Goal: Task Accomplishment & Management: Manage account settings

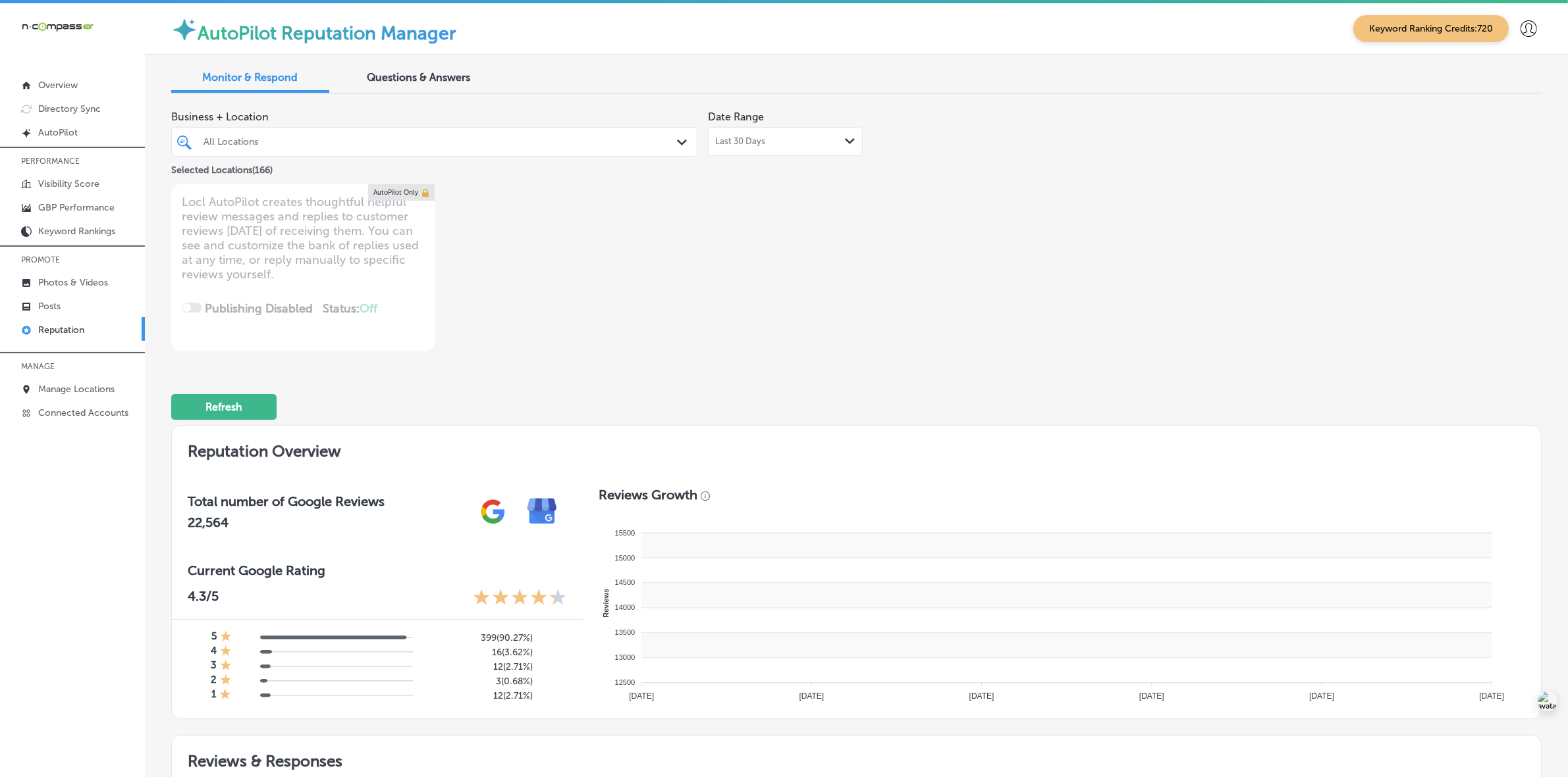
type textarea "x"
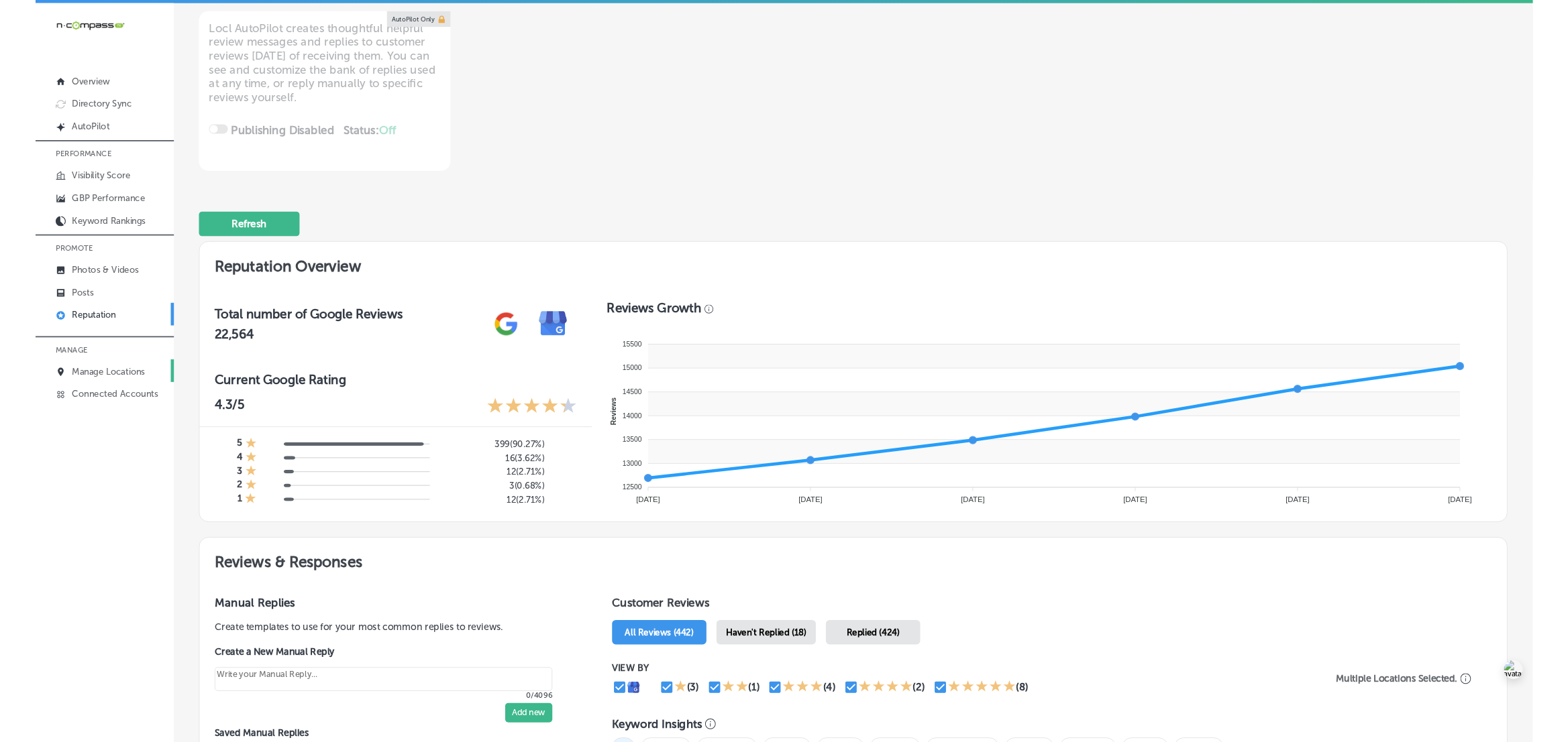
scroll to position [167, 0]
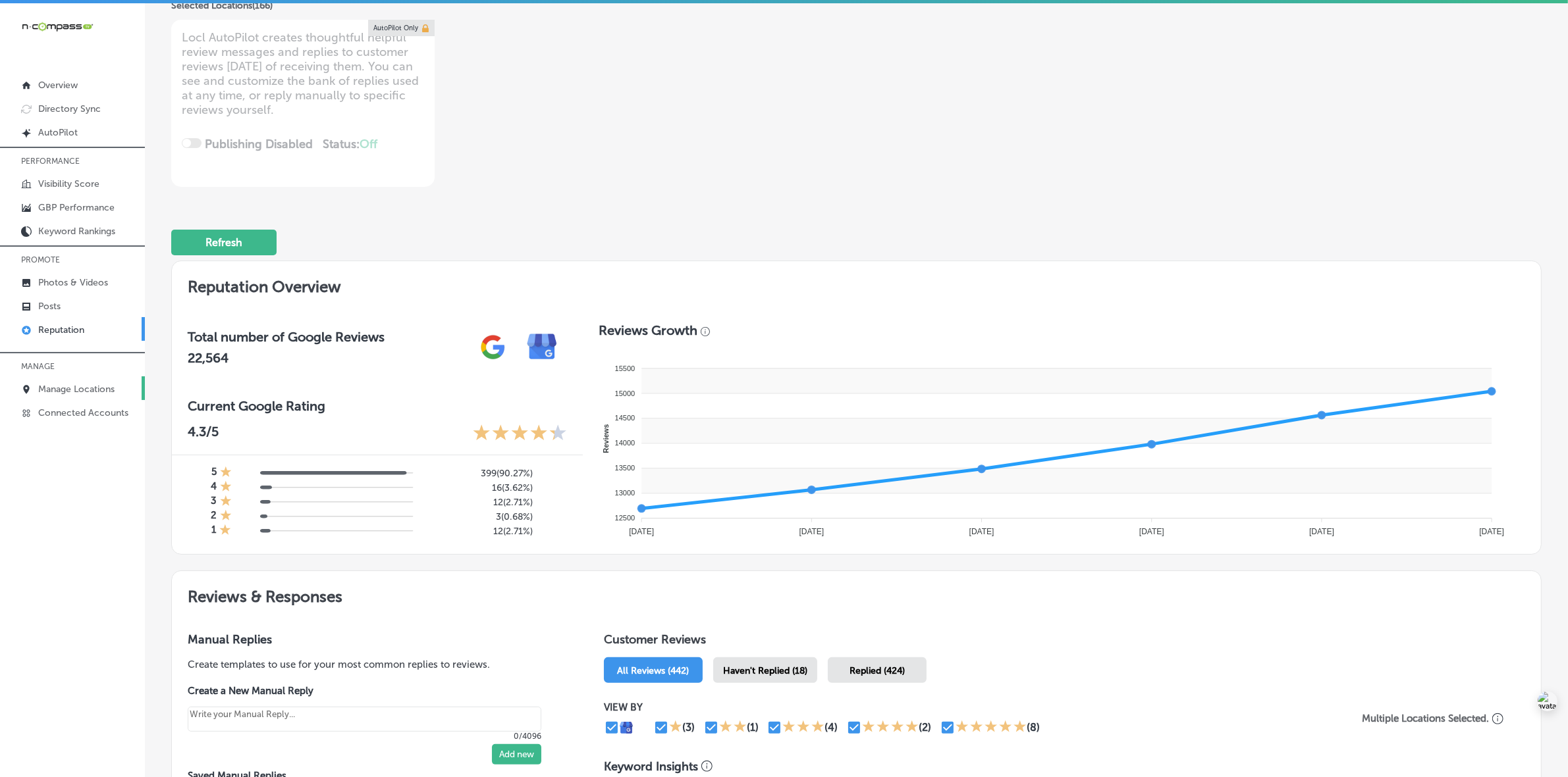
click at [53, 400] on link "Manage Locations" at bounding box center [73, 388] width 145 height 24
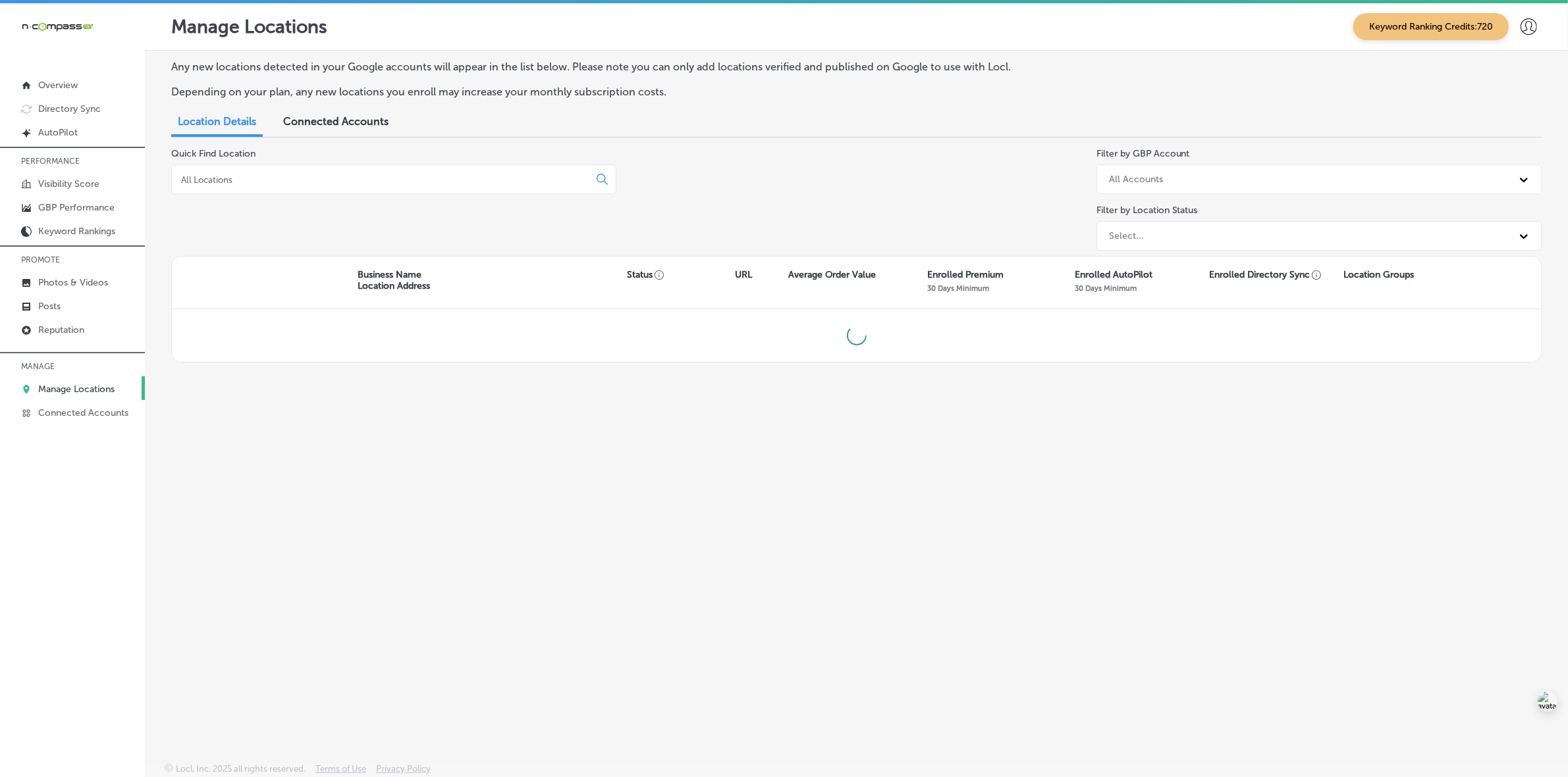
click at [344, 174] on input at bounding box center [382, 179] width 406 height 12
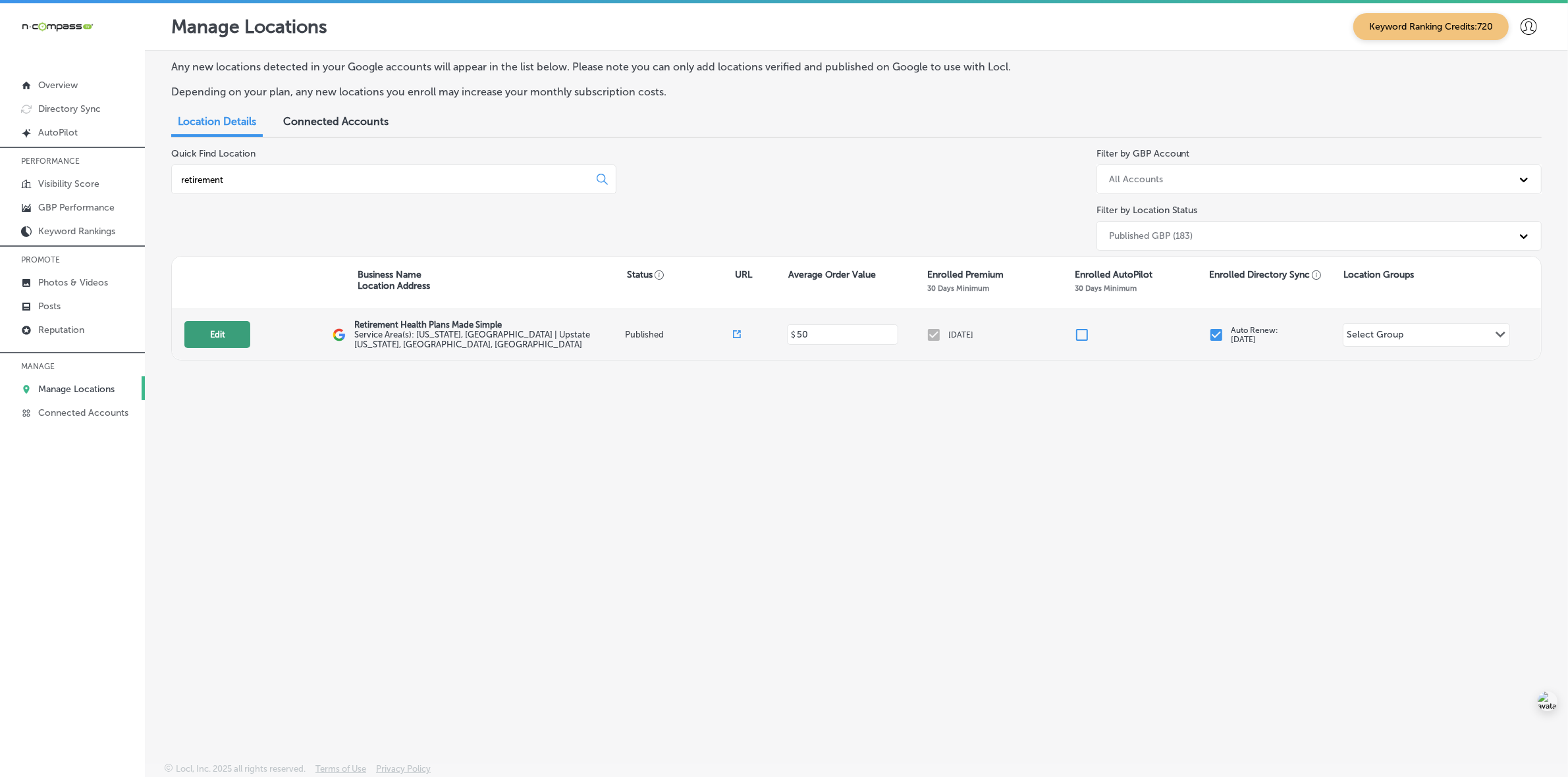
type input "retirement"
click at [209, 335] on button "Edit" at bounding box center [217, 334] width 66 height 27
select select "US"
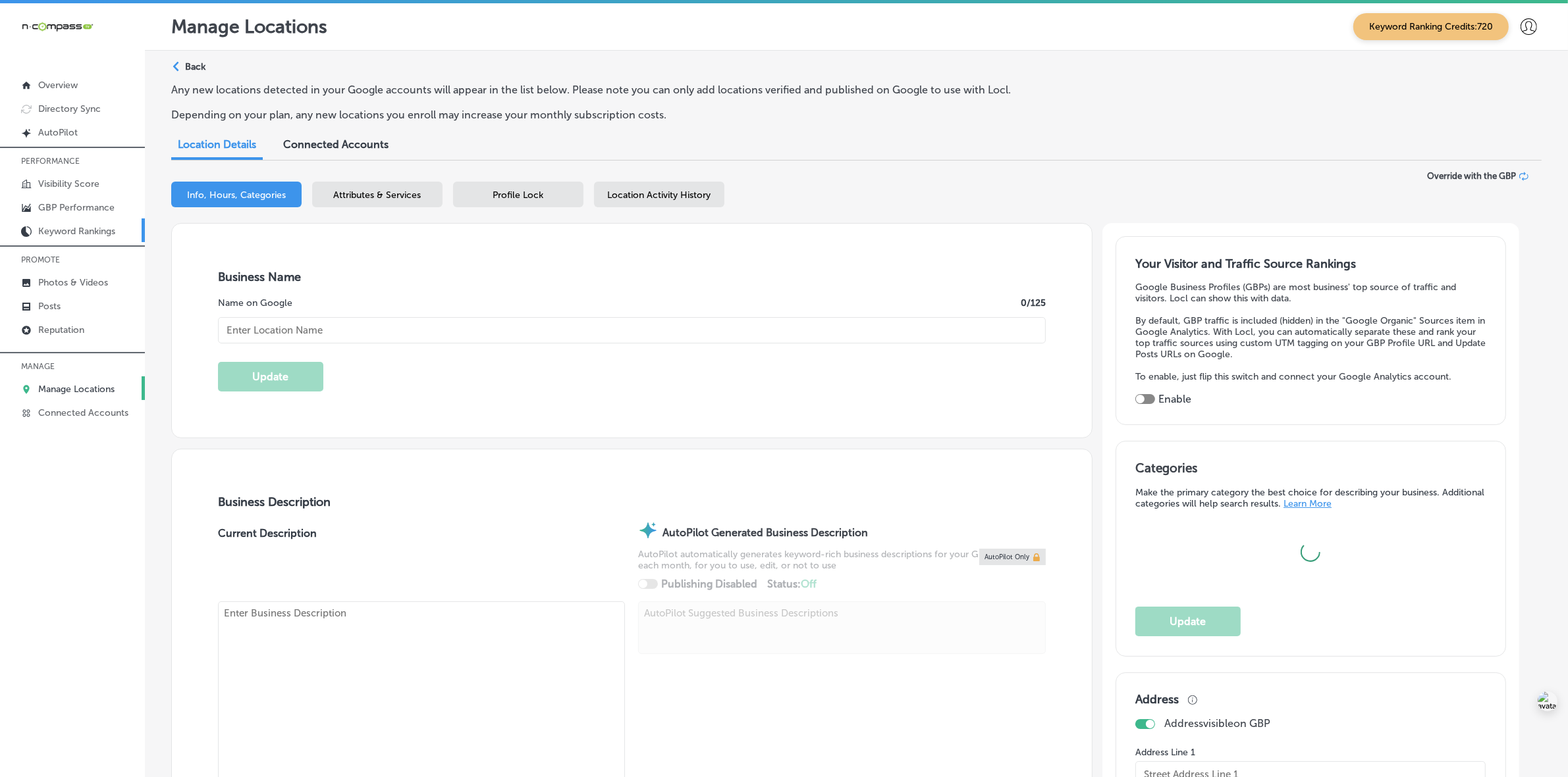
type input "Retirement Health Plans Made Simple"
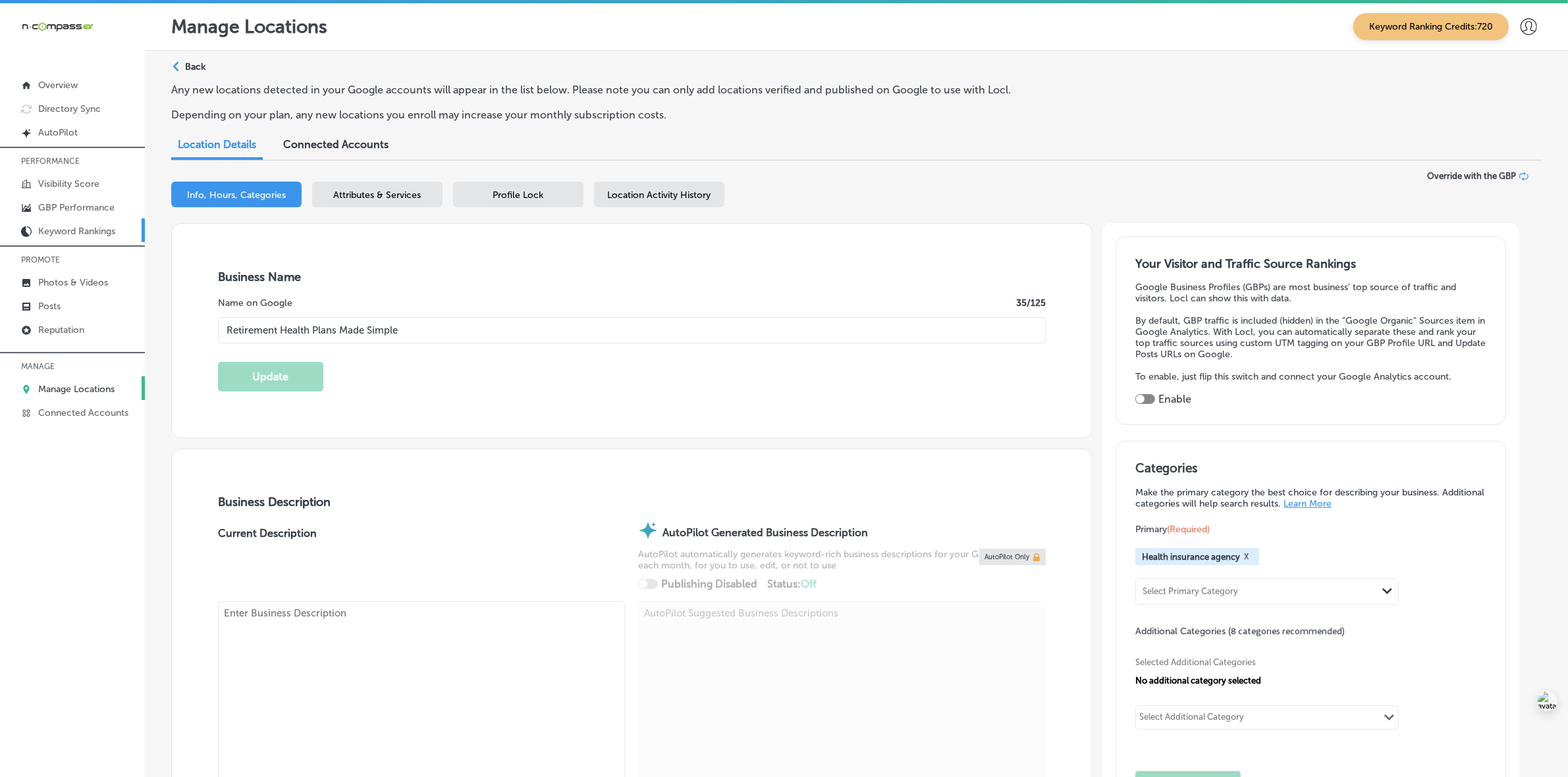
checkbox input "false"
type input "[STREET_ADDRESS][PERSON_NAME]"
type input "[GEOGRAPHIC_DATA]"
type input "34236"
type input "US"
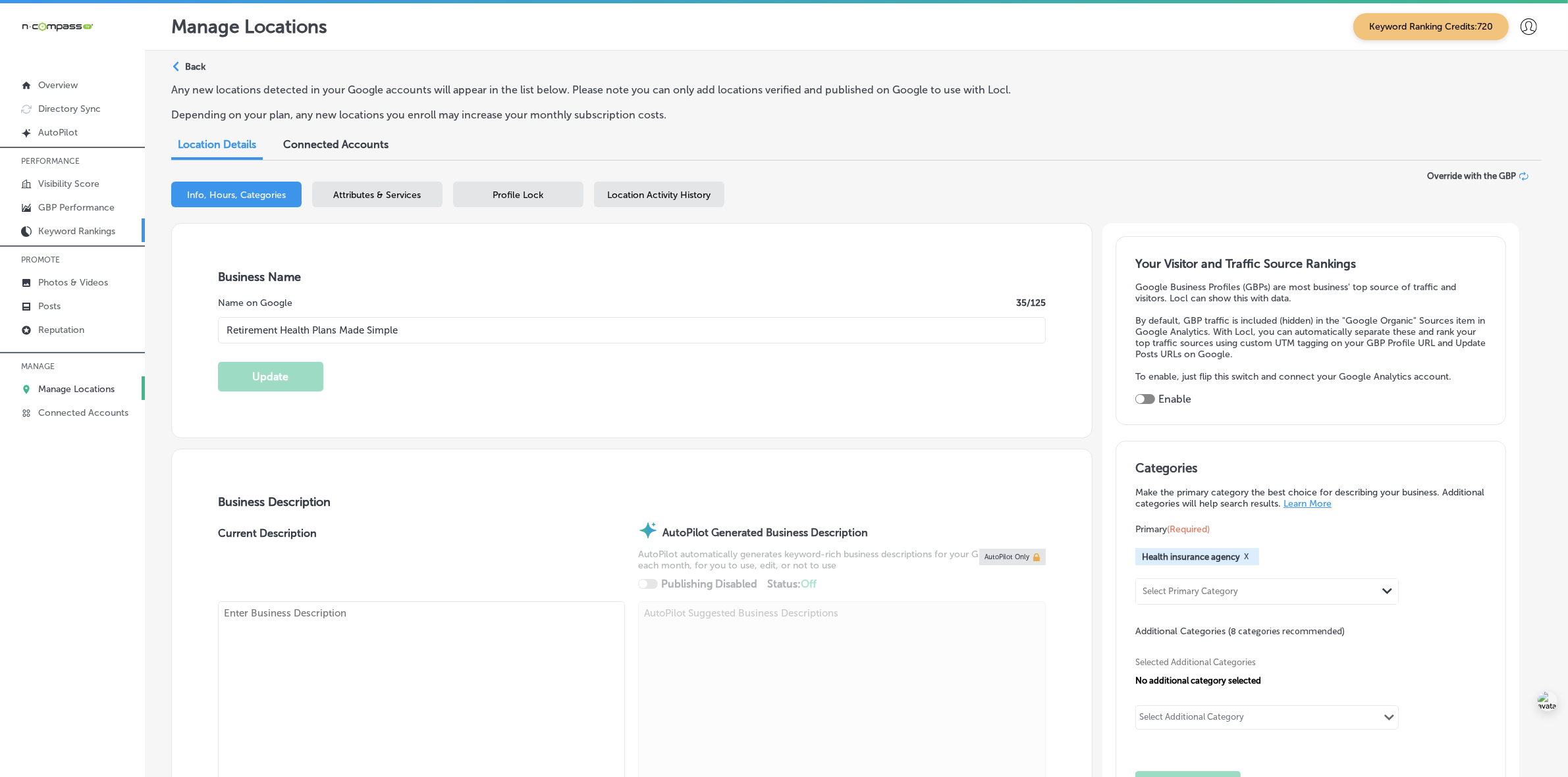
type input "[URL][DOMAIN_NAME]"
type textarea "Navigating Medicare can be overwhelming, but Retirement Health Plans Made Simpl…"
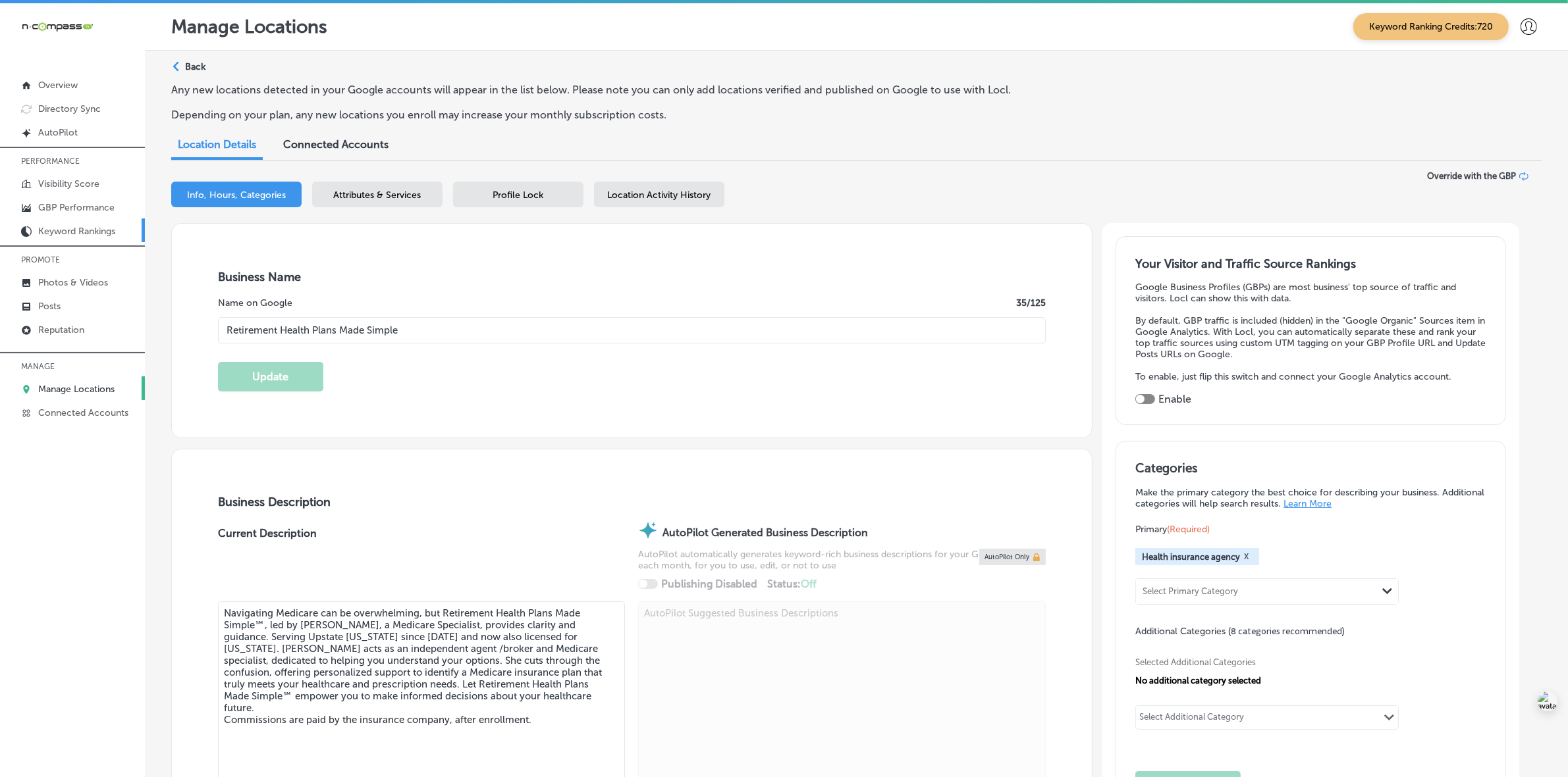
type input "[PHONE_NUMBER]"
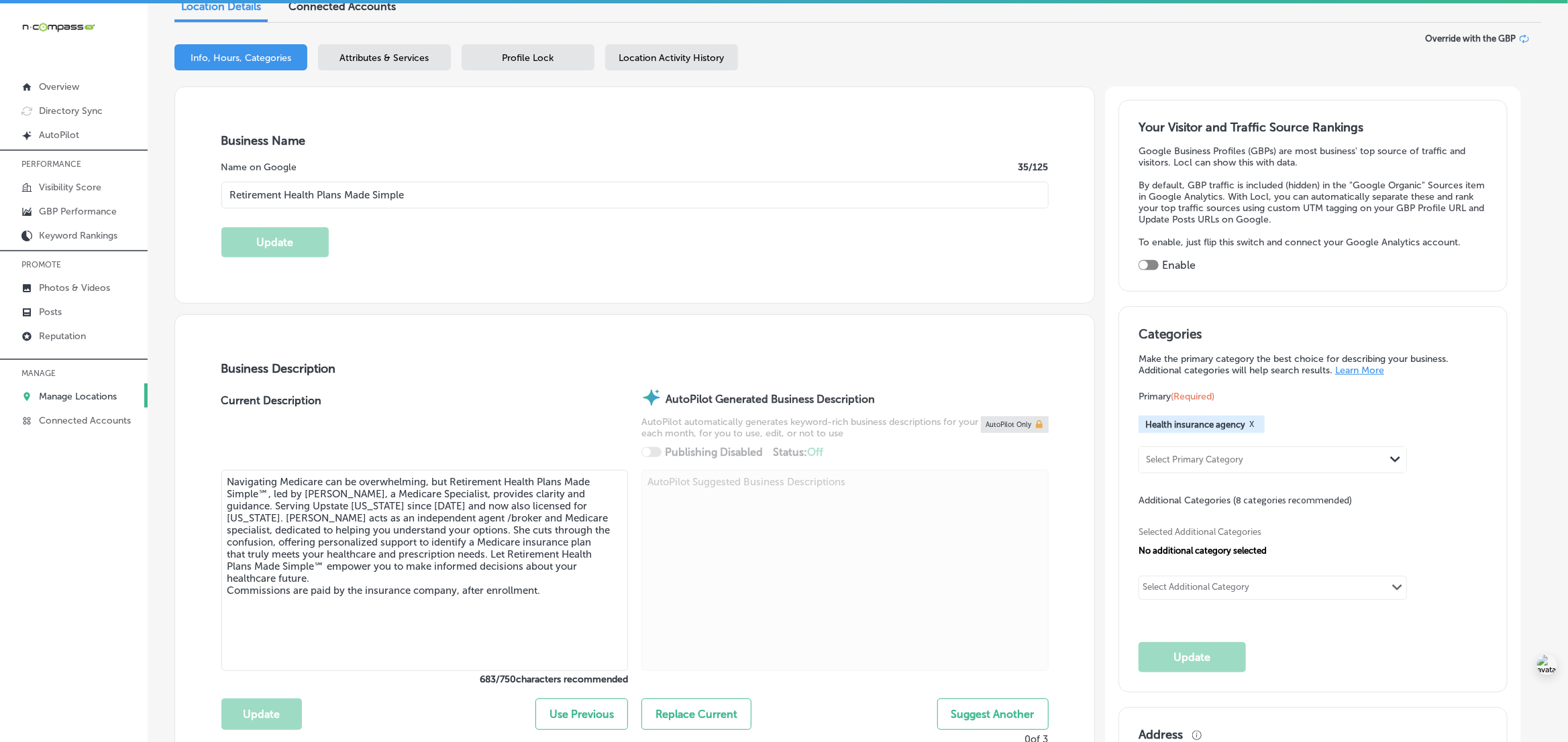
scroll to position [503, 0]
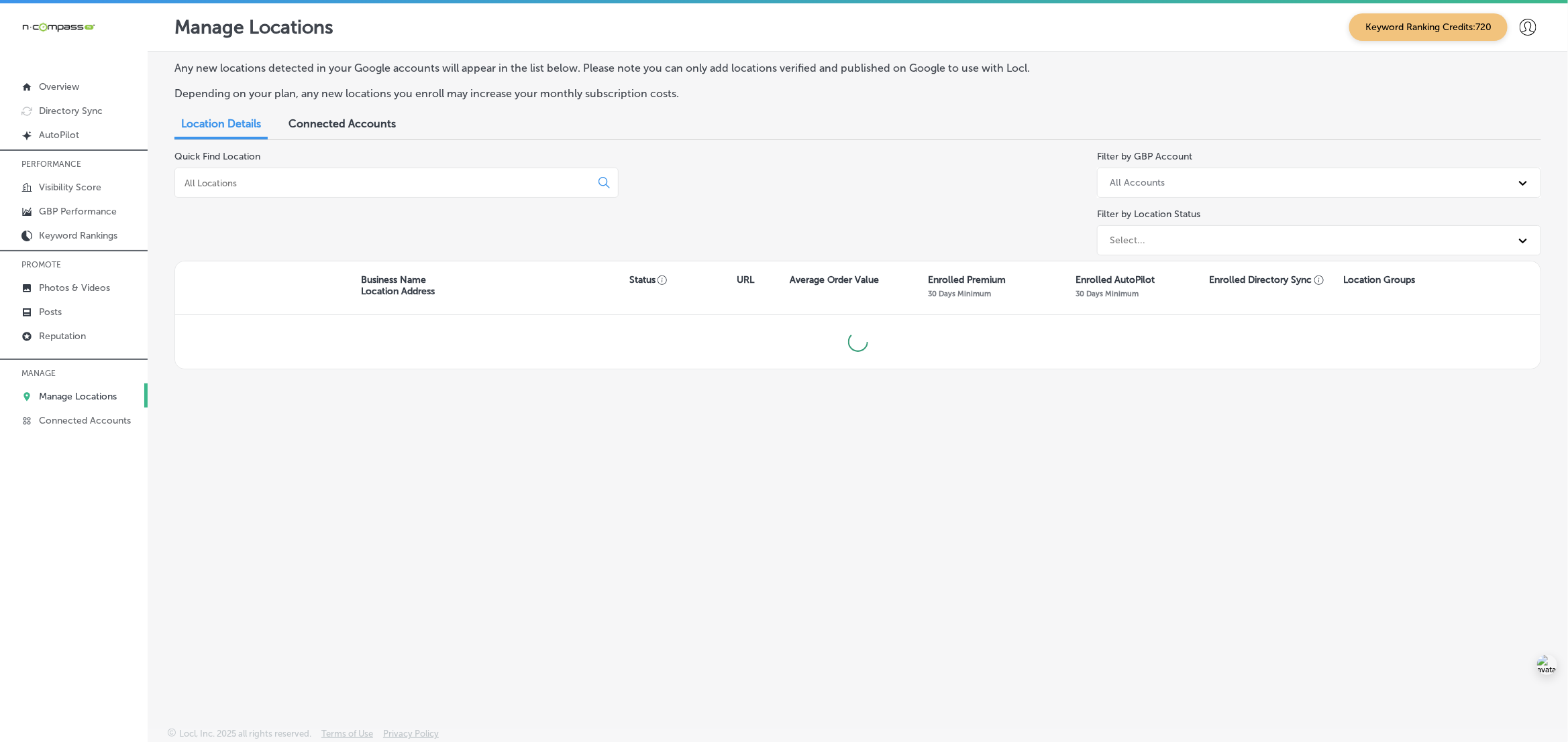
click at [389, 182] on input at bounding box center [385, 183] width 405 height 12
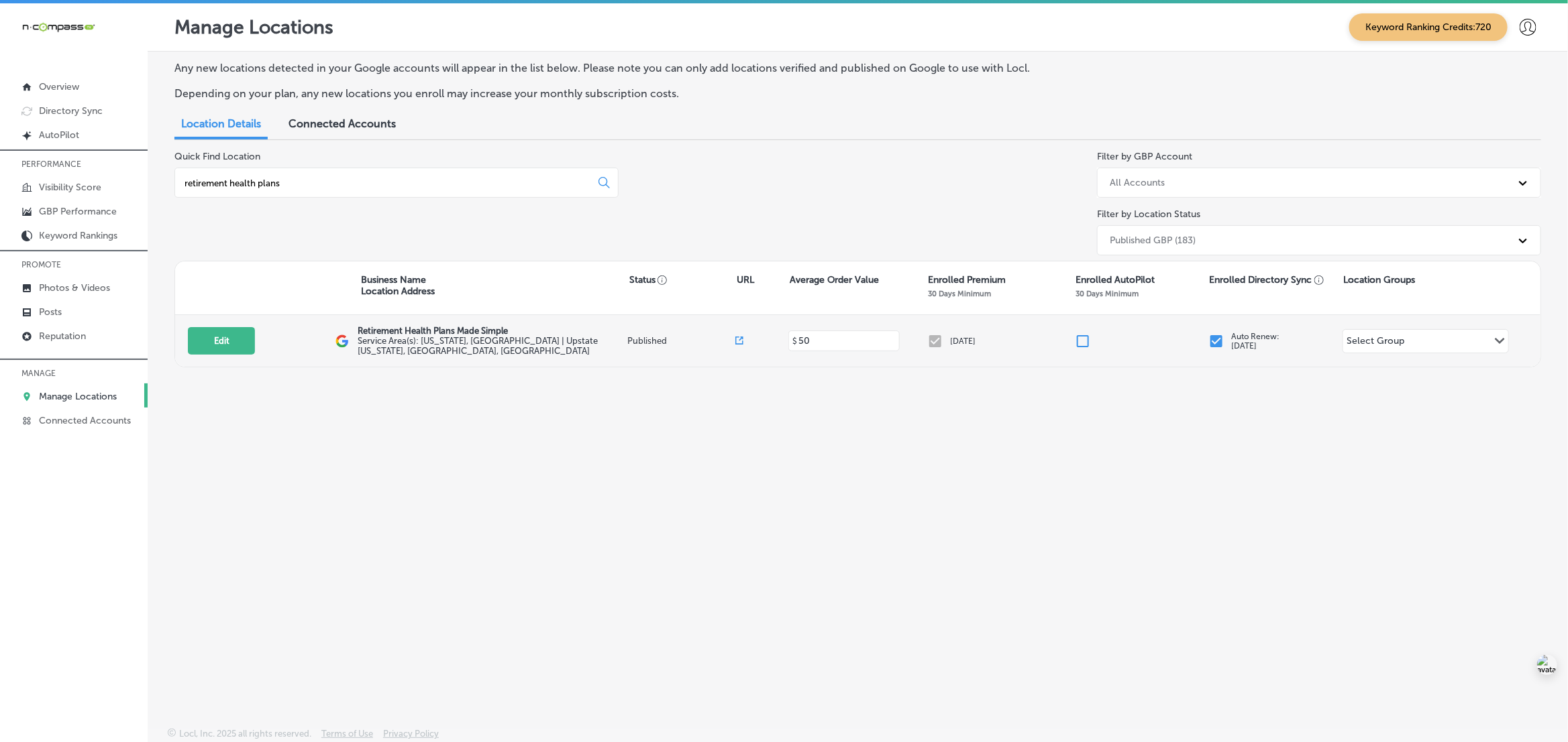
type input "retirement health plans"
click at [215, 325] on div "Edit This location is not published yet. Retirement Health Plans Made Simple Se…" at bounding box center [858, 341] width 1365 height 52
click at [215, 333] on button "Edit" at bounding box center [221, 340] width 67 height 27
select select "US"
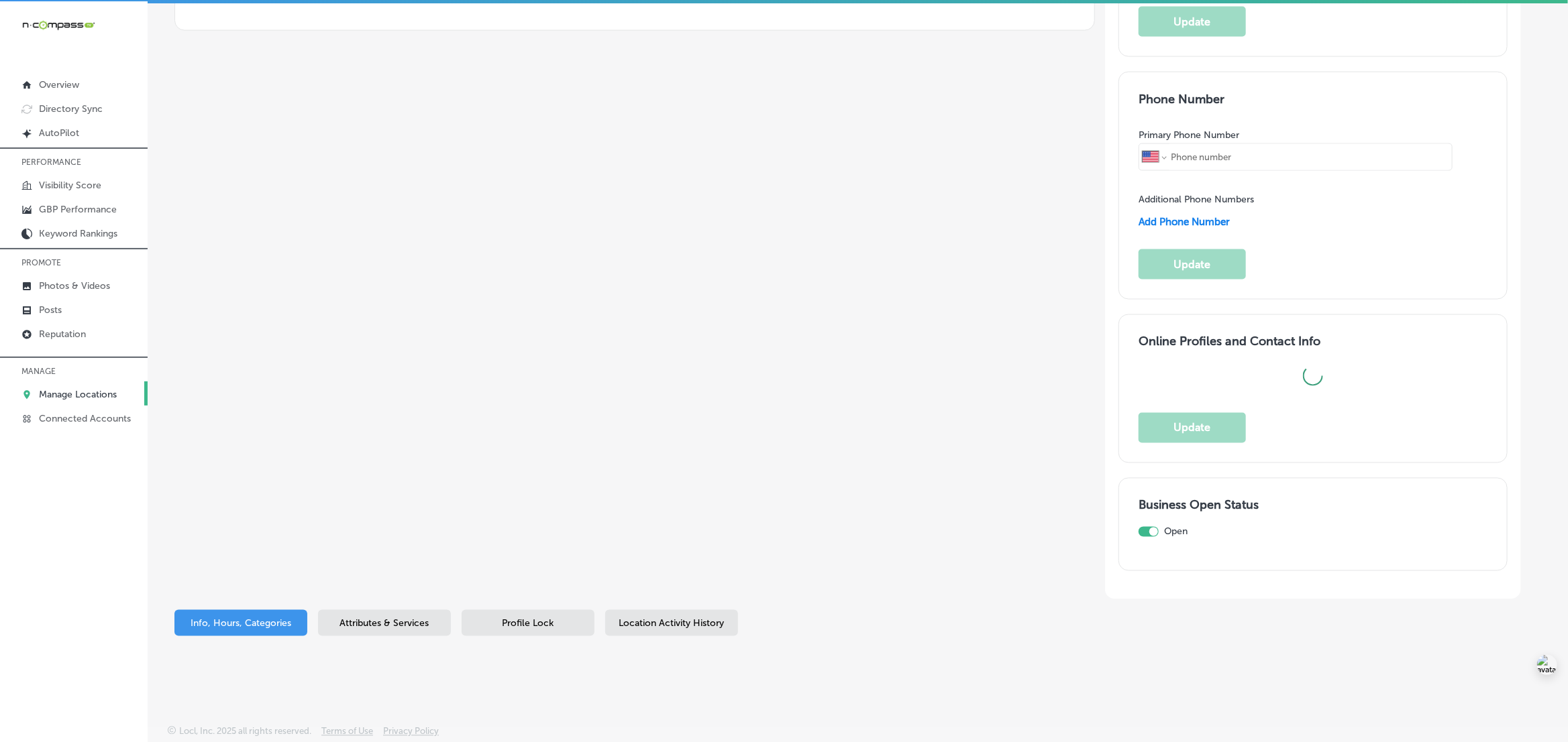
scroll to position [3, 0]
type input "Retirement Health Plans Made Simple"
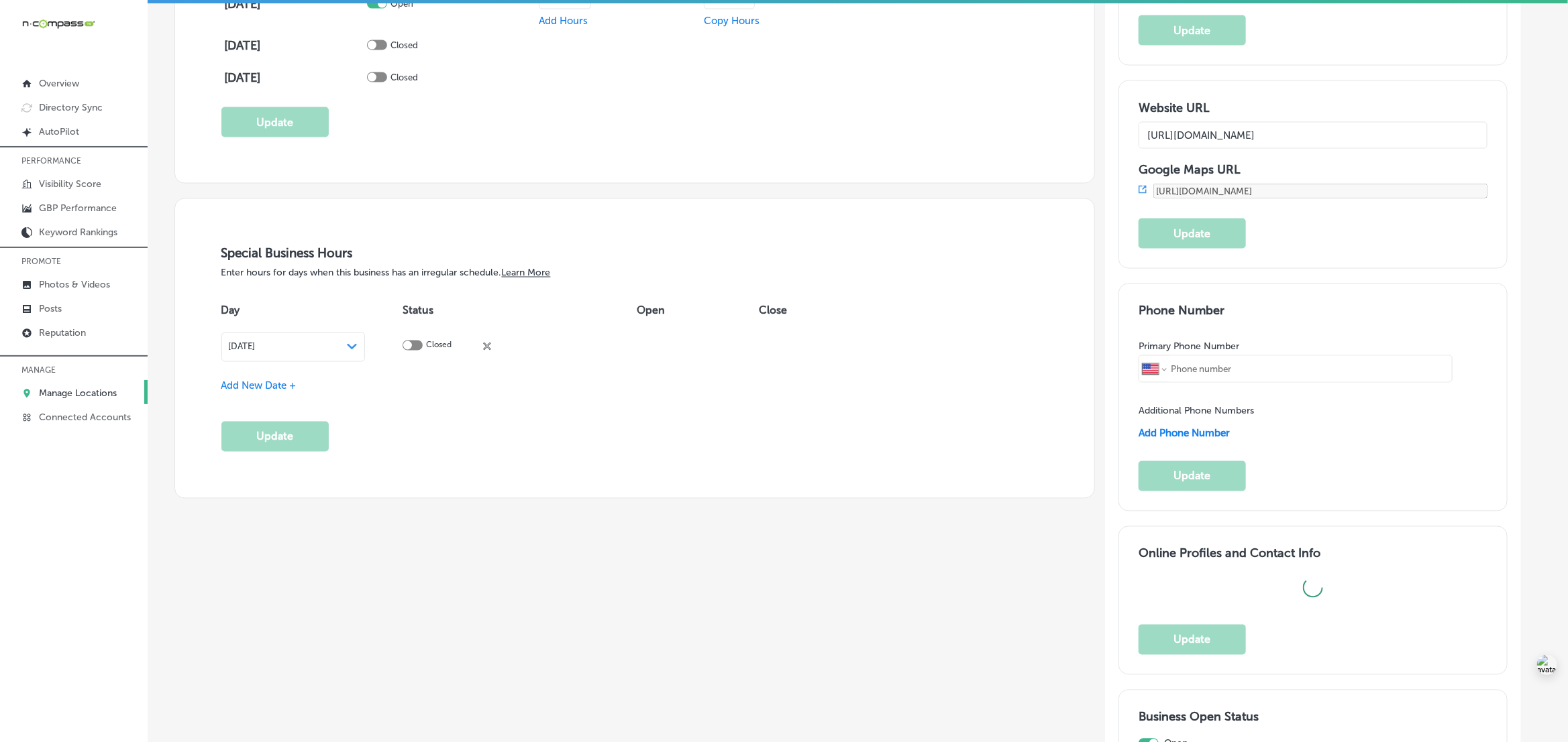
checkbox input "false"
type input "[STREET_ADDRESS][PERSON_NAME]"
type input "[GEOGRAPHIC_DATA]"
type input "34236"
type input "US"
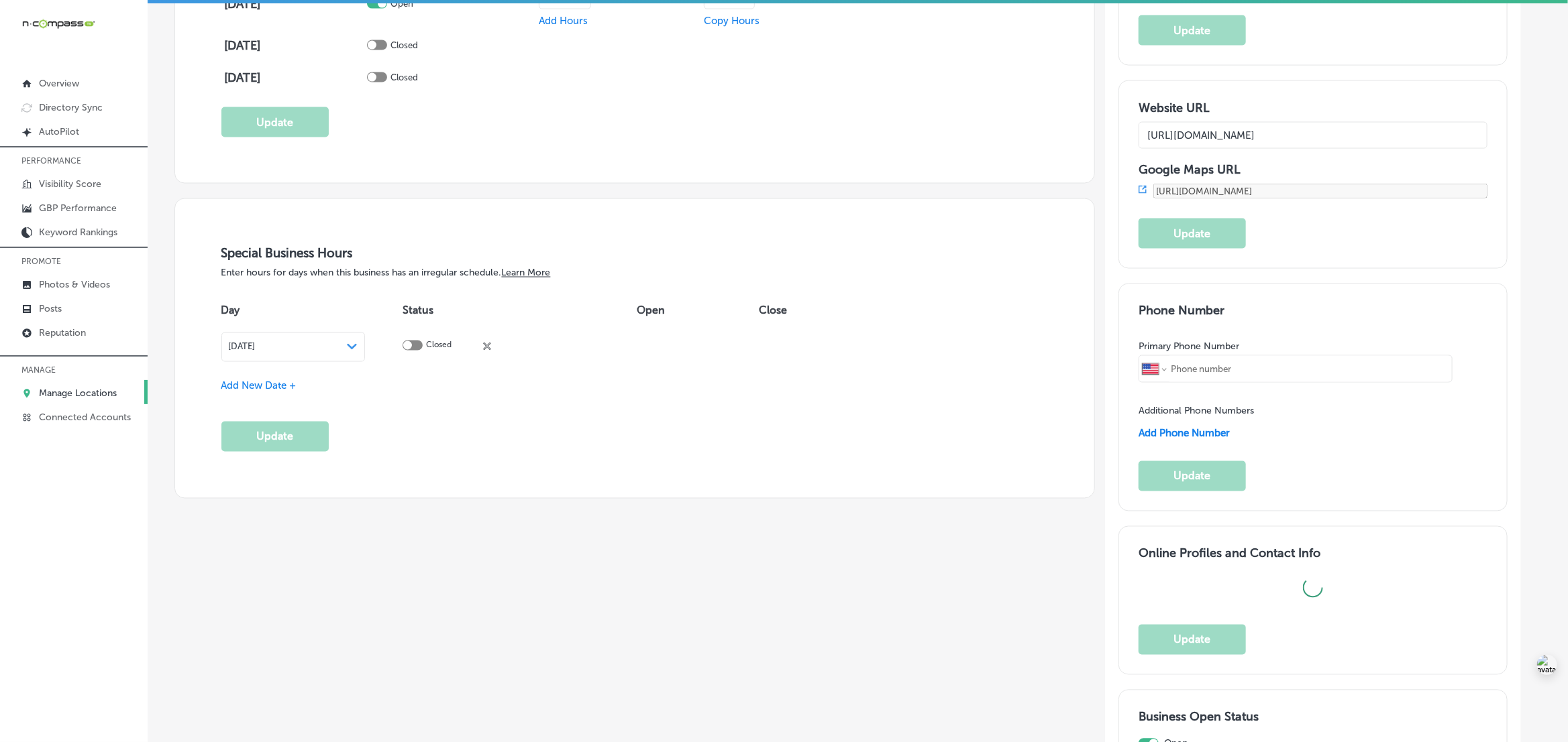
type input "[URL][DOMAIN_NAME]"
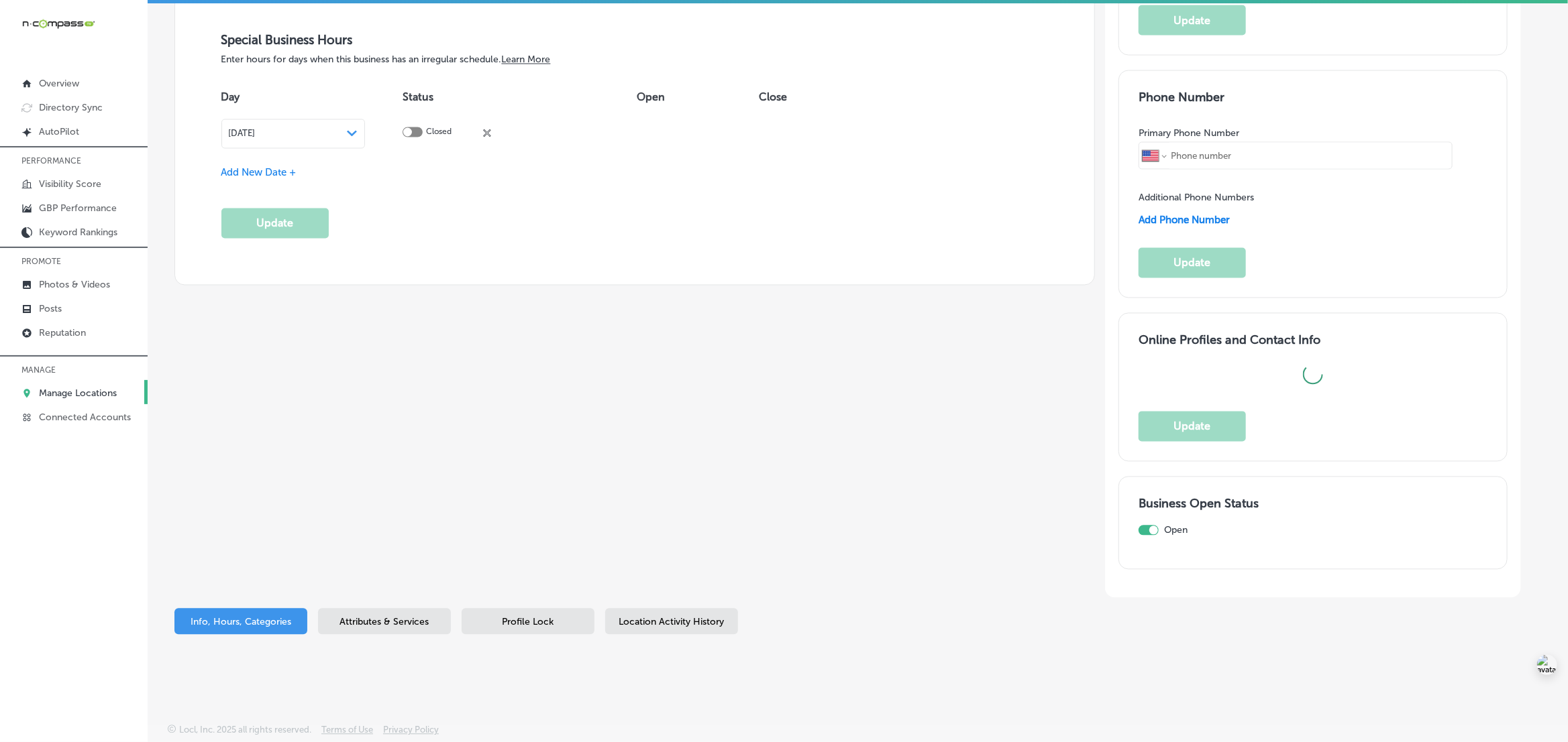
type textarea "Navigating Medicare can be overwhelming, but Retirement Health Plans Made Simpl…"
type input "[PHONE_NUMBER]"
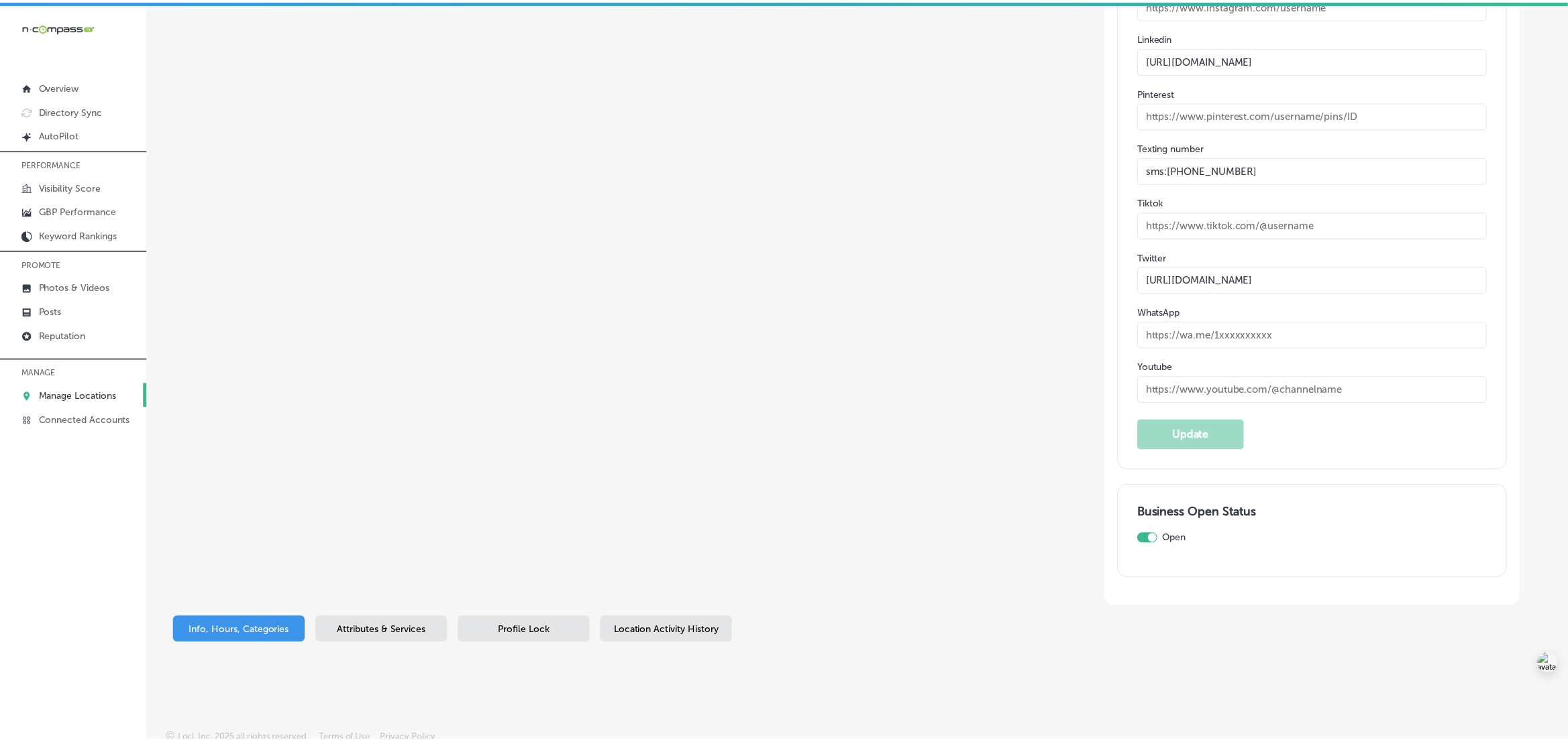
scroll to position [2062, 0]
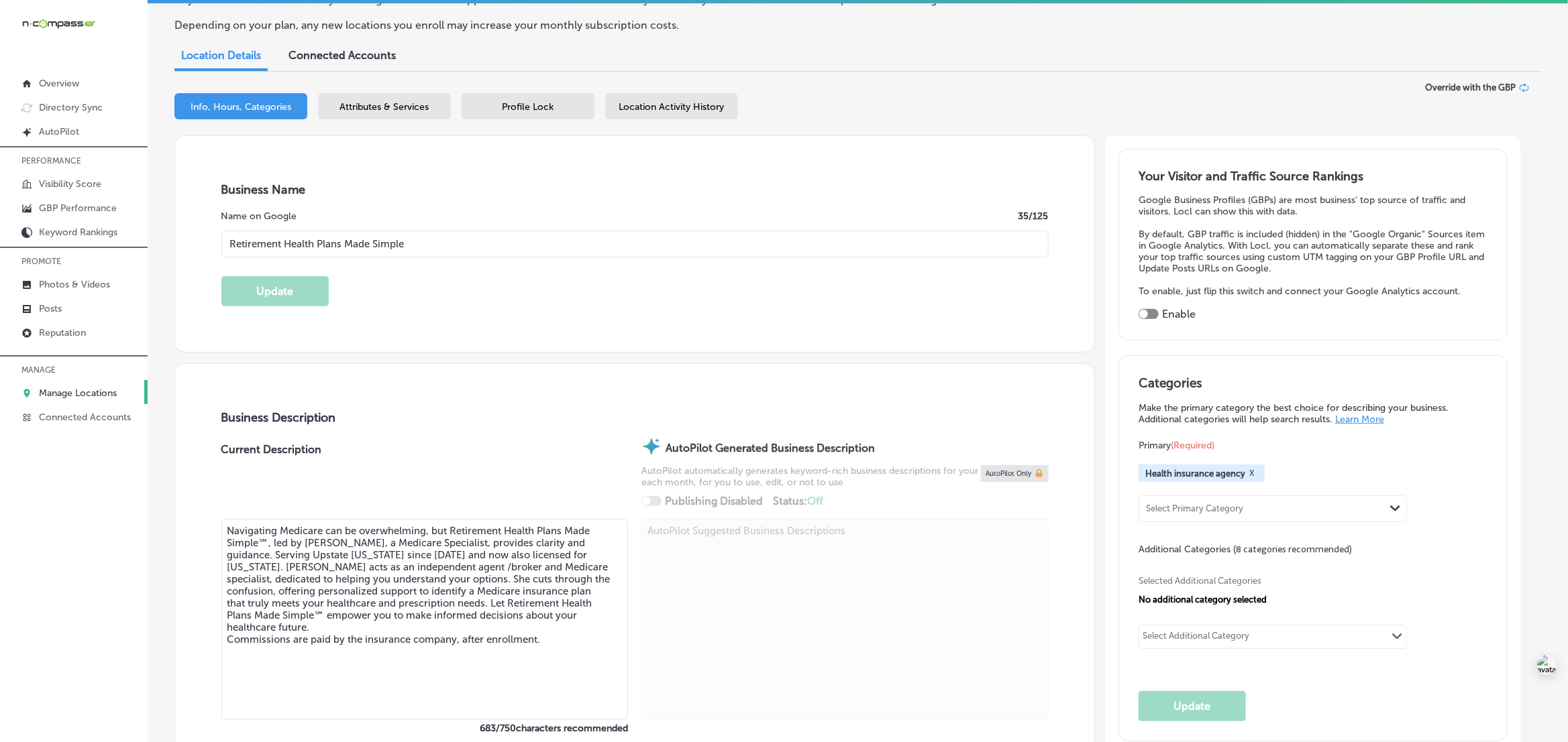
scroll to position [51, 0]
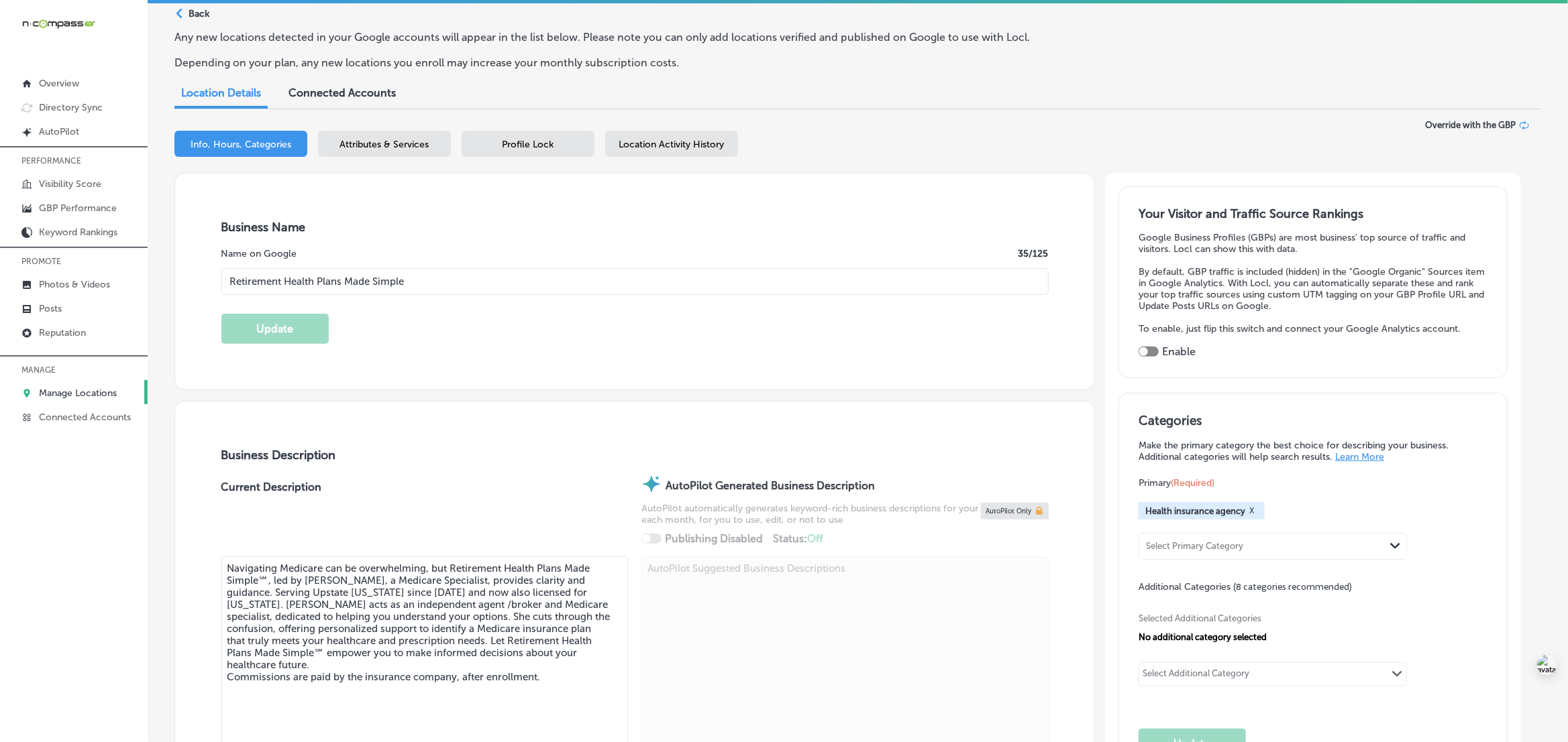
click at [410, 144] on span "Attributes & Services" at bounding box center [384, 144] width 89 height 11
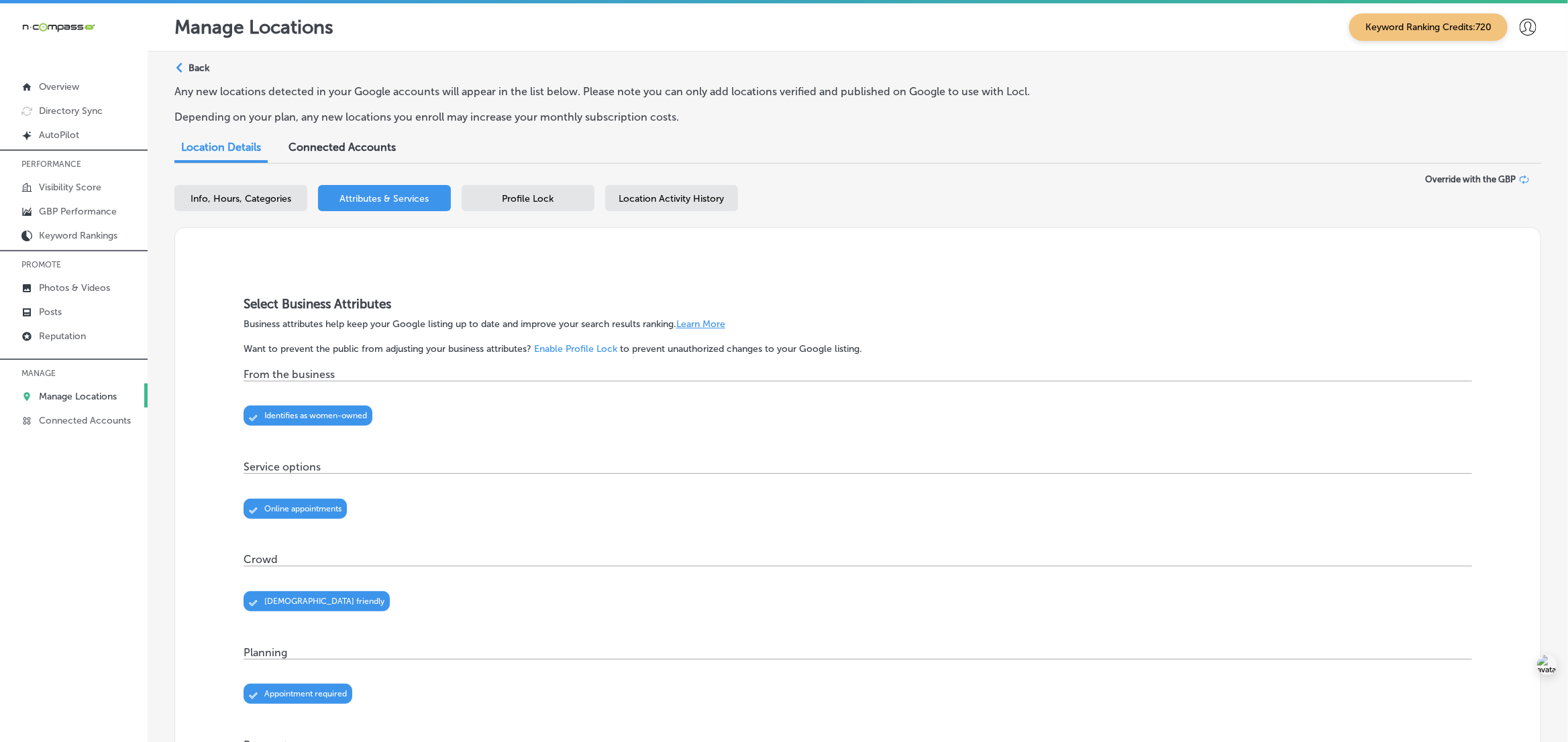
click at [553, 197] on span "Profile Lock" at bounding box center [528, 199] width 52 height 11
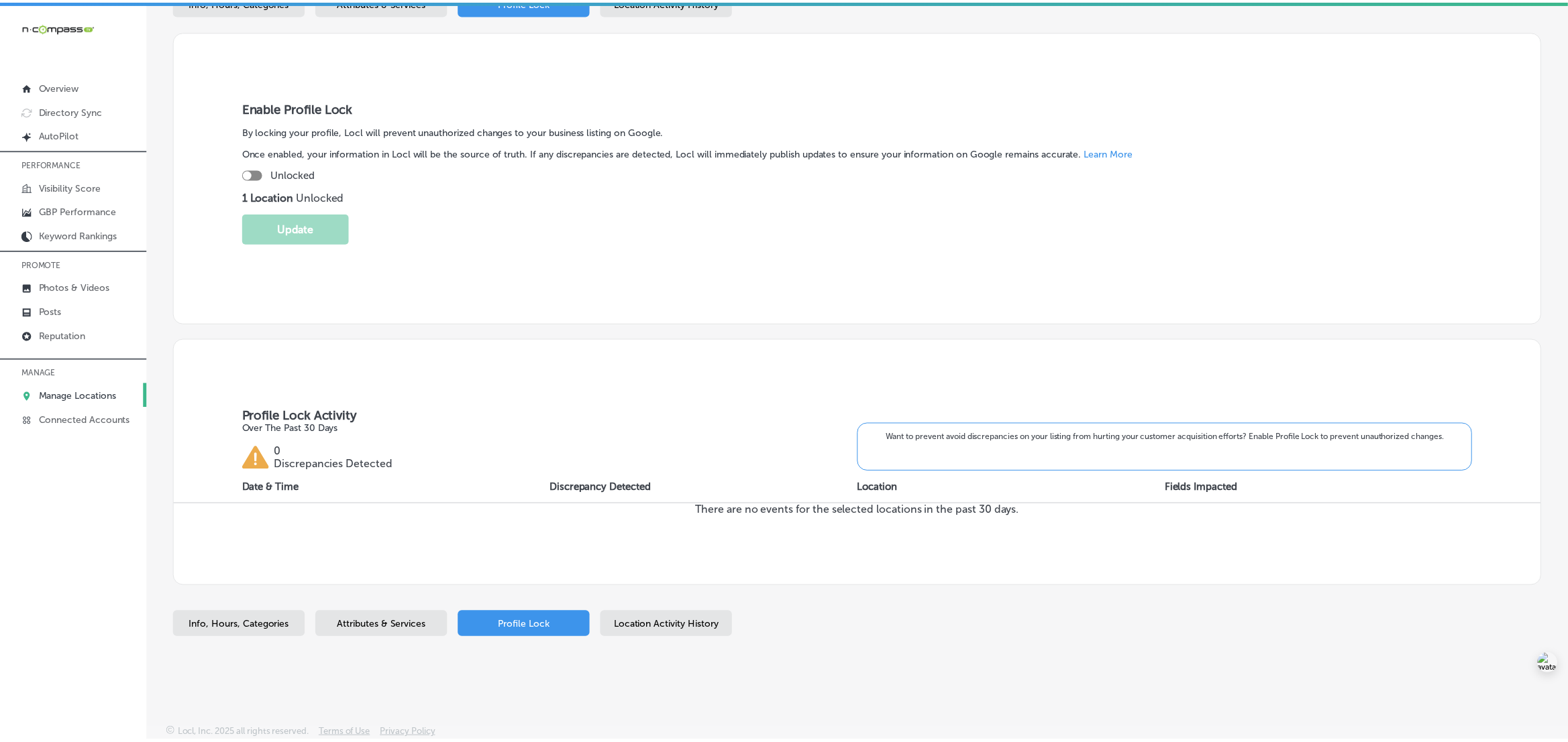
scroll to position [192, 0]
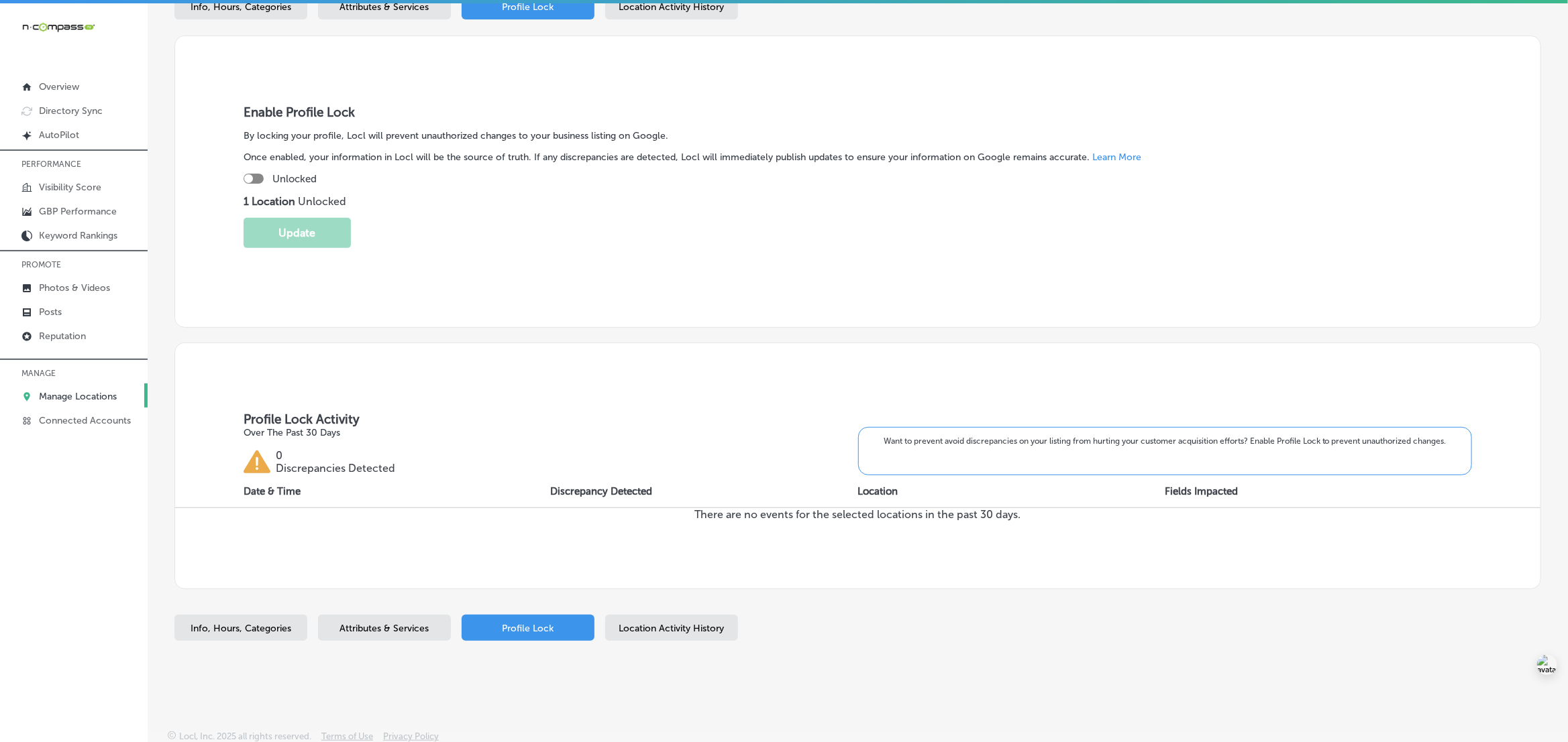
drag, startPoint x: 338, startPoint y: 280, endPoint x: 337, endPoint y: 303, distance: 23.0
click at [338, 280] on div "Enable Profile Lock By locking your profile, Locl will prevent unauthorized cha…" at bounding box center [858, 181] width 1366 height 292
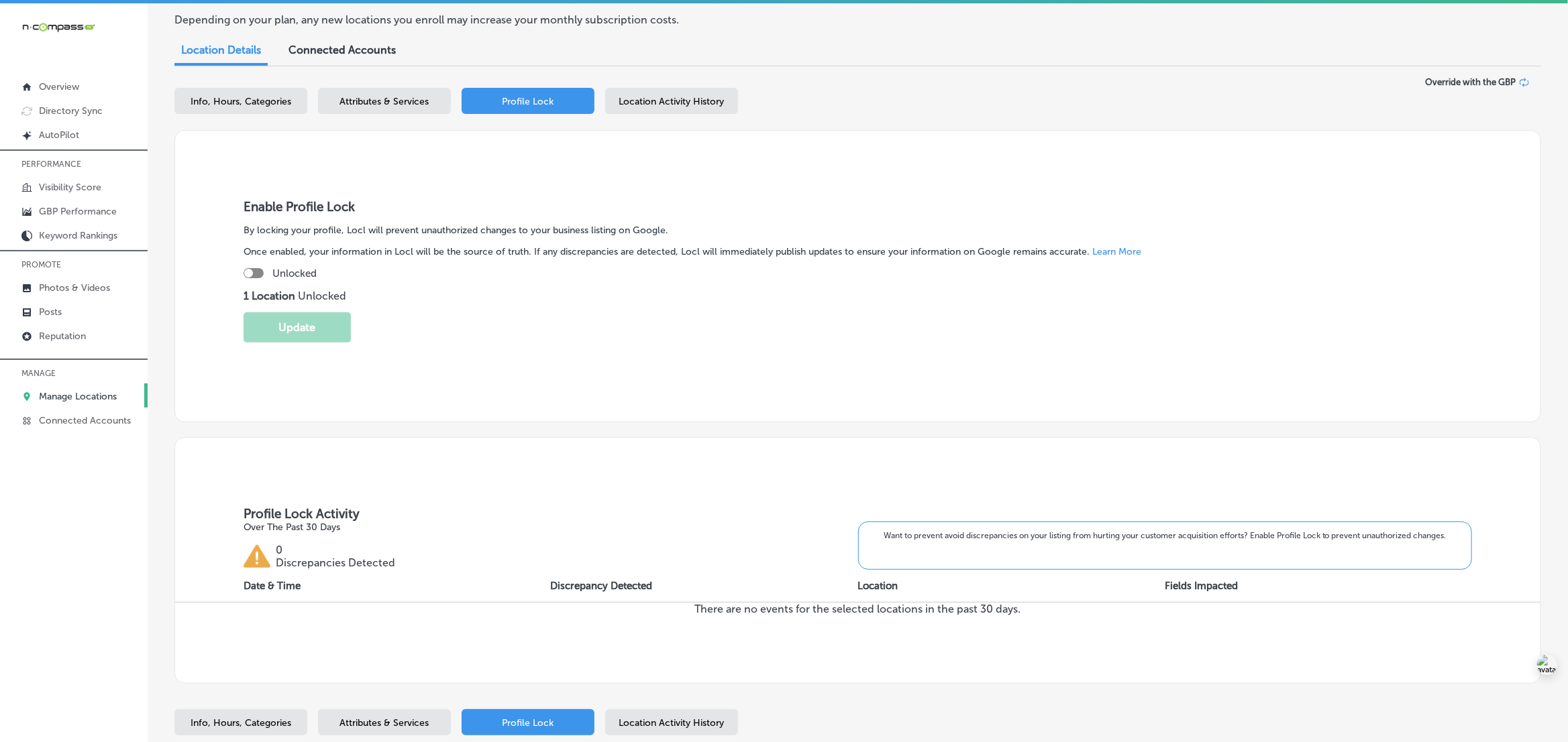
scroll to position [0, 0]
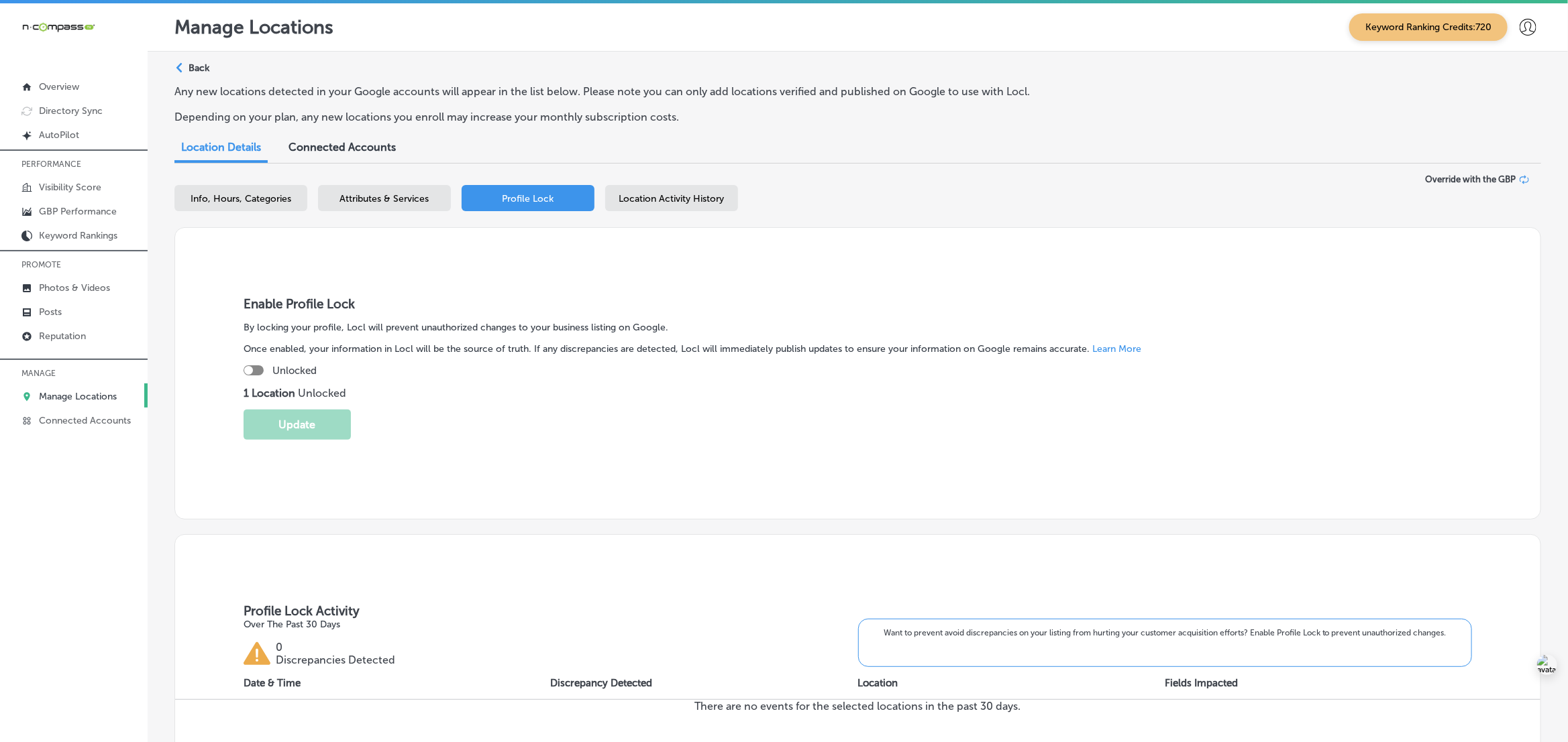
click at [244, 366] on div "Unlocked" at bounding box center [858, 370] width 1228 height 12
click at [249, 373] on div at bounding box center [248, 370] width 8 height 8
checkbox input "true"
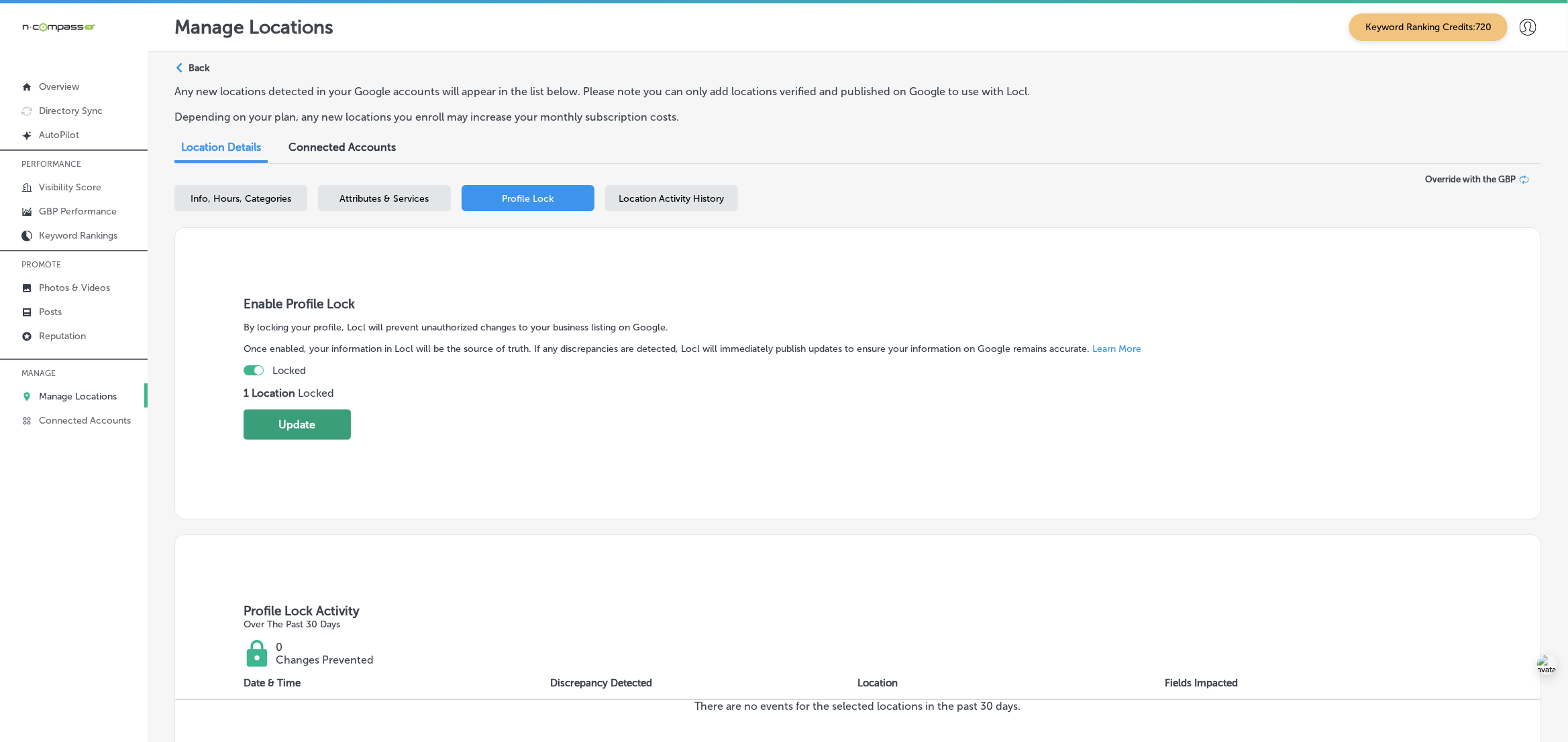
click at [313, 434] on button "Update" at bounding box center [297, 424] width 107 height 30
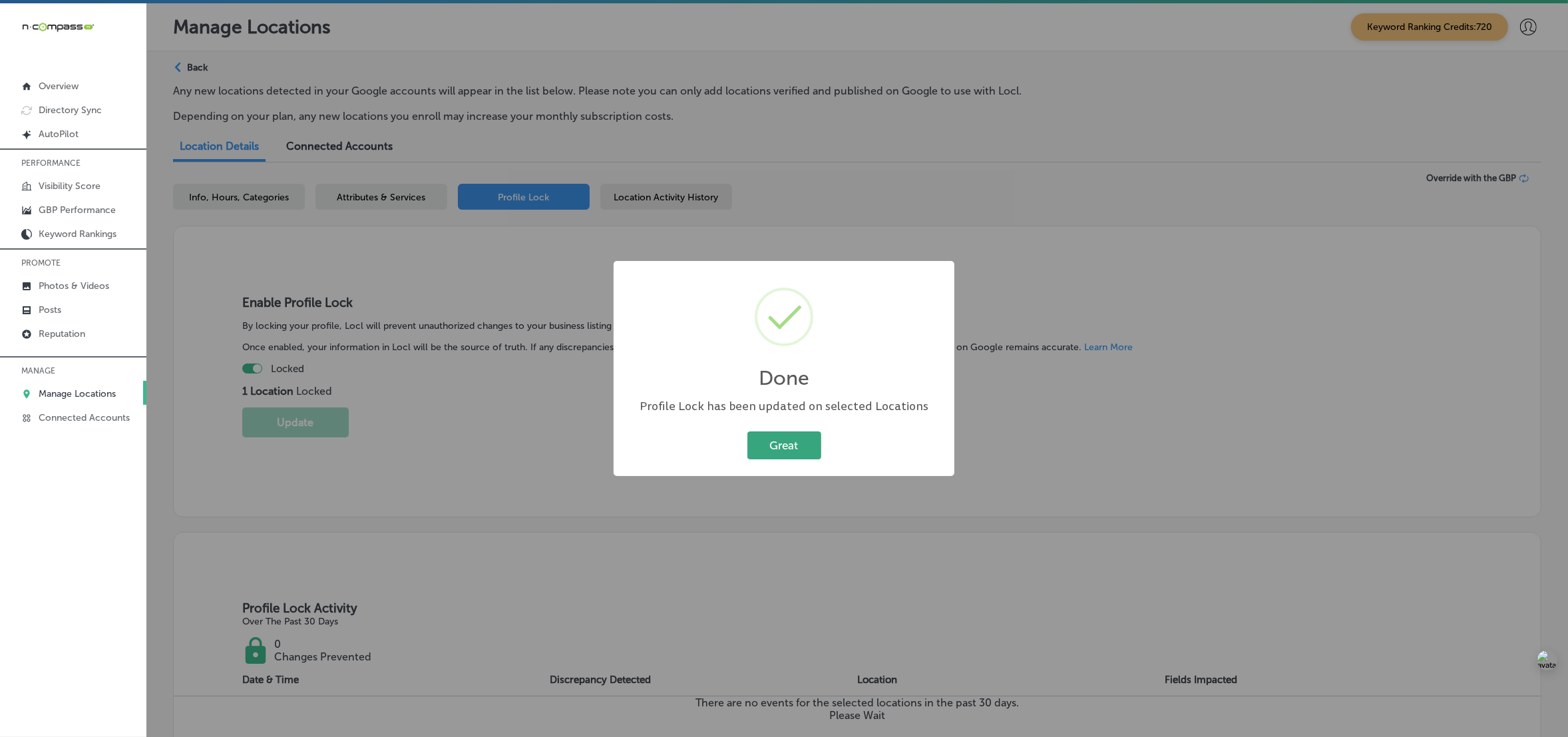
click at [777, 458] on button "Great" at bounding box center [784, 445] width 74 height 27
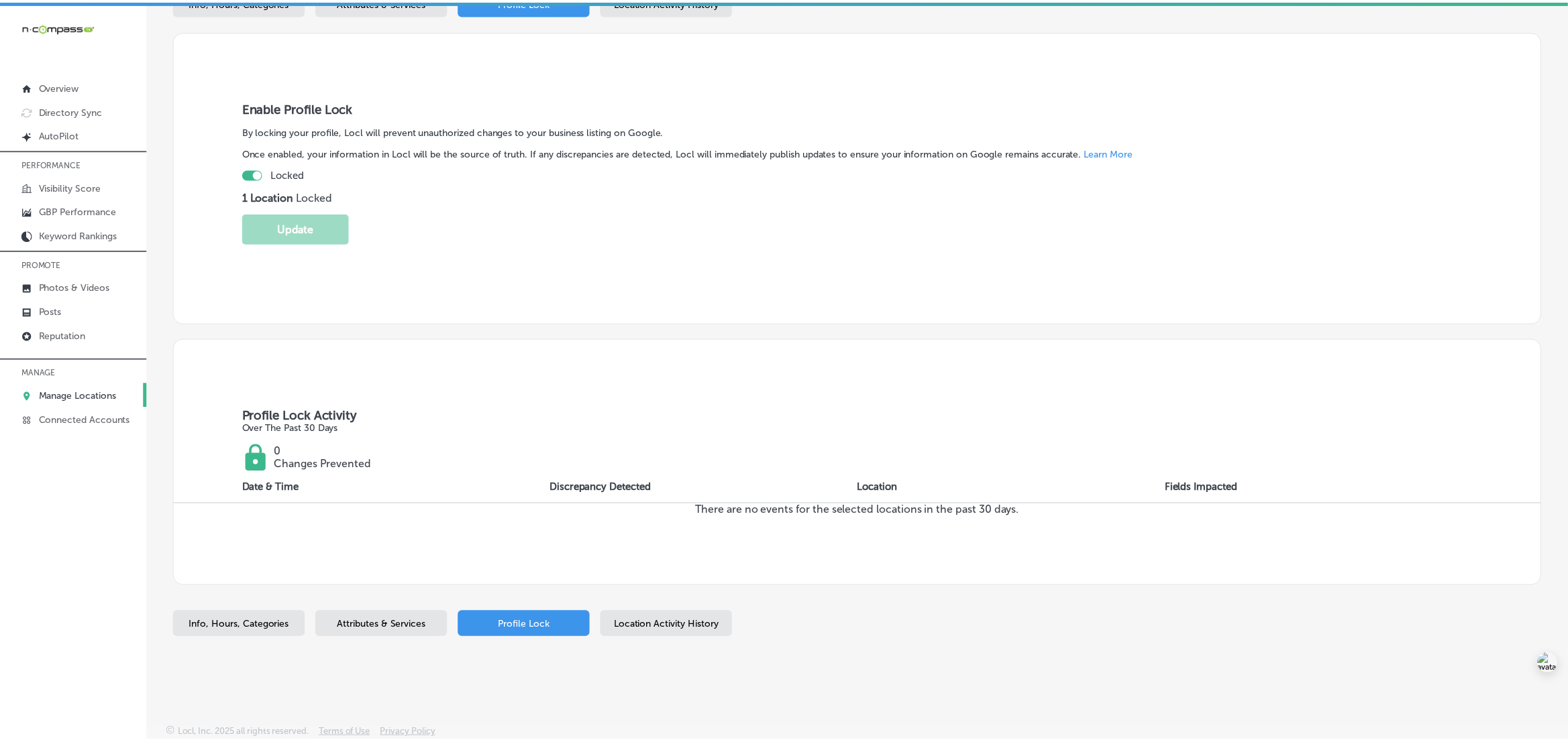
scroll to position [192, 0]
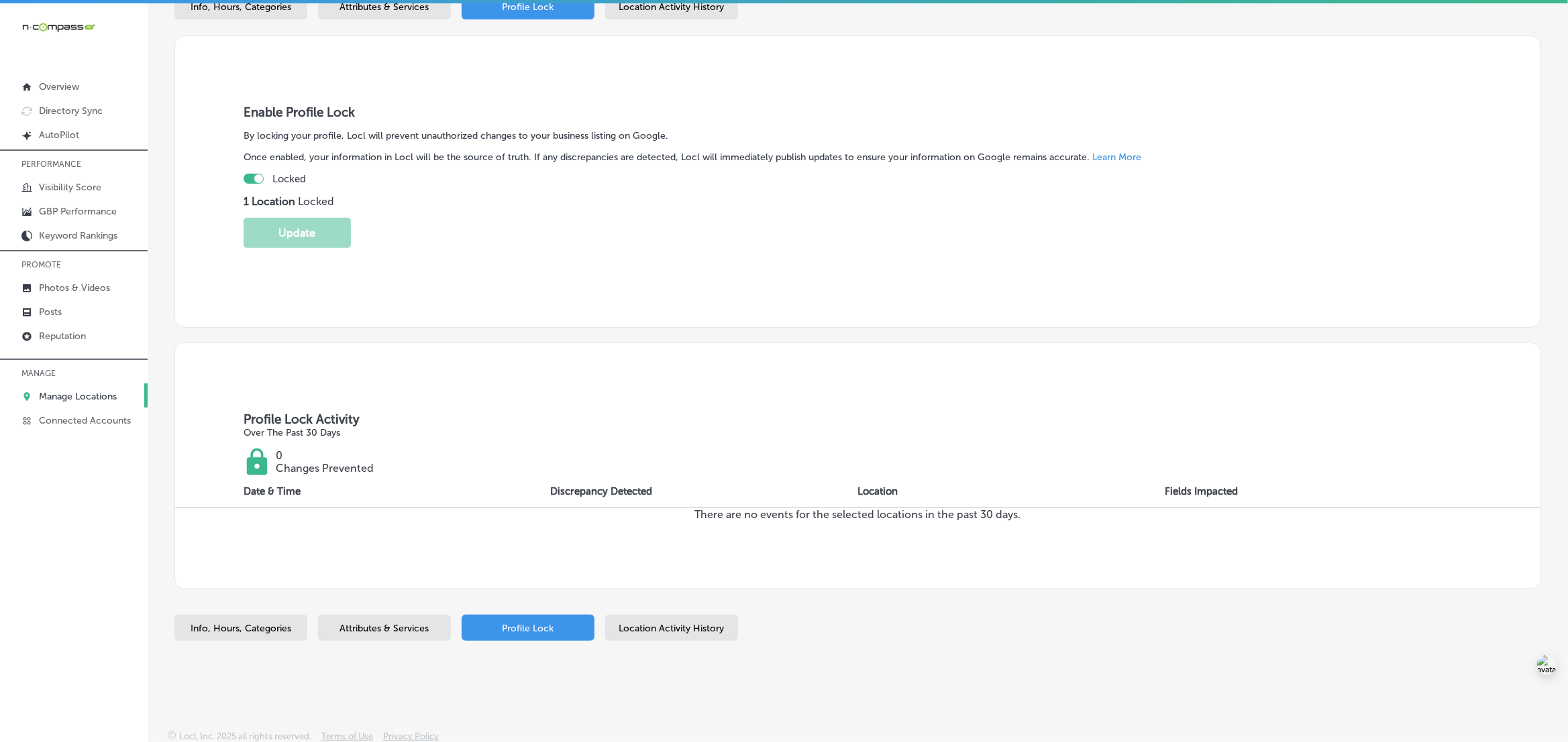
click at [252, 330] on div "Enable Profile Lock By locking your profile, Locl will prevent unauthorized cha…" at bounding box center [858, 312] width 1366 height 554
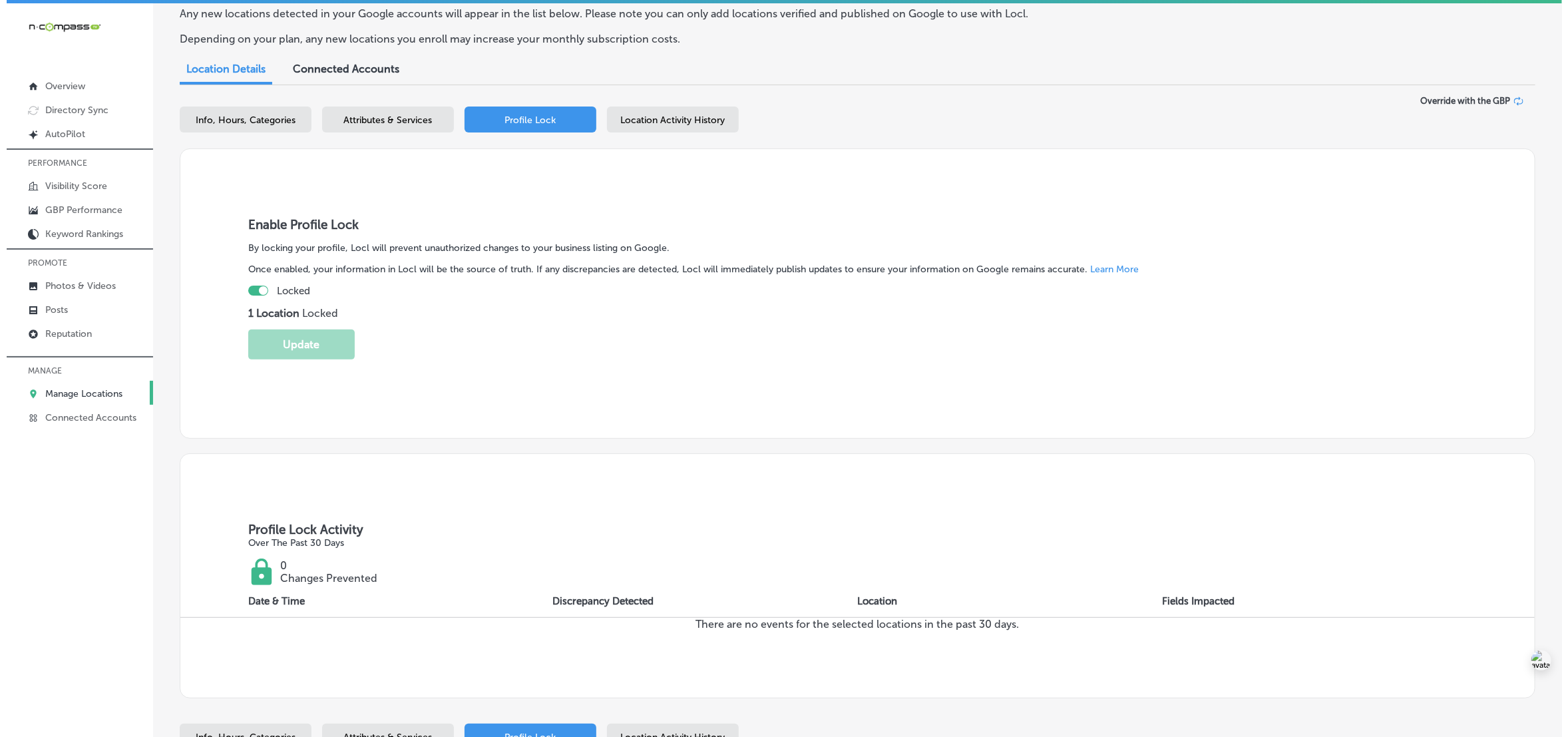
scroll to position [0, 0]
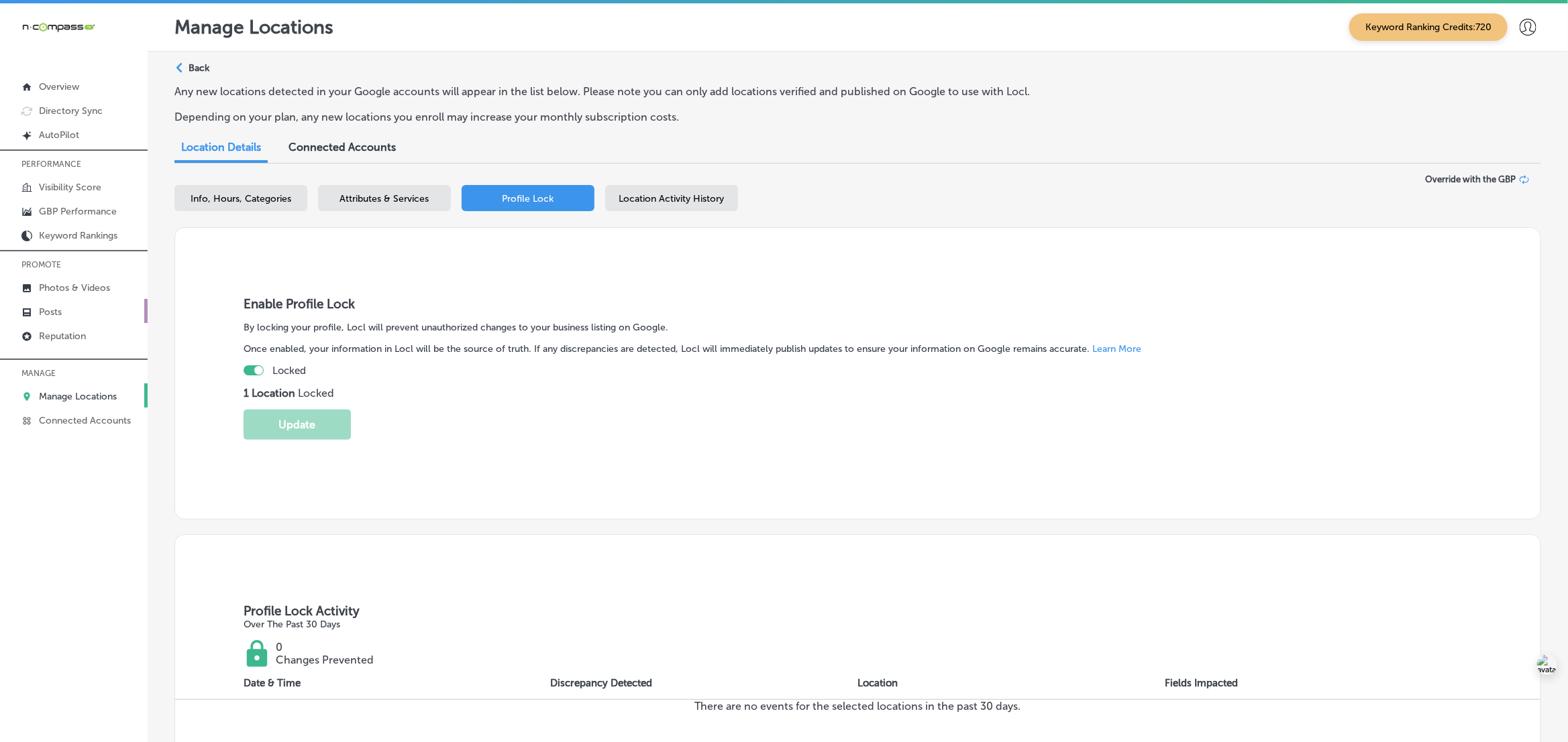
click at [56, 309] on p "Posts" at bounding box center [50, 312] width 23 height 11
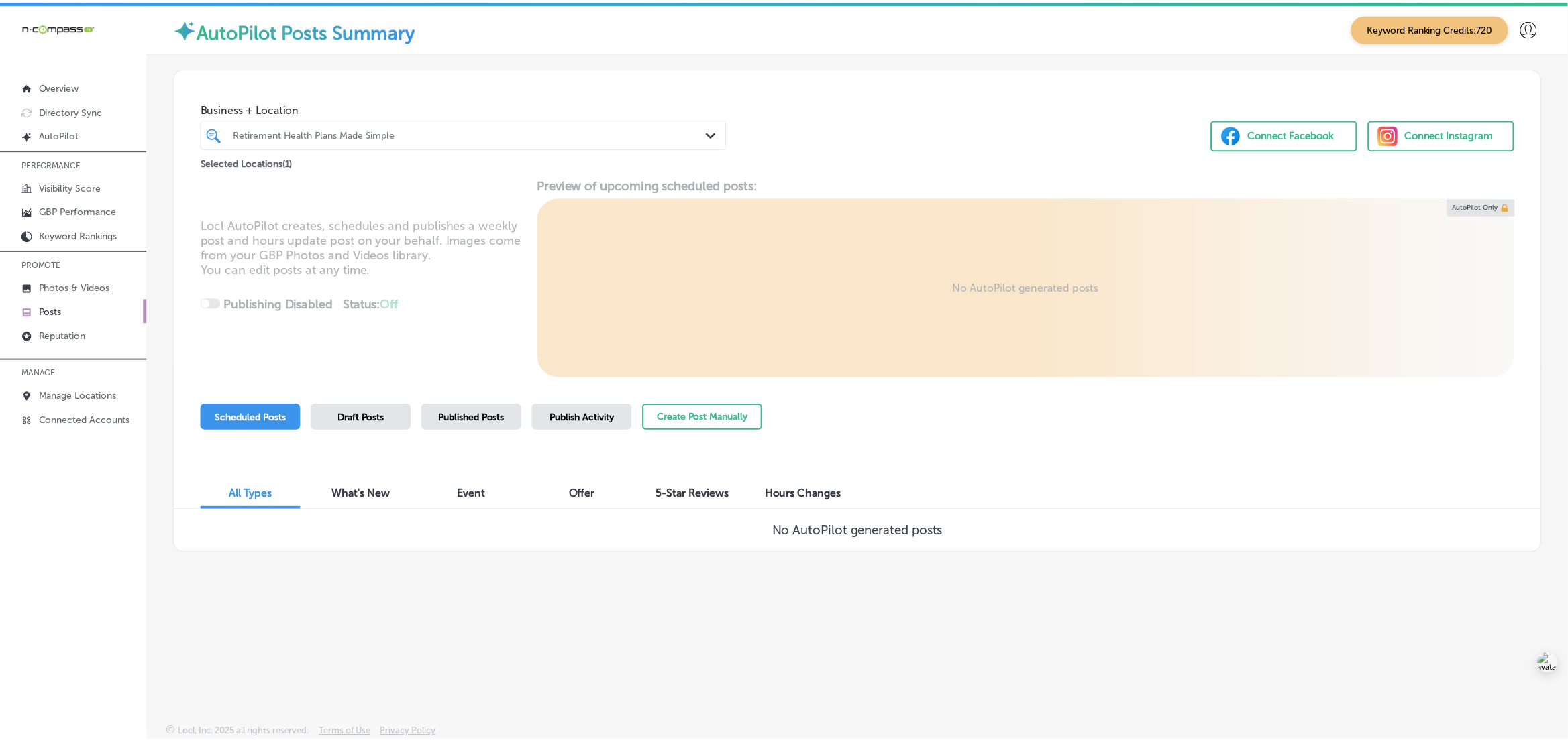
scroll to position [3, 0]
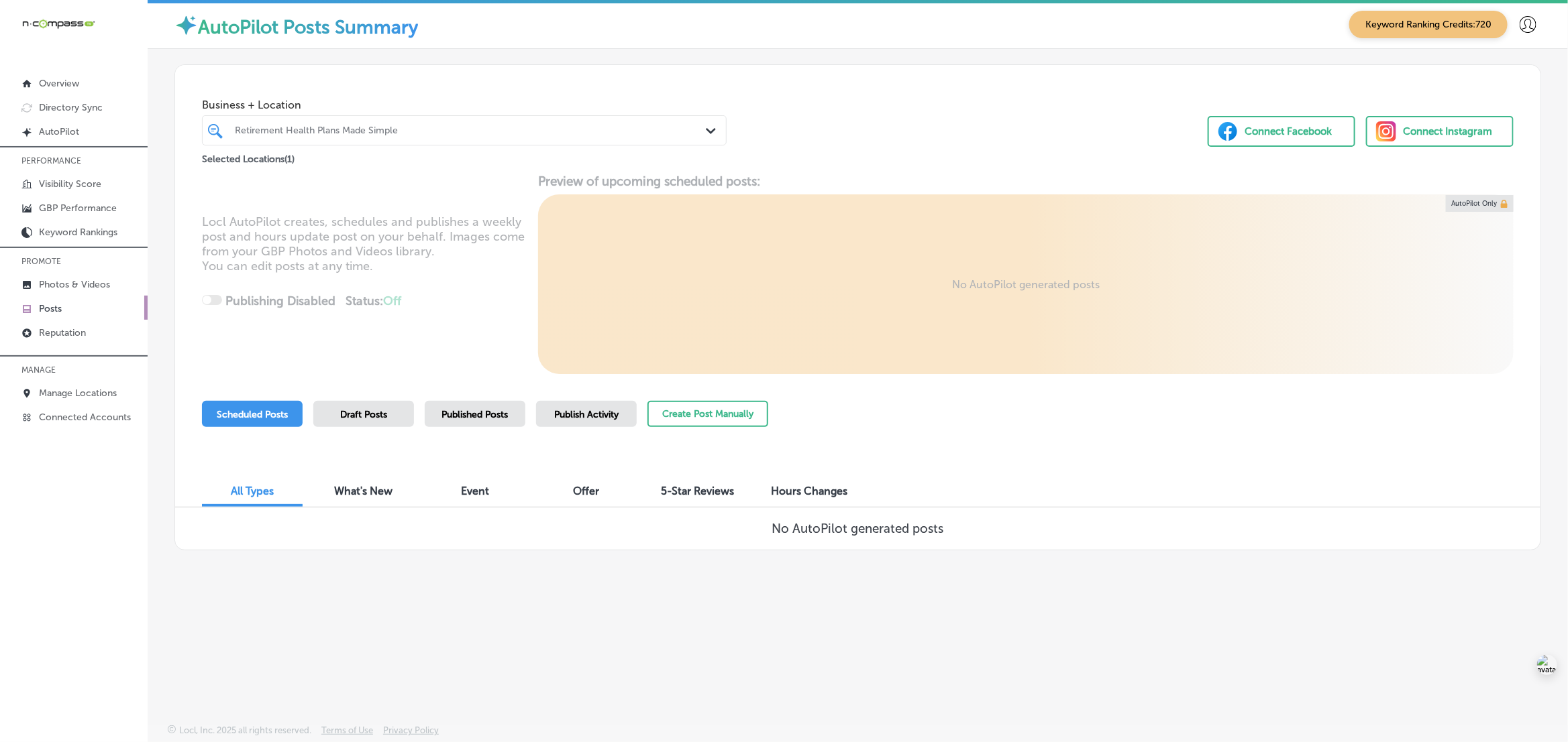
click at [294, 361] on div "Locl AutoPilot creates, schedules and publishes a weekly post and hours update …" at bounding box center [858, 273] width 1365 height 200
click at [44, 280] on p "Photos & Videos" at bounding box center [75, 285] width 71 height 11
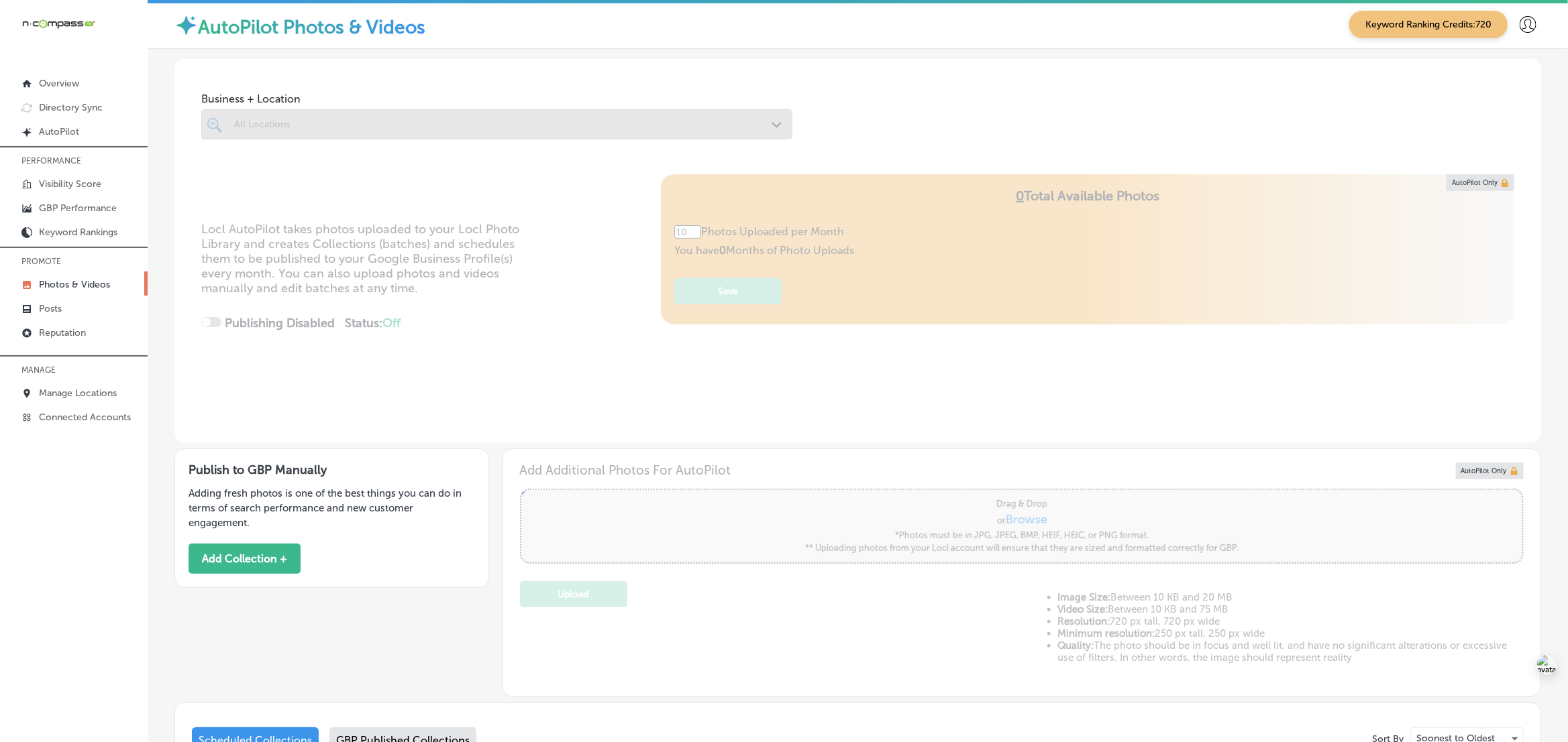
type input "0"
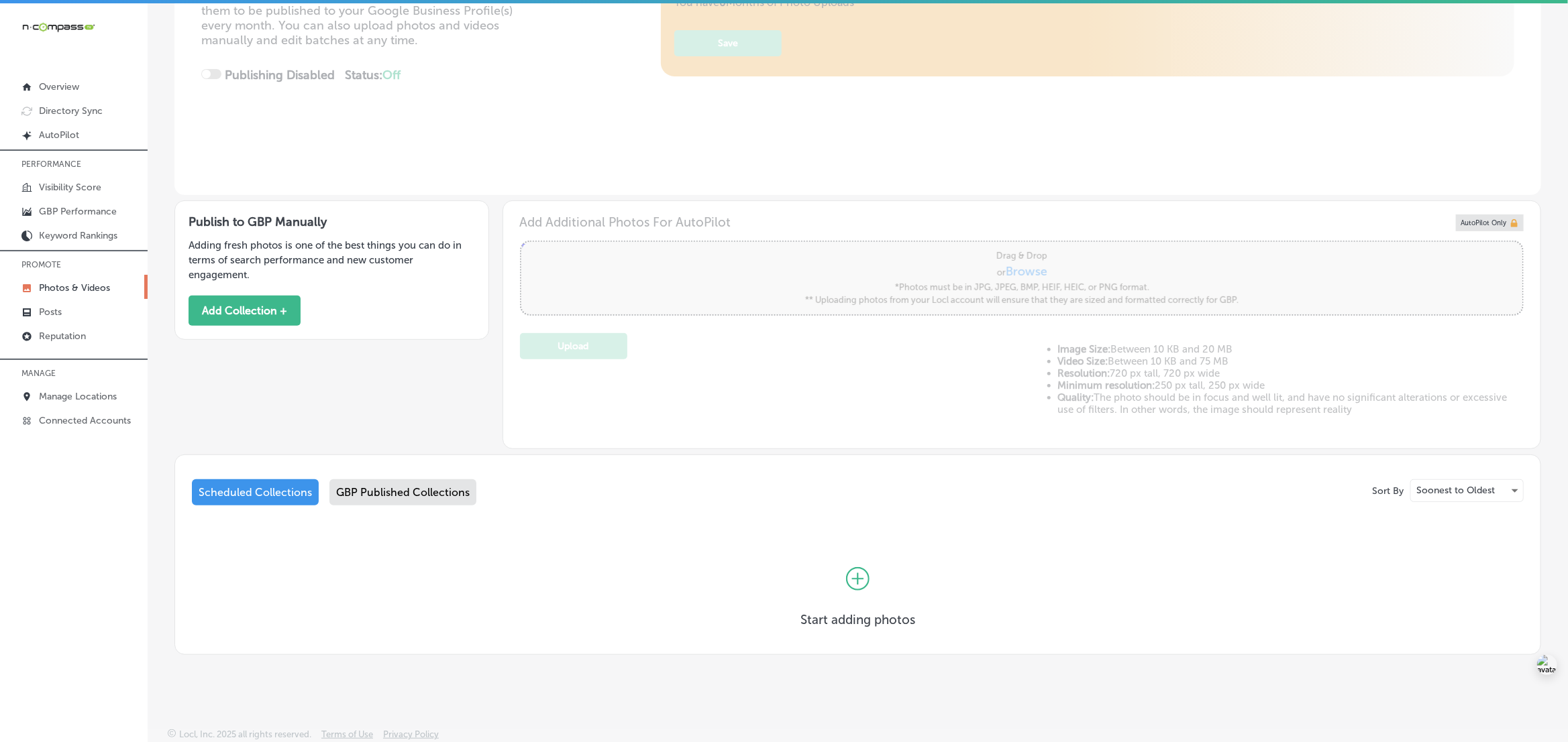
scroll to position [250, 0]
click at [297, 391] on div "Publish to GBP Manually Adding fresh photos is one of the best things you can d…" at bounding box center [858, 324] width 1366 height 254
click at [64, 339] on p "Reputation" at bounding box center [62, 336] width 47 height 11
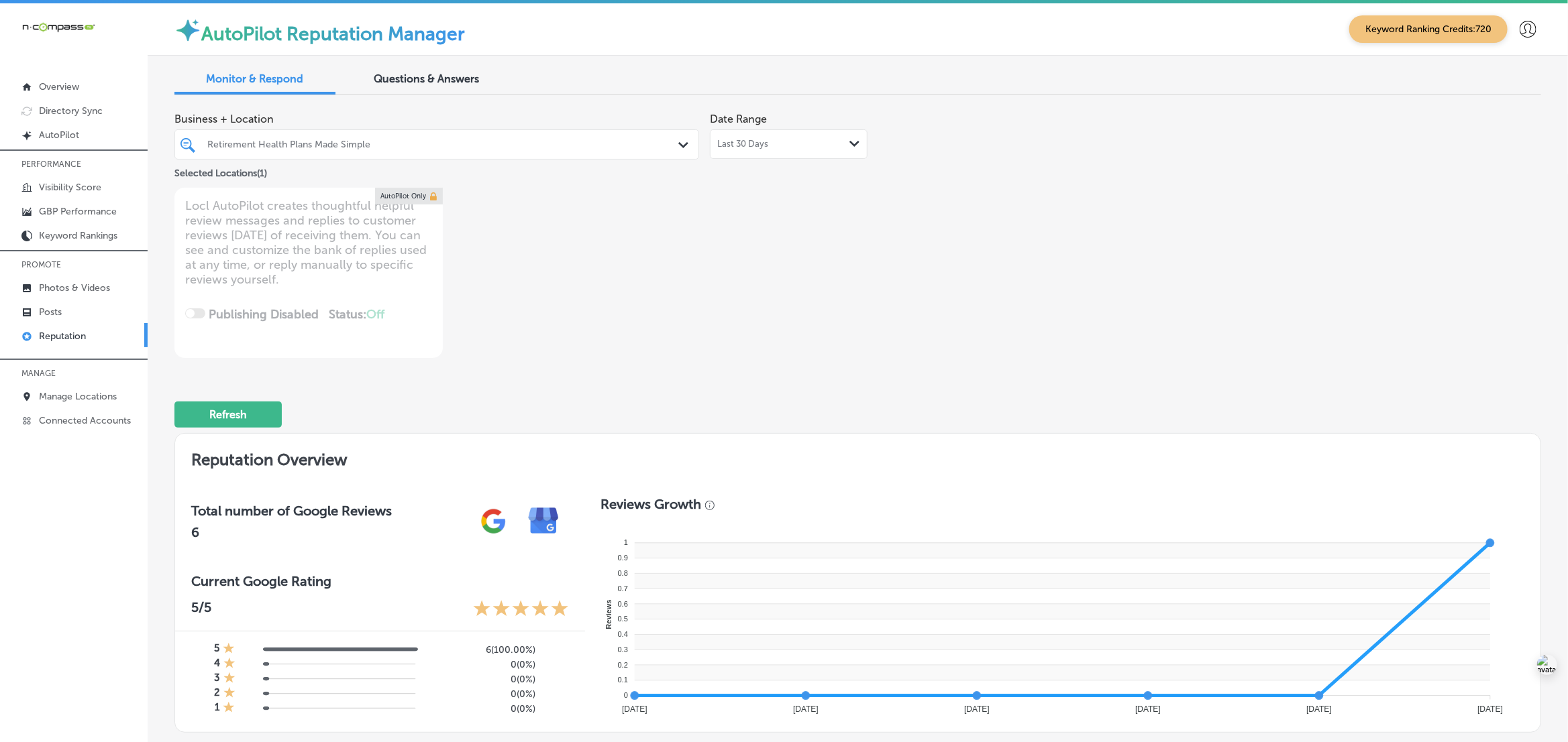
click at [800, 148] on div "Last 30 Days Path Created with Sketch." at bounding box center [789, 144] width 143 height 10
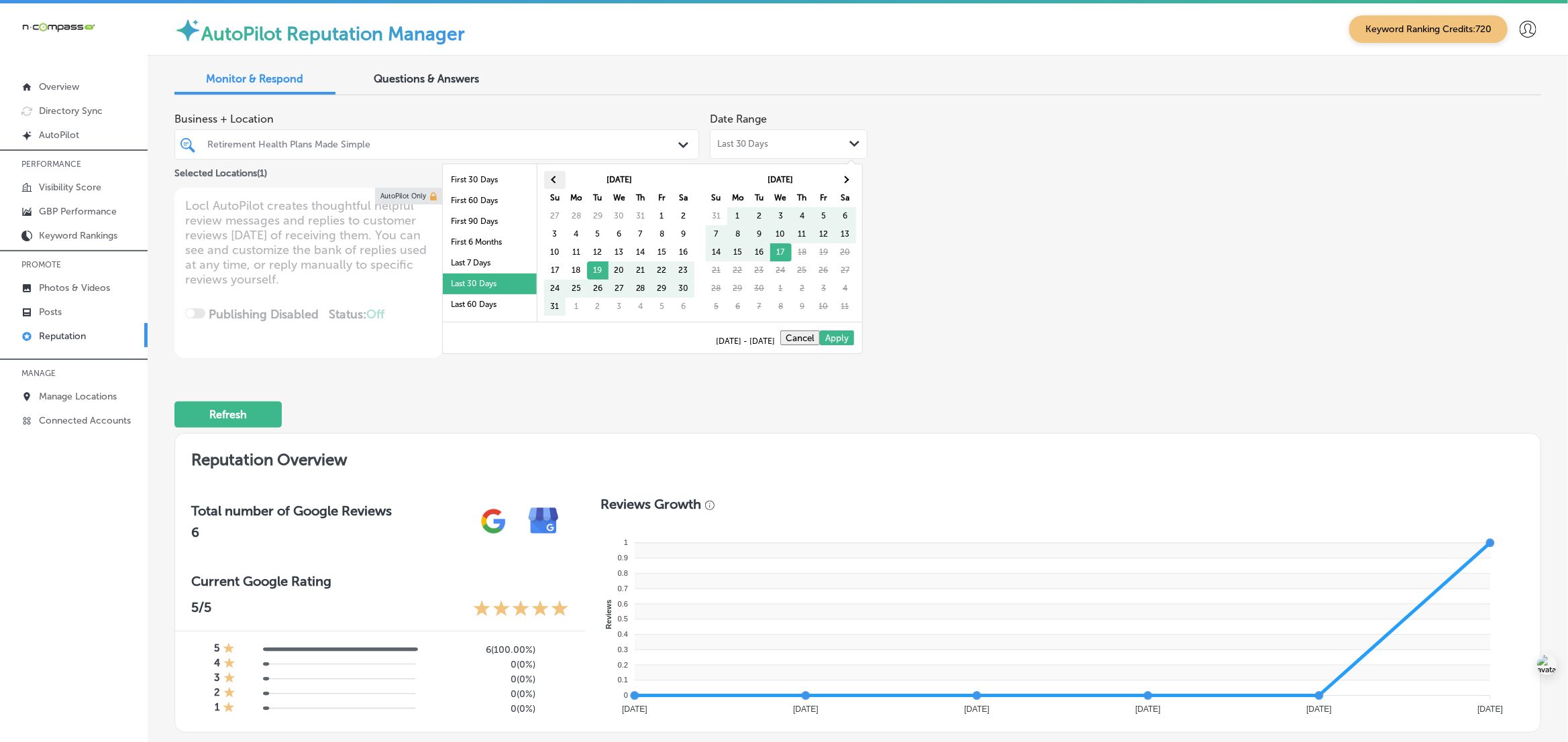
click at [552, 176] on th at bounding box center [555, 180] width 22 height 18
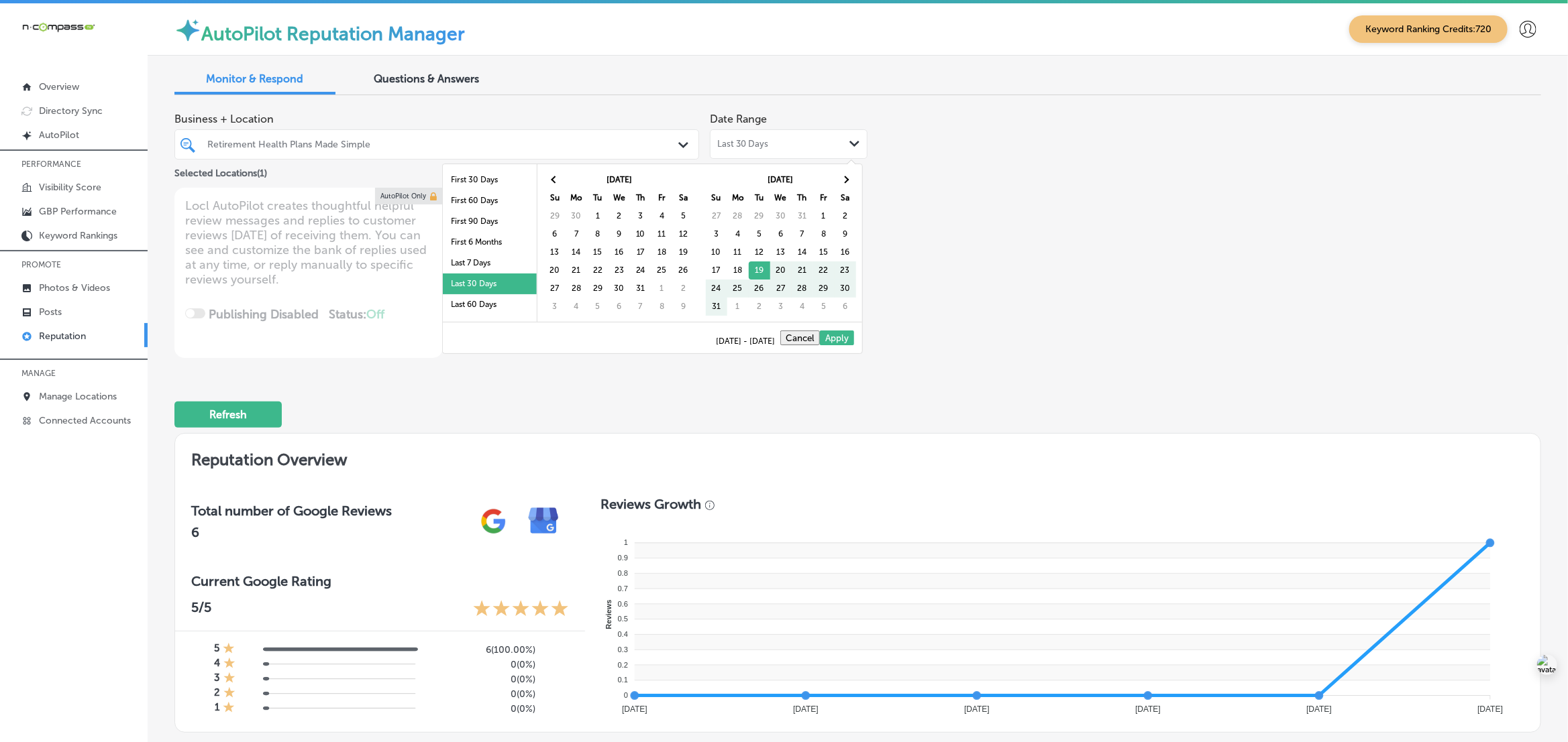
click at [552, 176] on th at bounding box center [555, 180] width 22 height 18
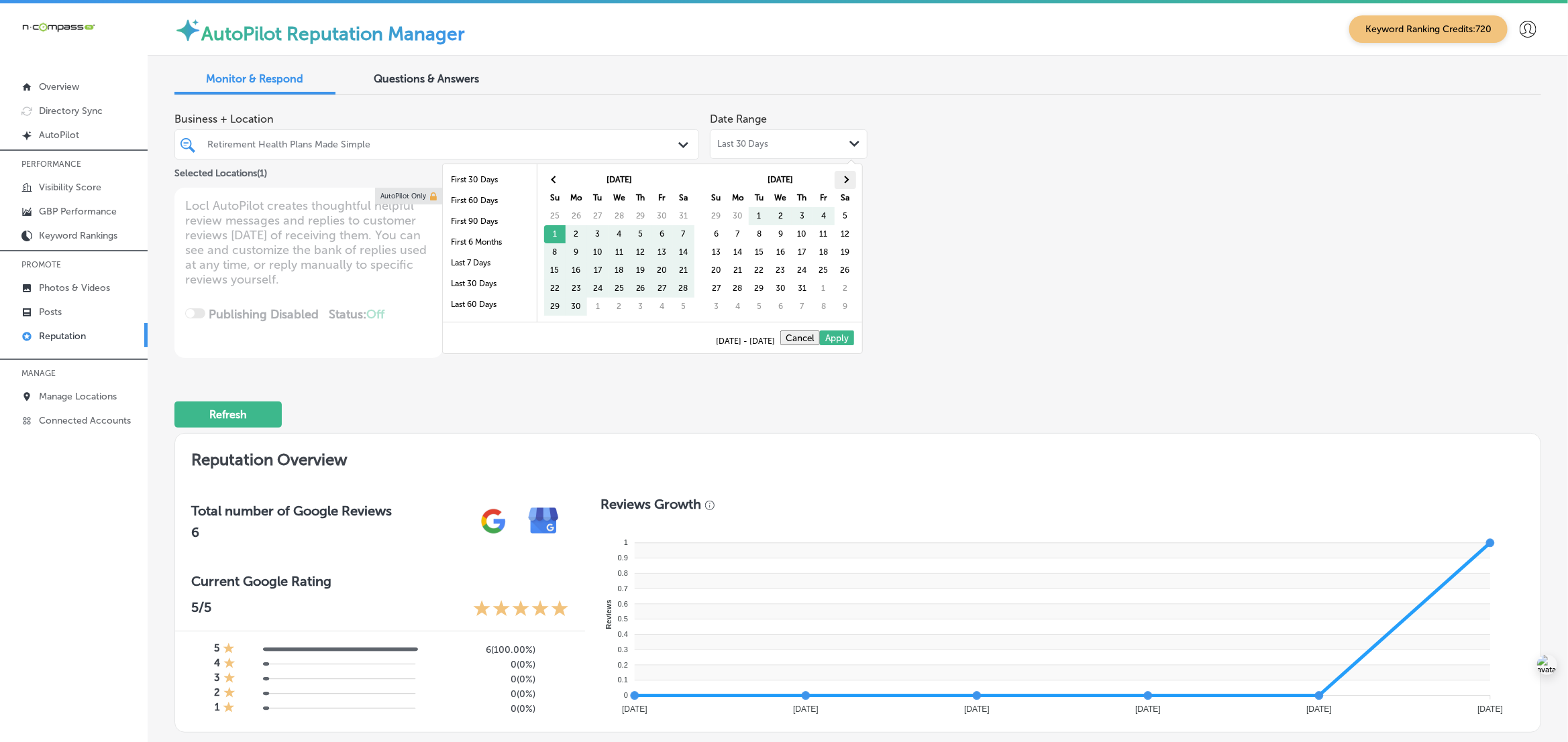
click at [849, 173] on th at bounding box center [845, 180] width 22 height 18
click at [850, 174] on th at bounding box center [845, 180] width 22 height 18
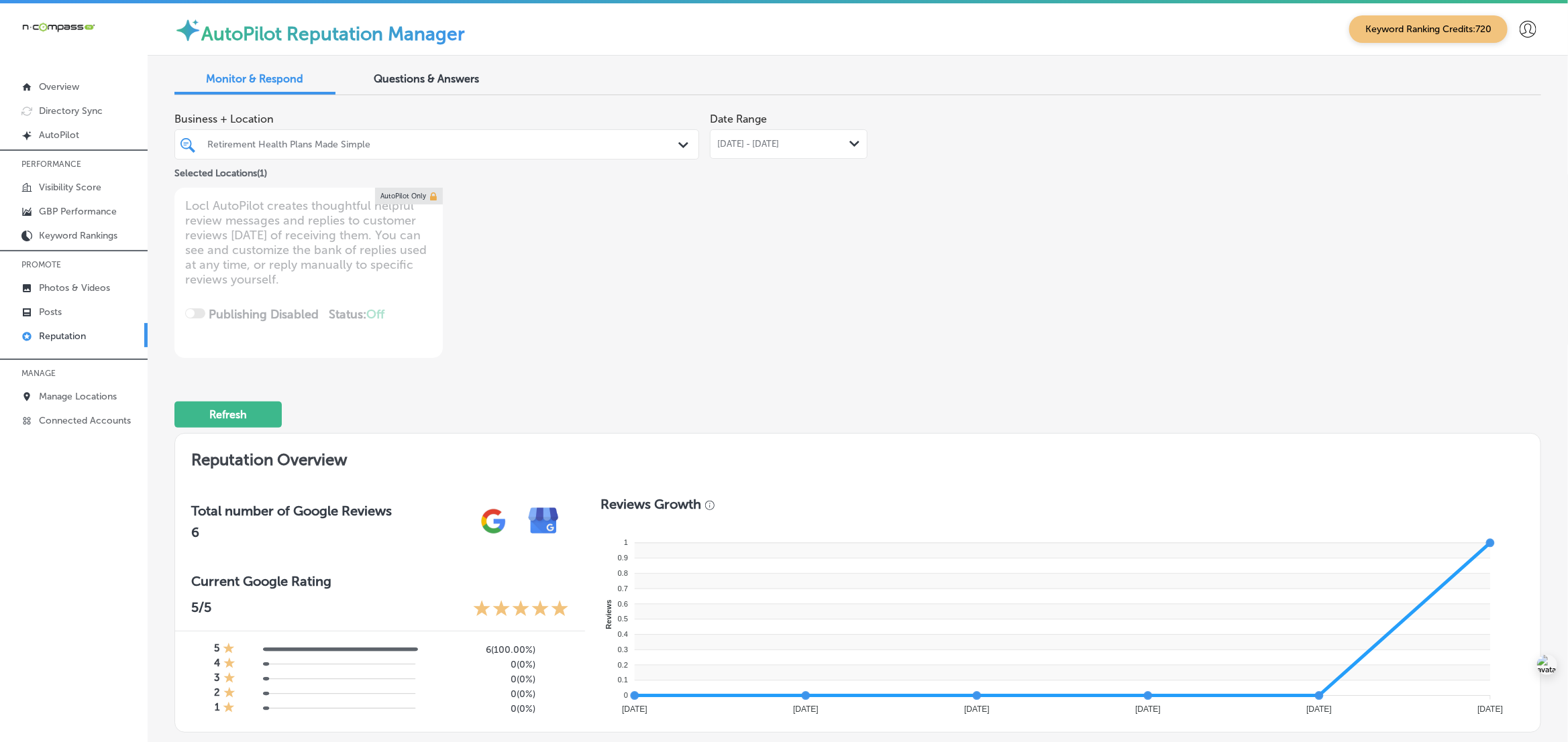
type textarea "x"
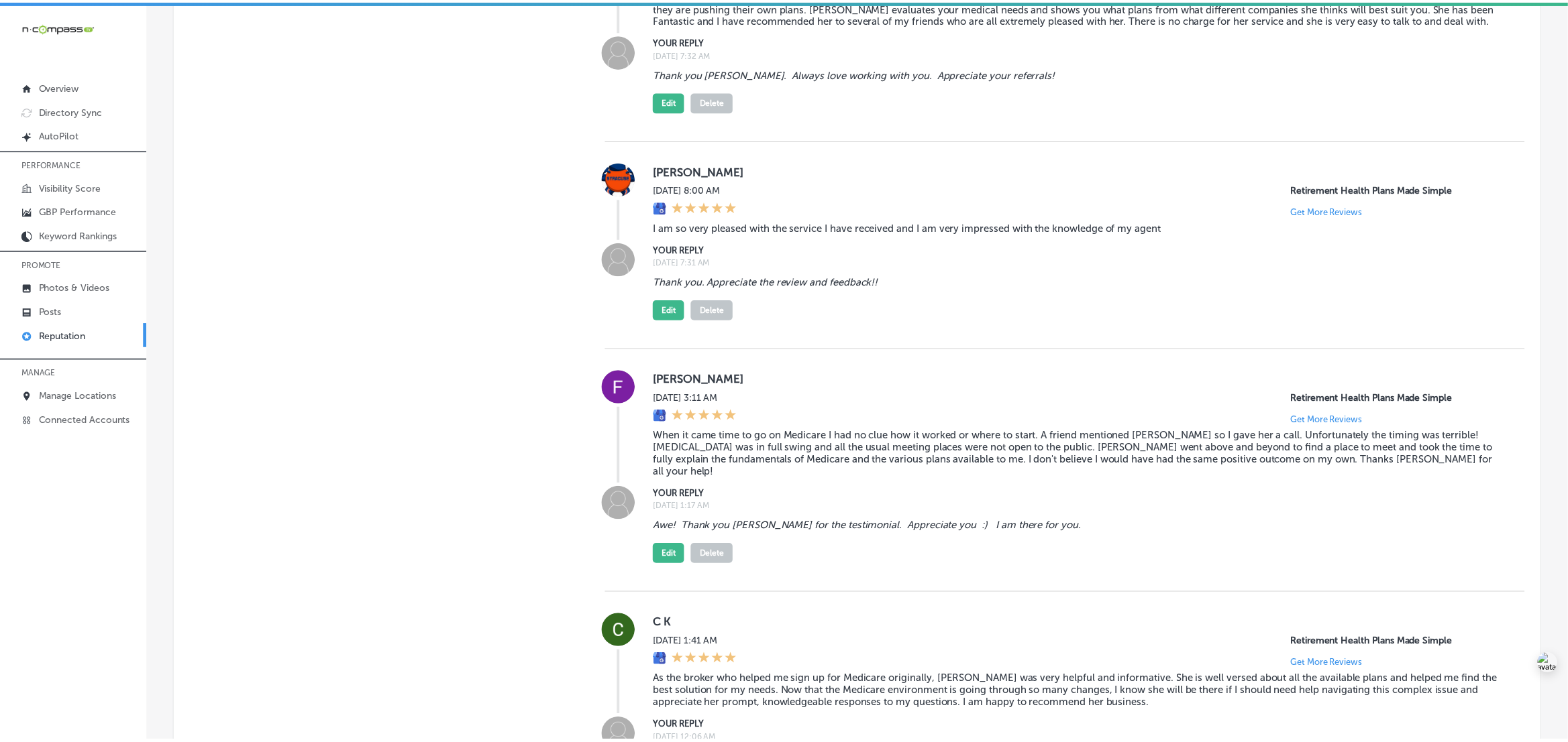
scroll to position [1787, 0]
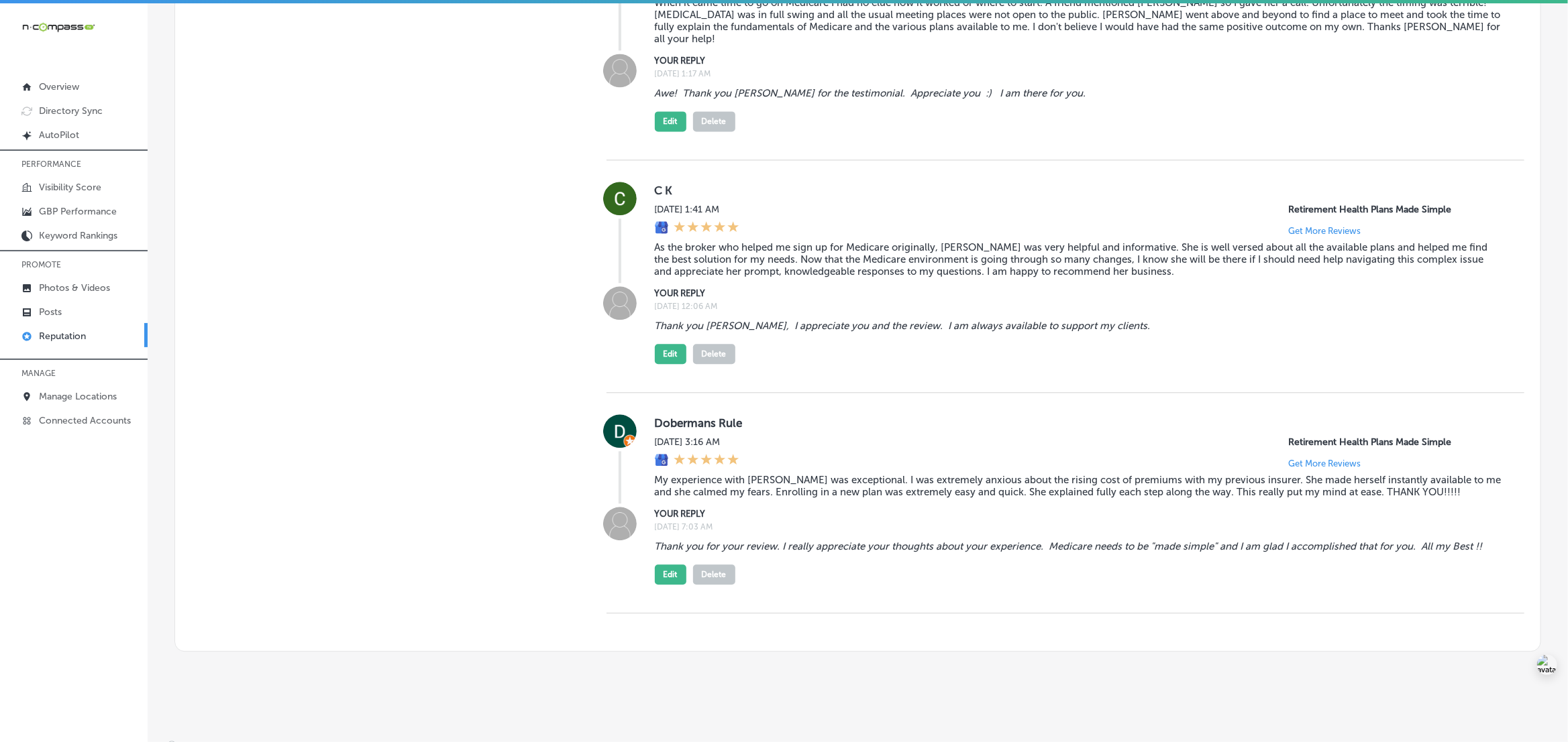
drag, startPoint x: 1461, startPoint y: 129, endPoint x: 1398, endPoint y: 103, distance: 68.2
click at [1461, 129] on div "[PERSON_NAME][DATE] 3:11 AM Retirement Health Plans Made Simple Get More Review…" at bounding box center [1065, 38] width 918 height 245
click at [64, 215] on p "GBP Performance" at bounding box center [78, 211] width 78 height 11
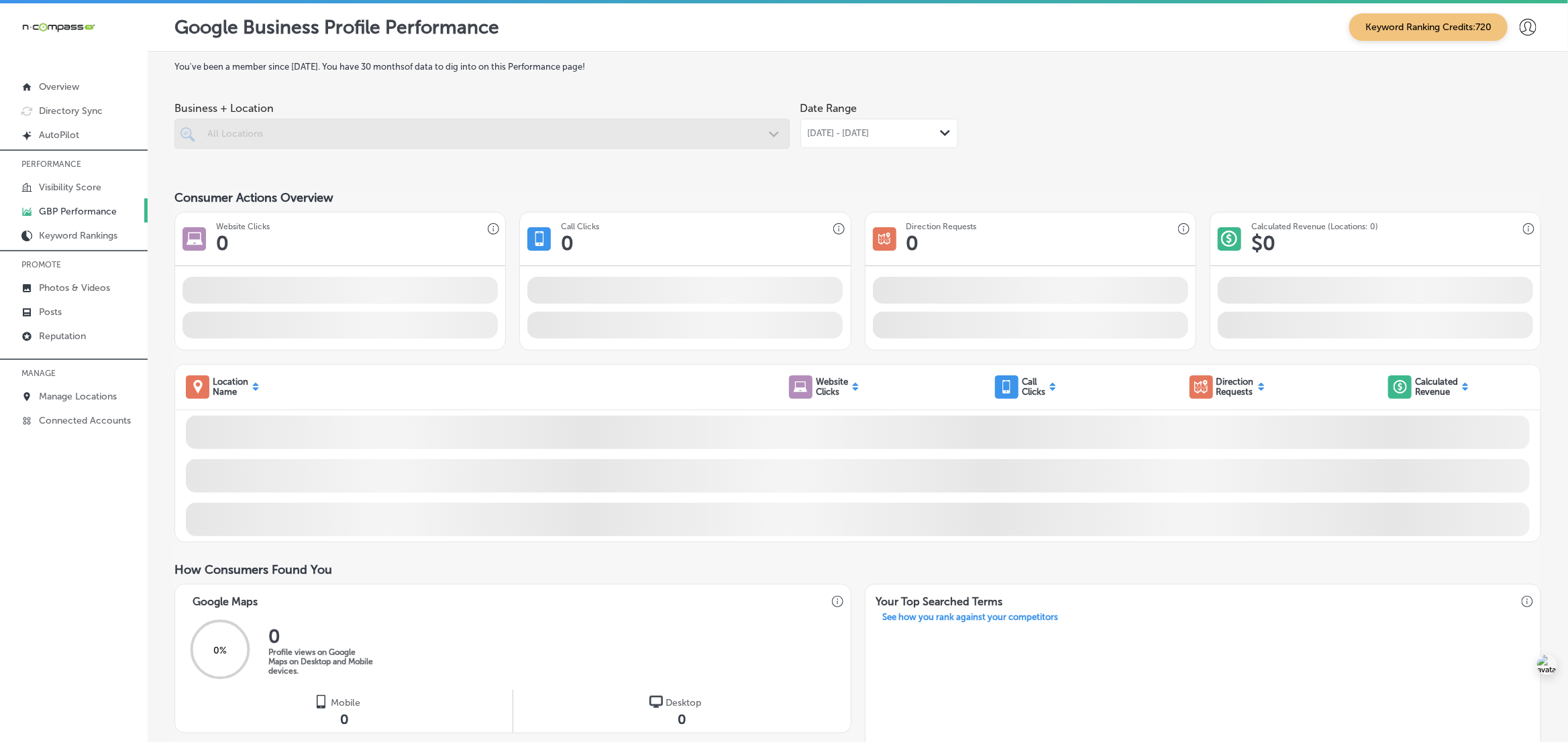
click at [940, 135] on icon "Path Created with Sketch." at bounding box center [945, 133] width 10 height 6
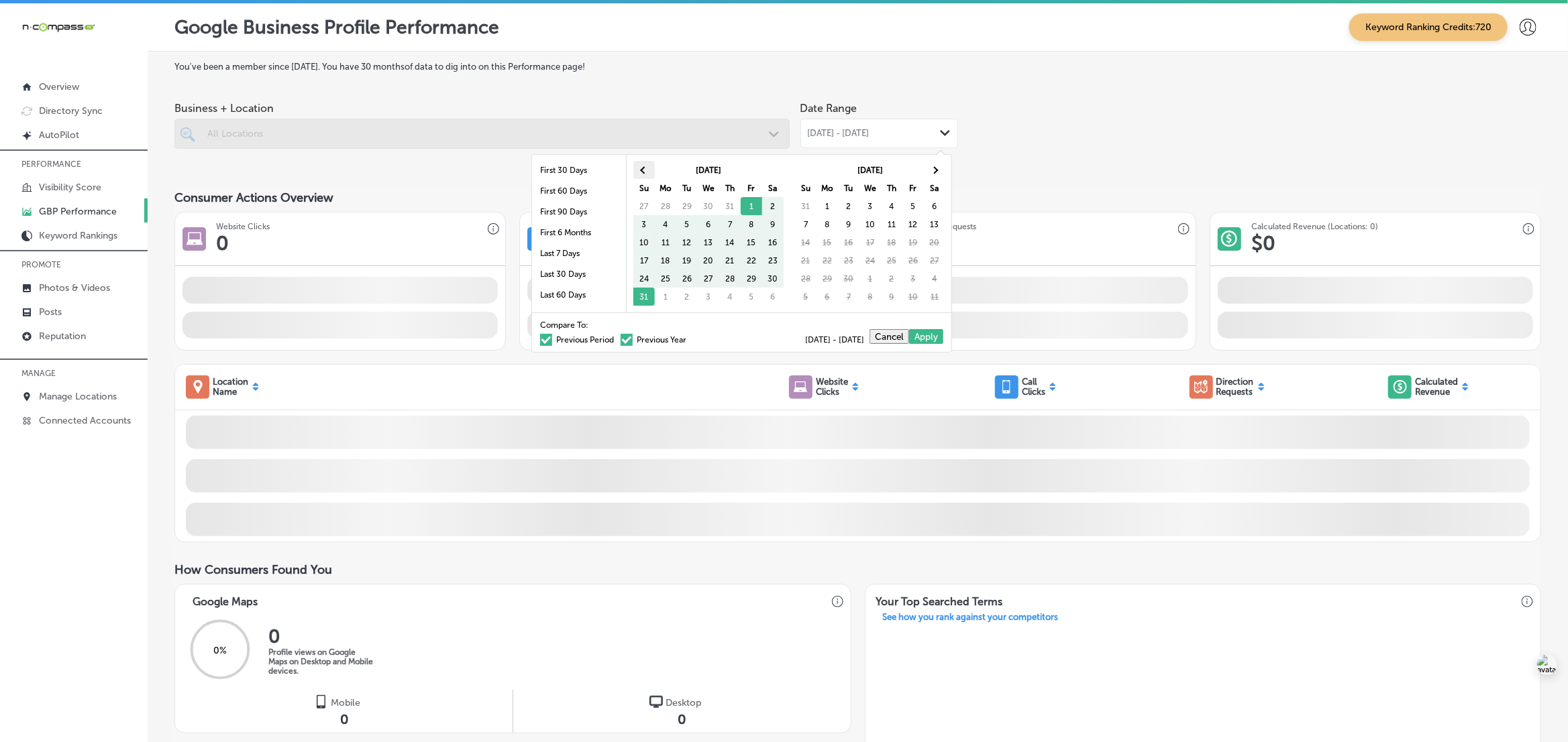
click at [635, 166] on th at bounding box center [644, 170] width 22 height 18
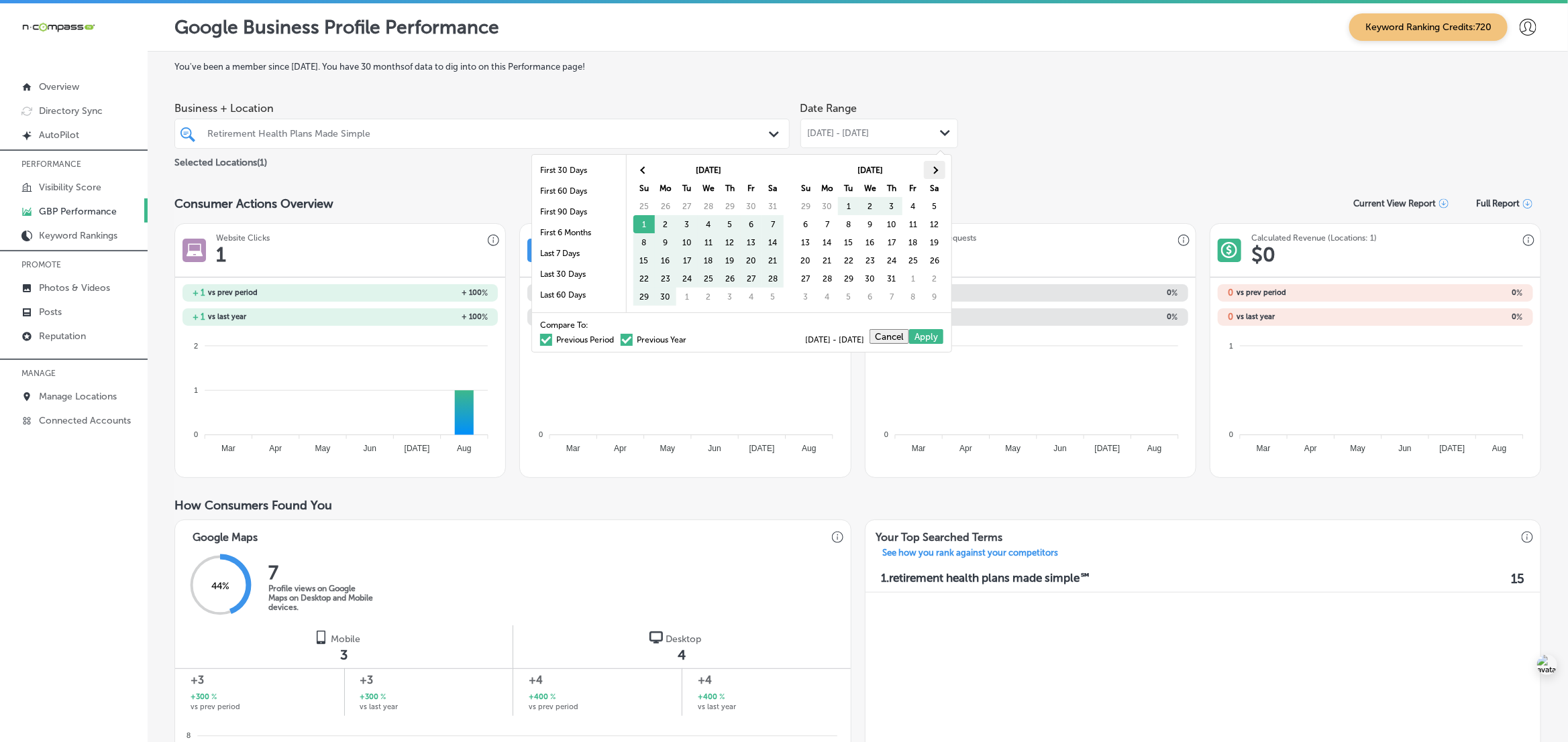
click at [941, 174] on th at bounding box center [934, 170] width 22 height 18
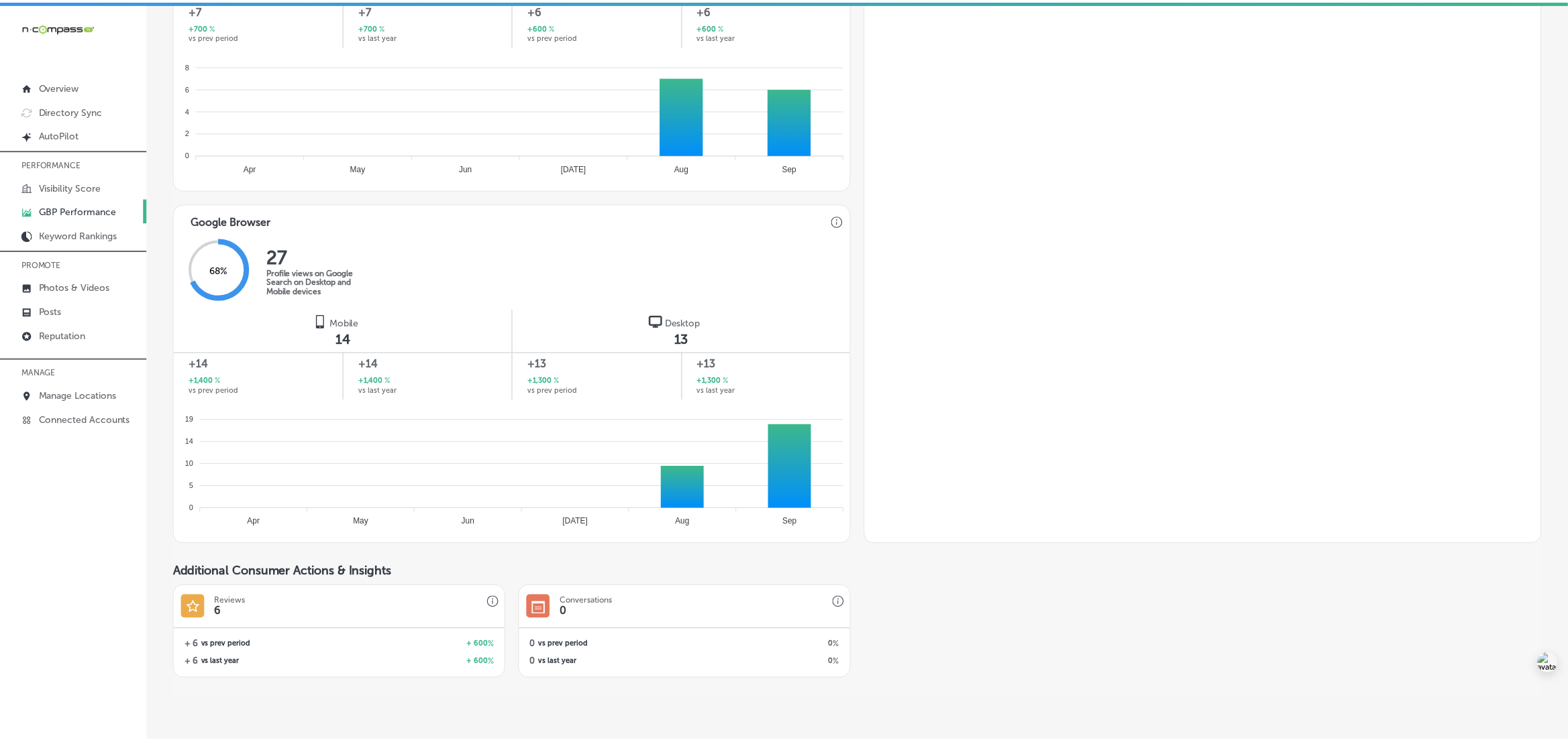
scroll to position [719, 0]
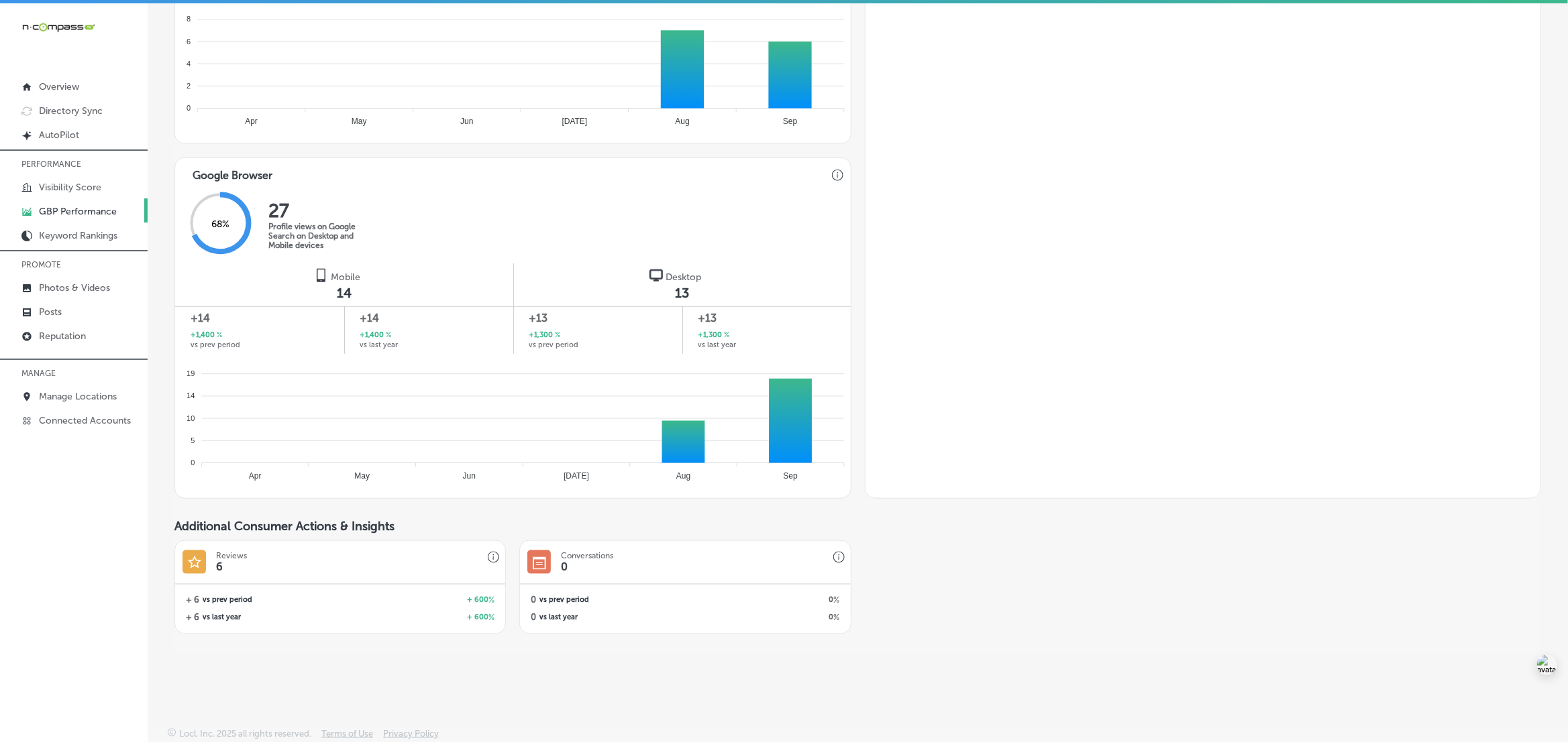
click at [1446, 255] on div at bounding box center [1202, 183] width 675 height 616
click at [84, 393] on link "Manage Locations" at bounding box center [74, 395] width 148 height 24
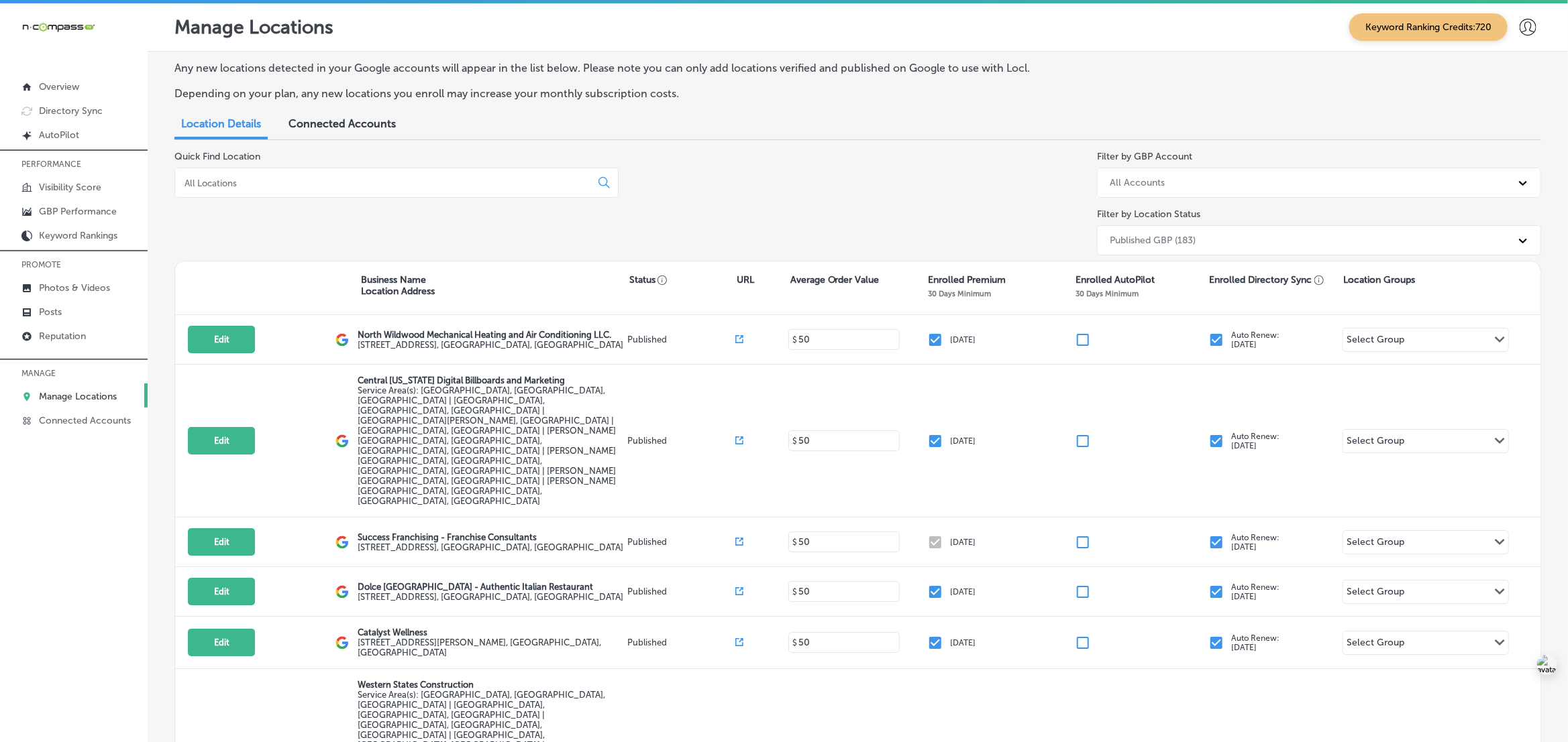
click at [368, 183] on input at bounding box center [385, 183] width 405 height 12
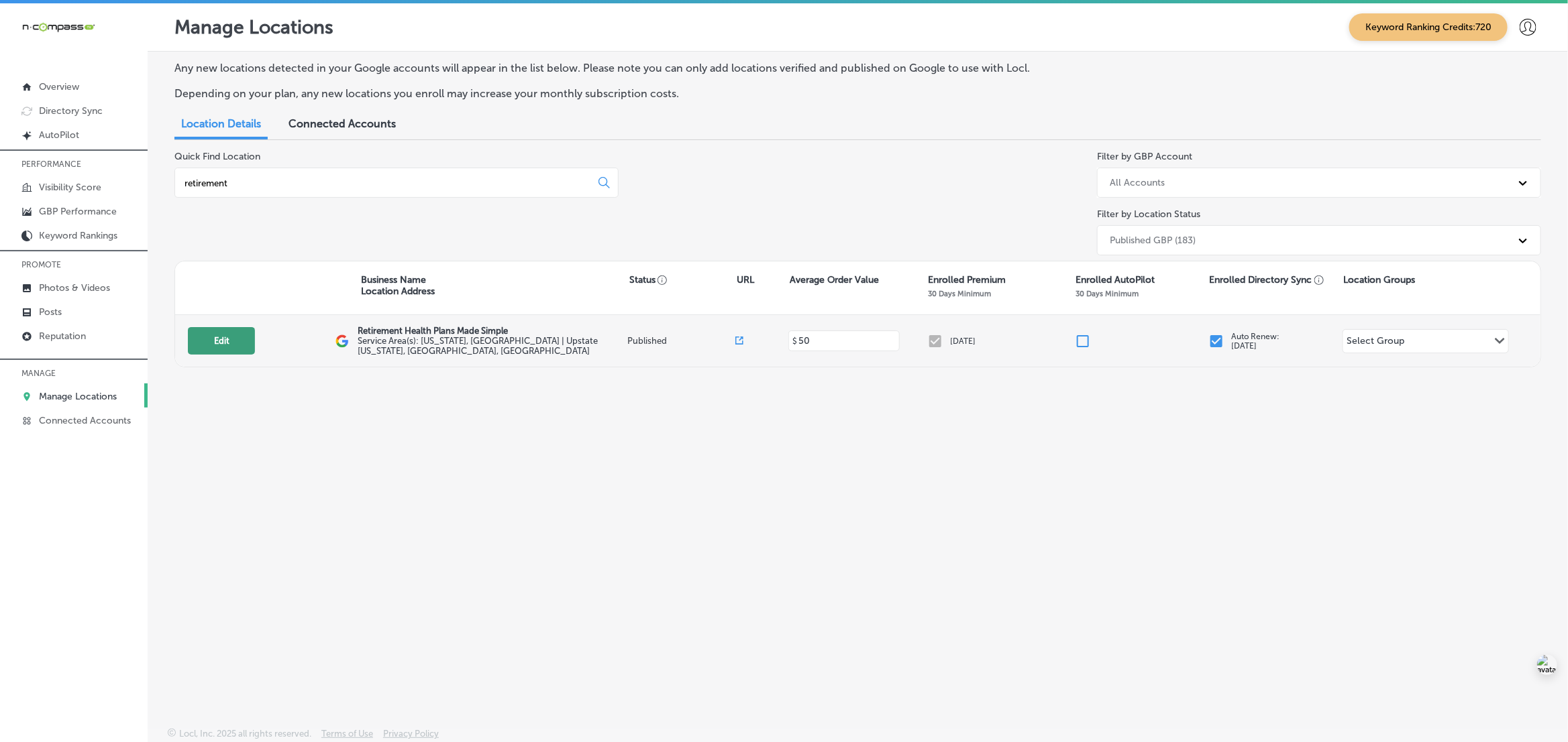
type input "retirement"
click at [232, 346] on button "Edit" at bounding box center [221, 340] width 67 height 27
select select "US"
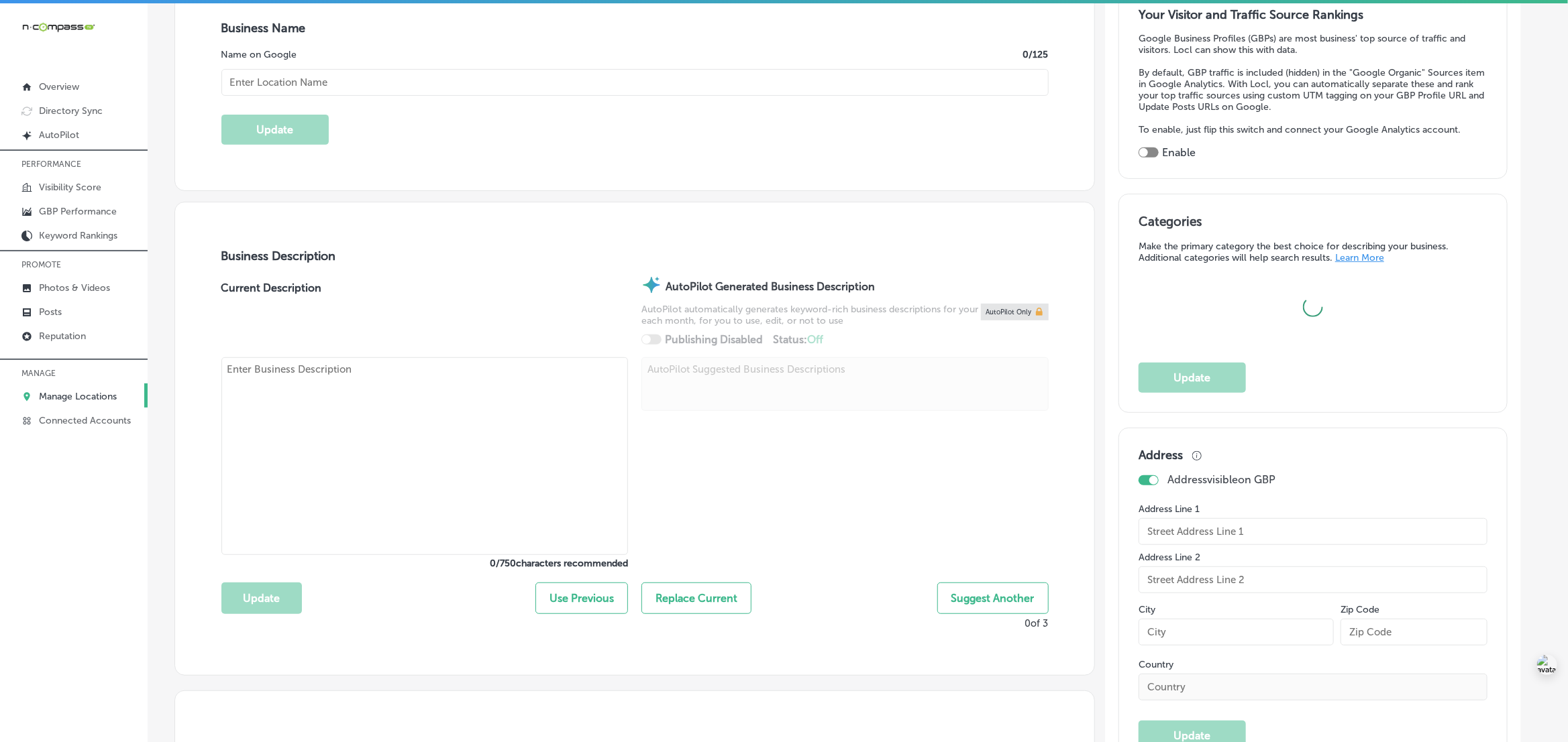
type input "Retirement Health Plans Made Simple"
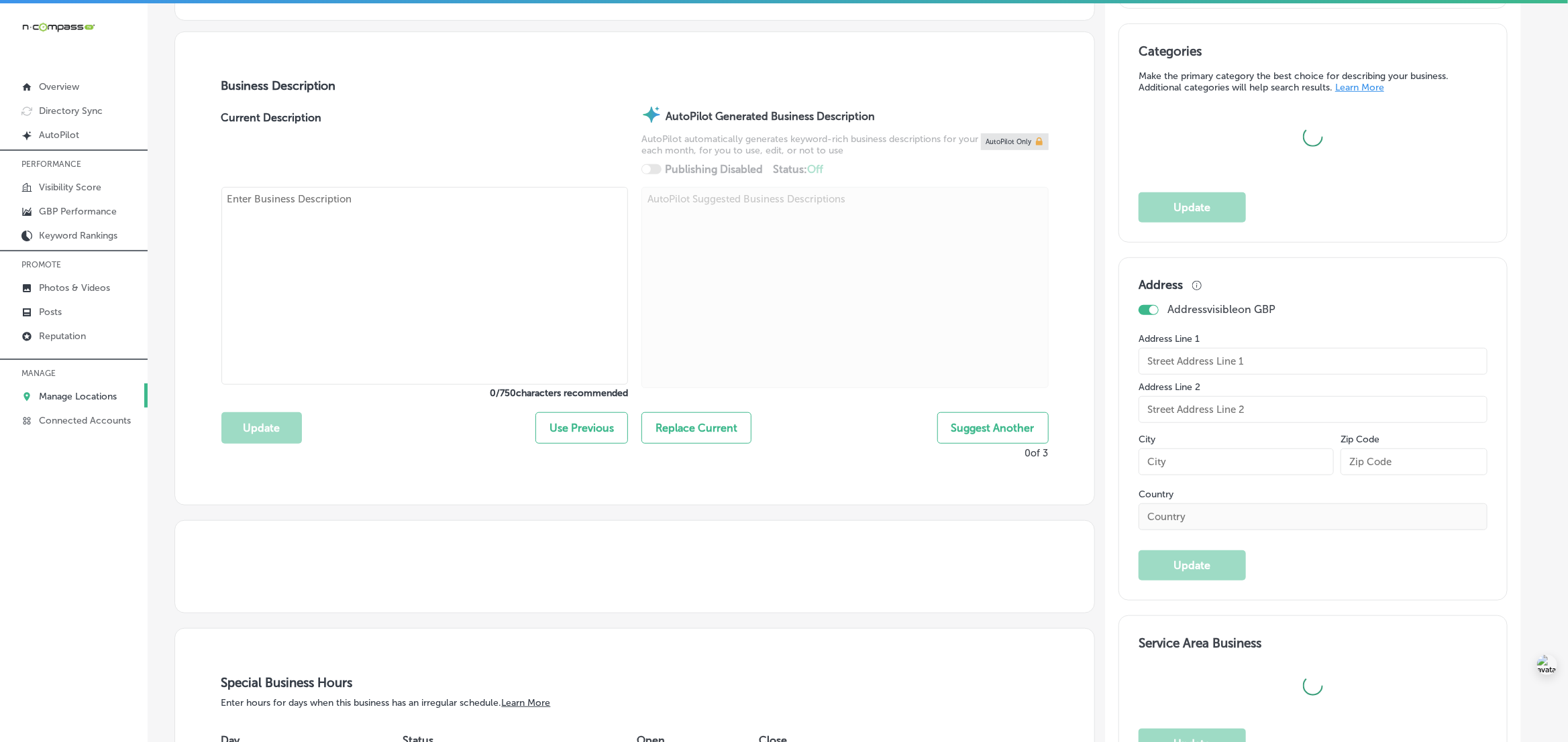
checkbox input "false"
type input "[STREET_ADDRESS][PERSON_NAME]"
type input "[GEOGRAPHIC_DATA]"
type input "34236"
type input "US"
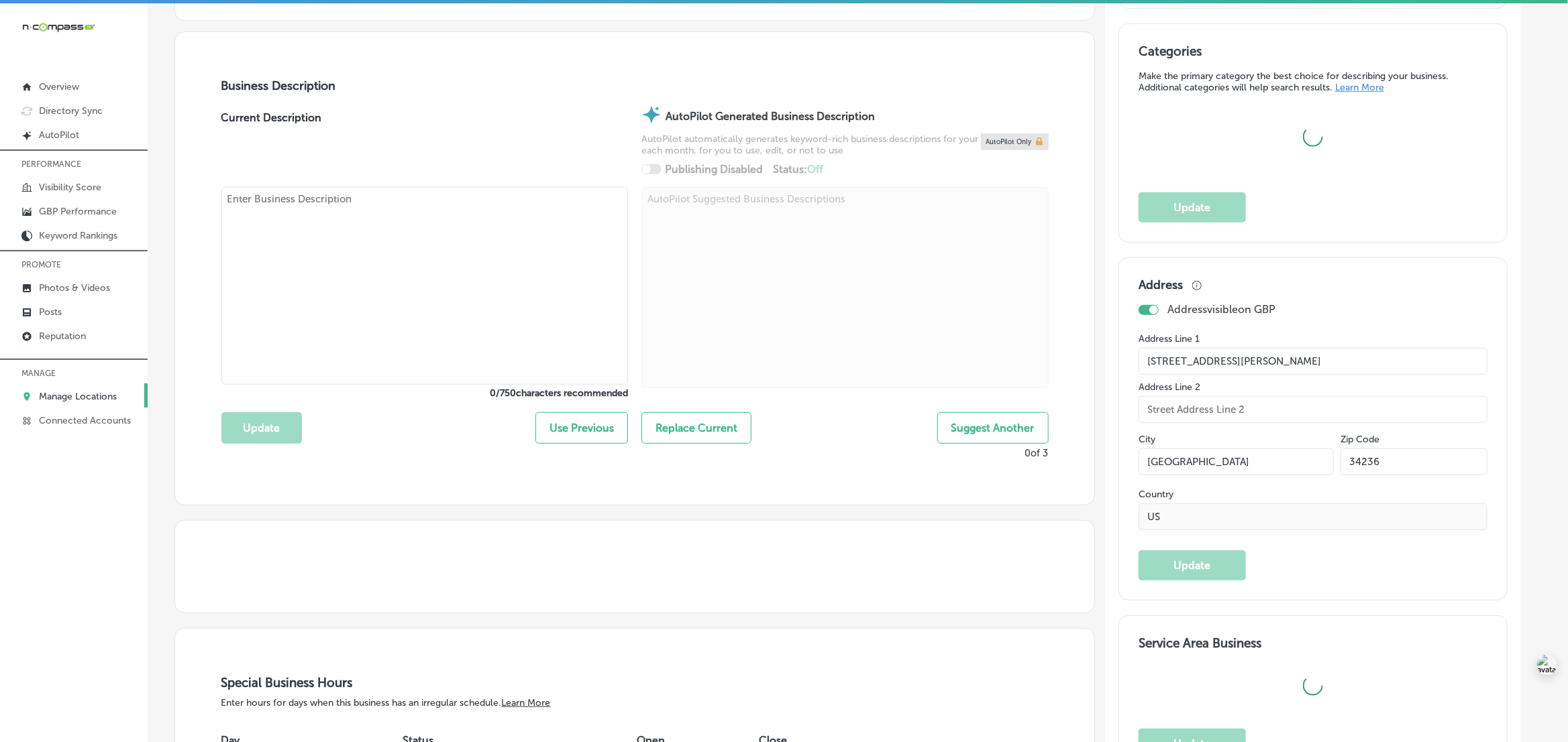
type input "[URL][DOMAIN_NAME]"
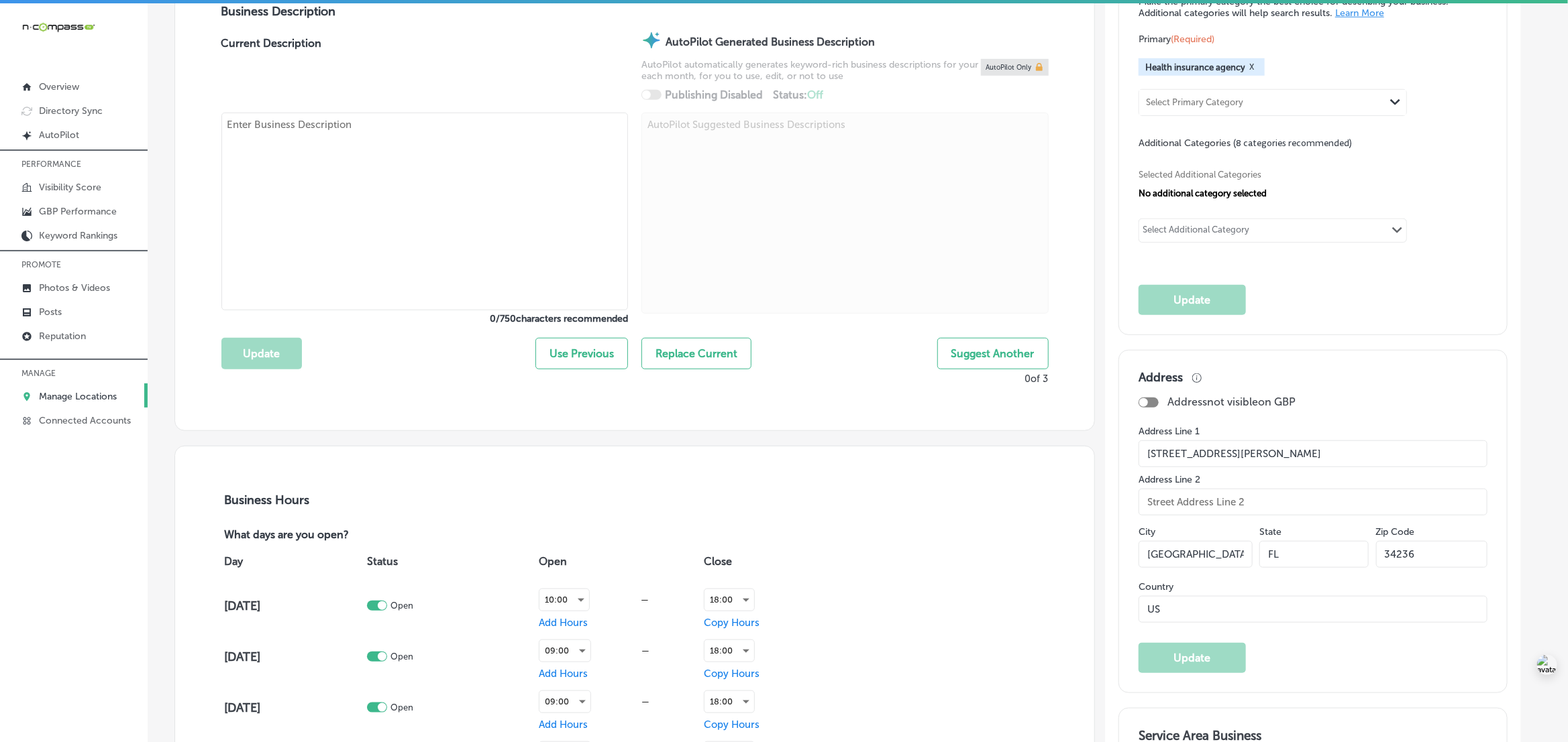
scroll to position [503, 0]
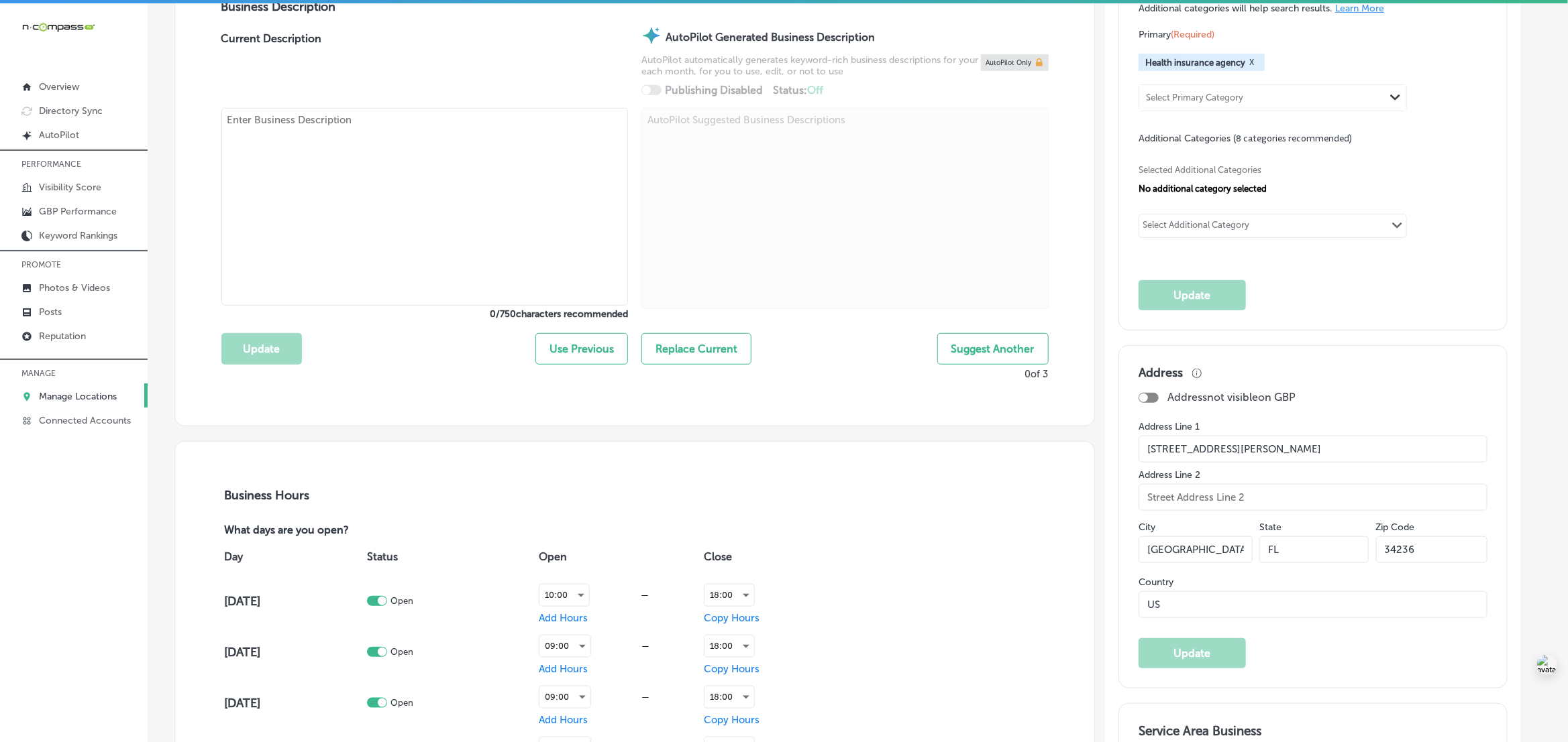
type textarea "Navigating Medicare can be overwhelming, but Retirement Health Plans Made Simpl…"
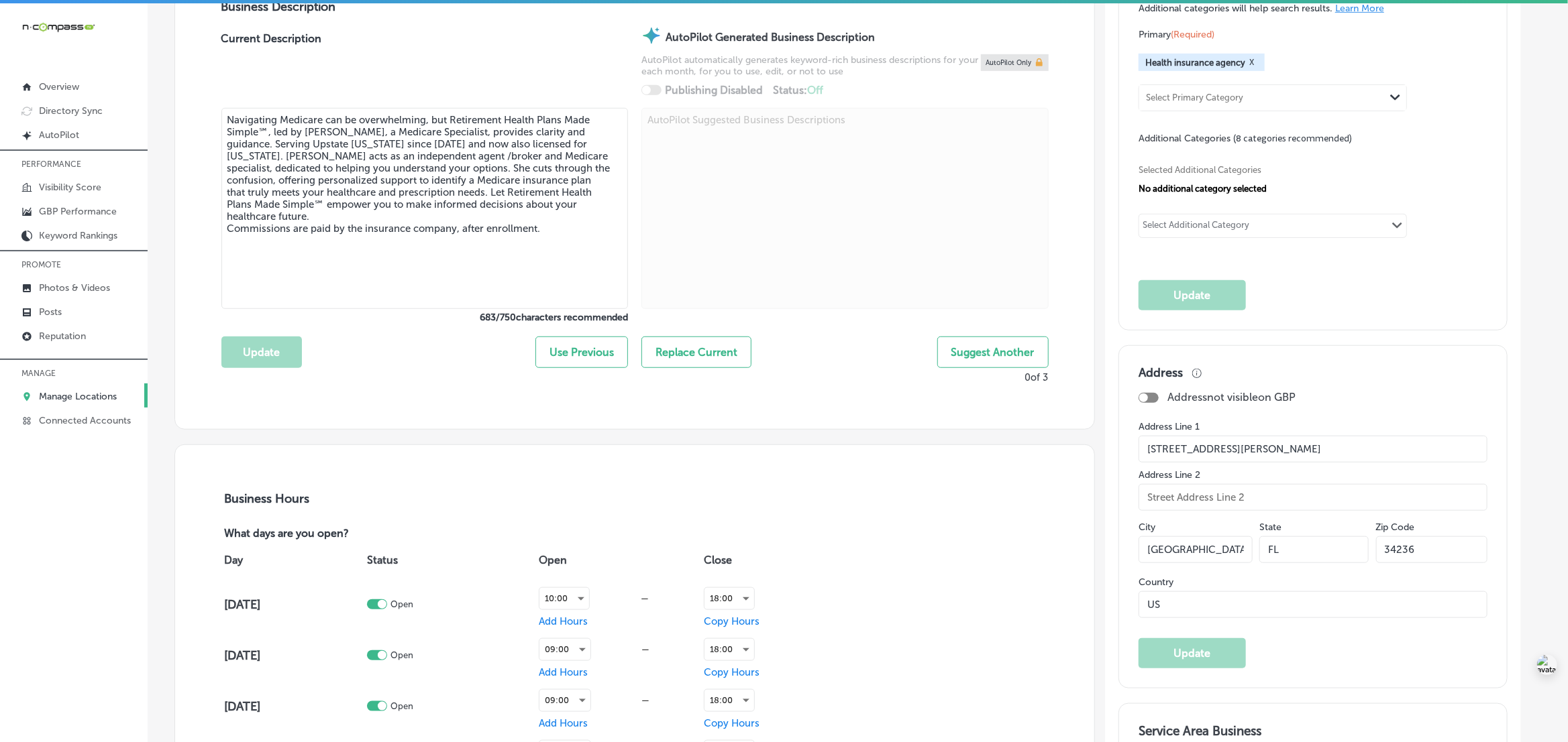
type input "[PHONE_NUMBER]"
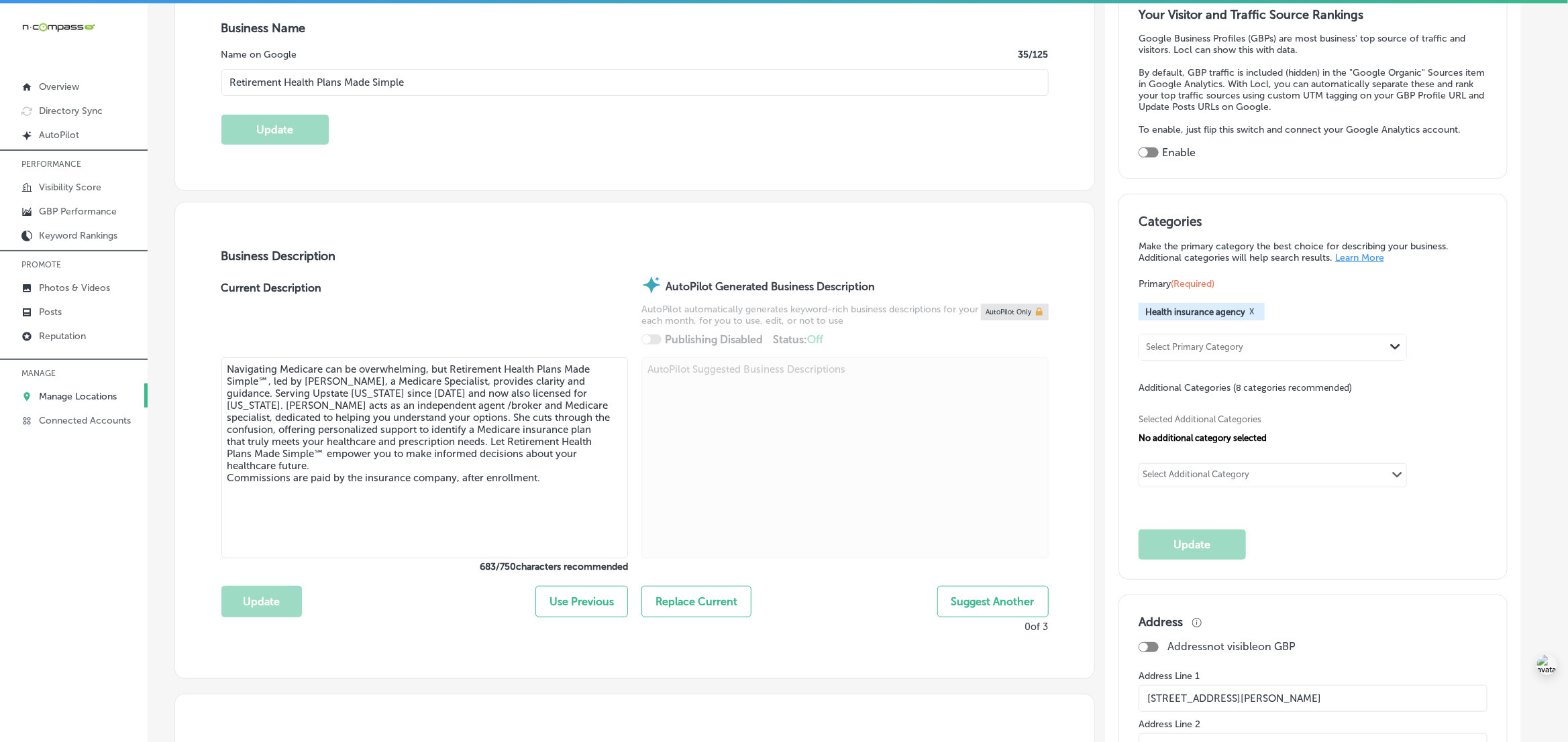
scroll to position [252, 0]
click at [1158, 156] on div at bounding box center [1148, 154] width 20 height 10
checkbox input "true"
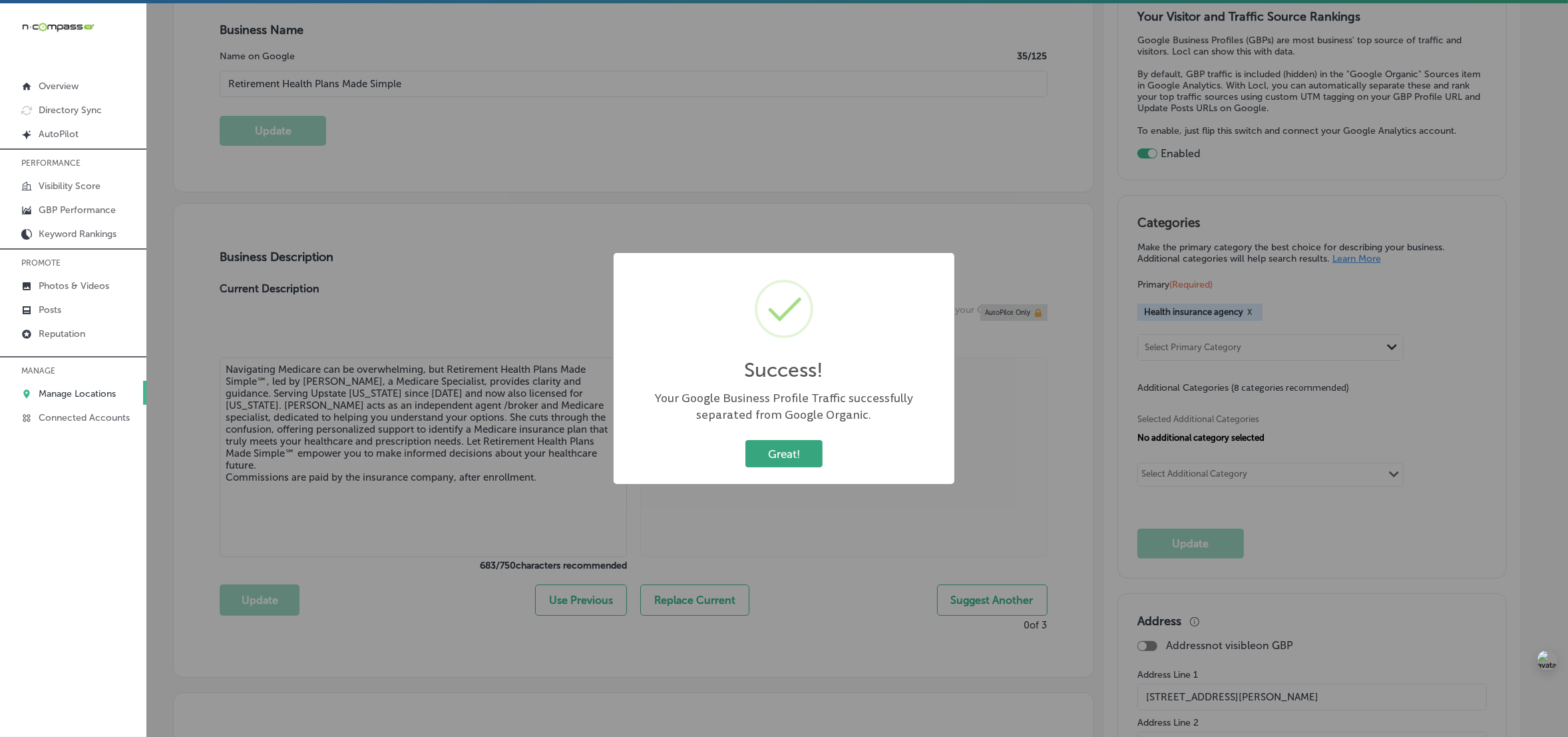
click at [771, 457] on button "Great!" at bounding box center [784, 453] width 78 height 27
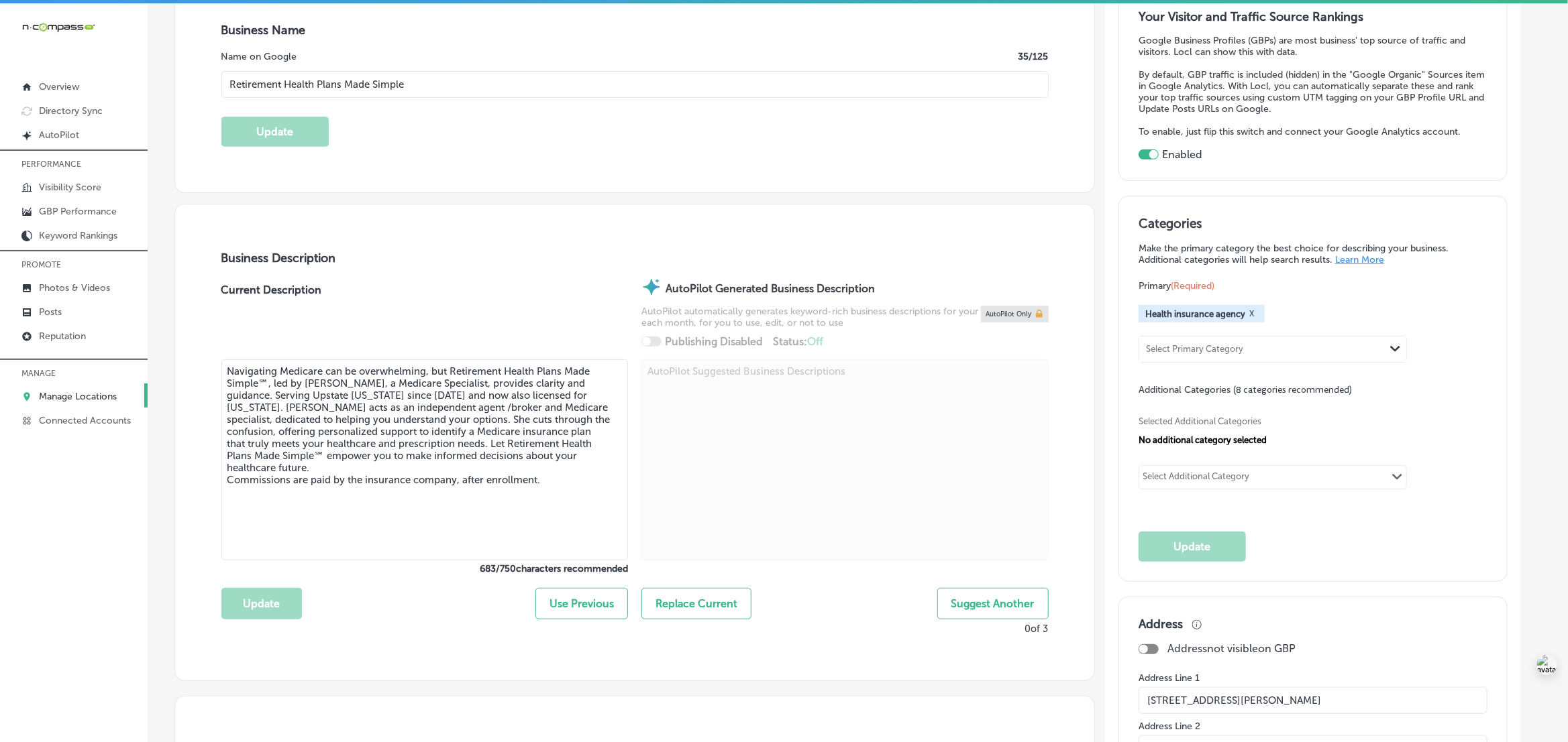
click at [1268, 484] on div "Select Additional Category Path Created with Sketch." at bounding box center [1272, 477] width 267 height 23
paste input "Insurance Broker"
click at [1249, 510] on label "Insurance broker" at bounding box center [1209, 504] width 79 height 12
type input "Insurance Broker"
click at [1253, 479] on div "Select Additional Category" at bounding box center [1195, 485] width 114 height 19
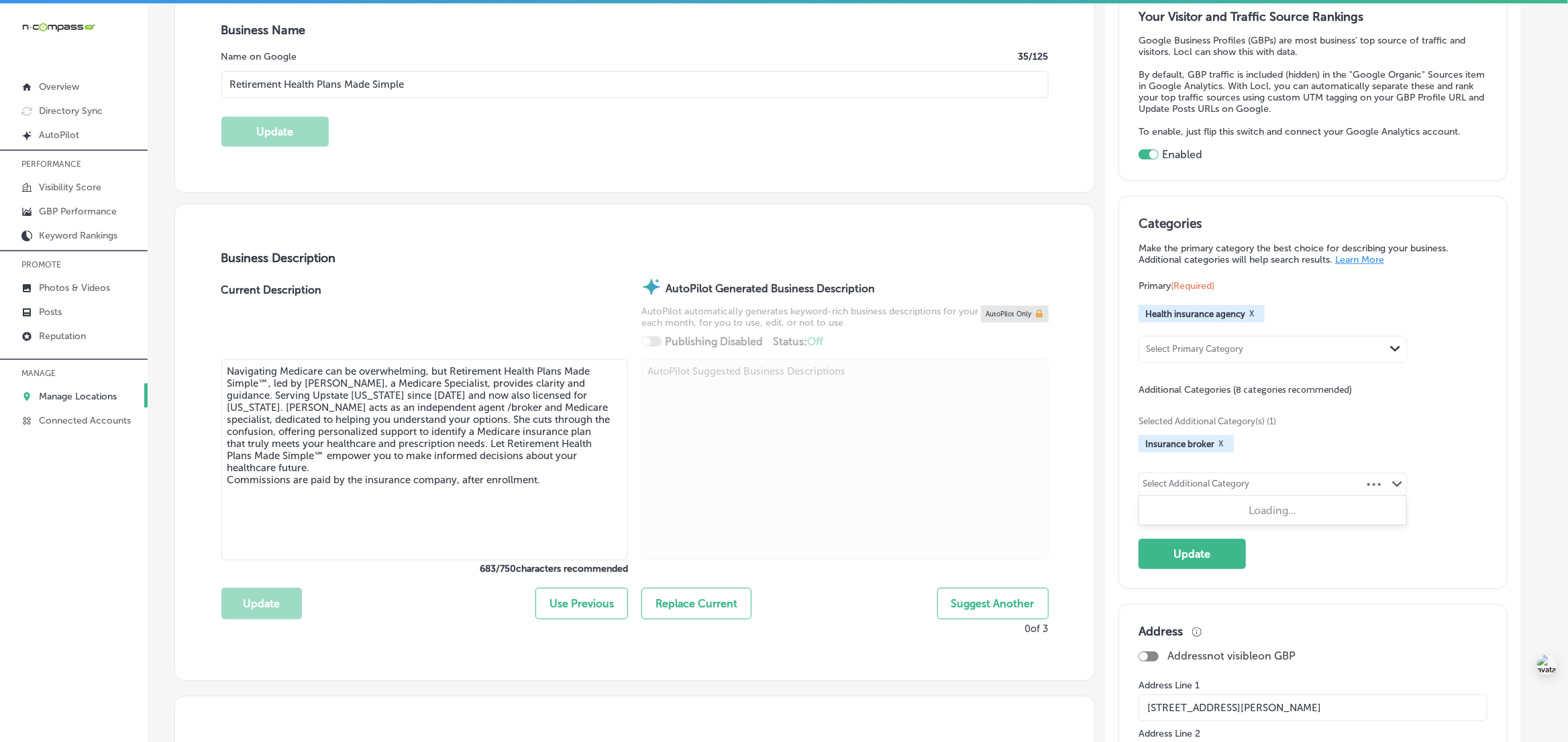
paste input "Life insurance agency"
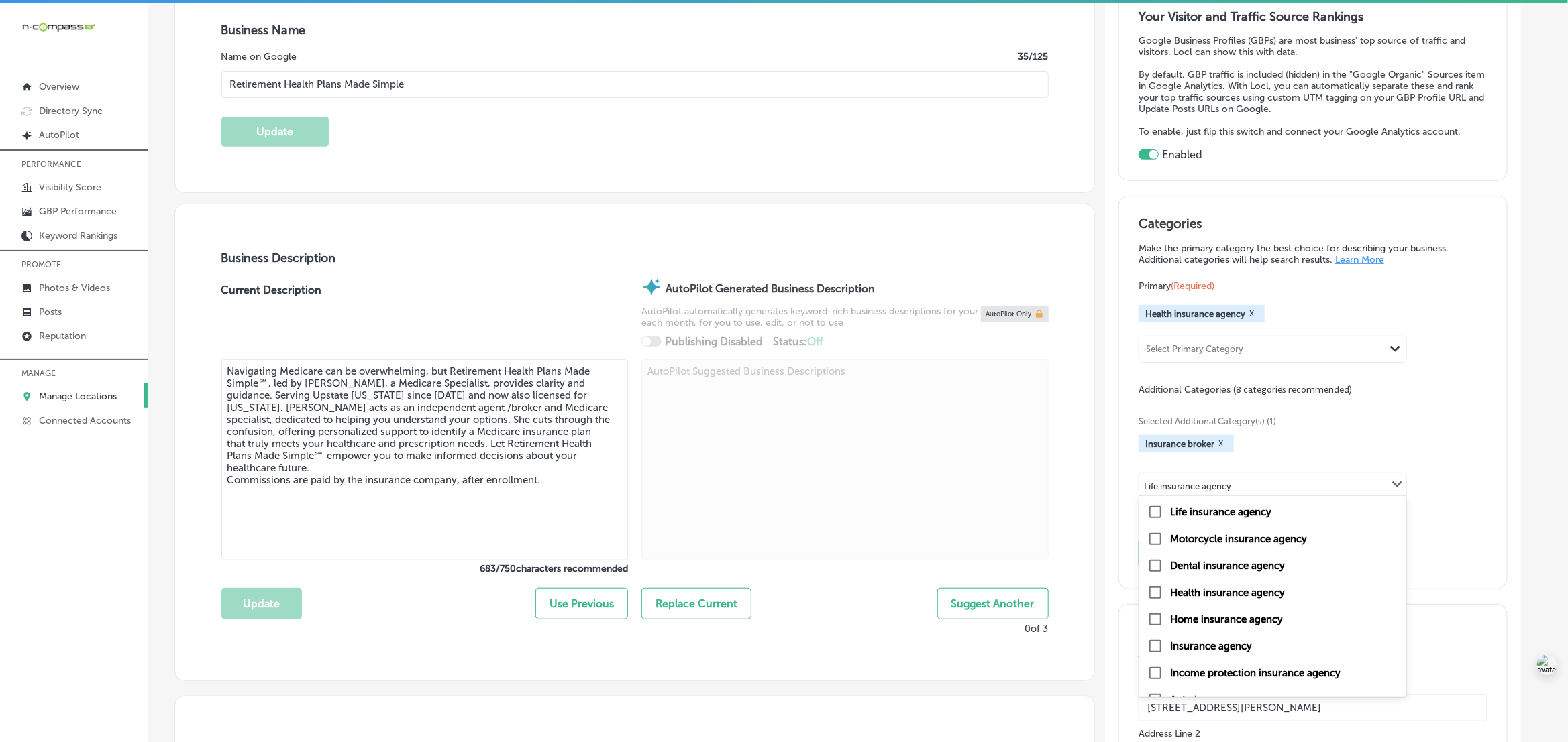
click at [1269, 512] on label "Life insurance agency" at bounding box center [1220, 512] width 101 height 12
type input "Life insurance agency"
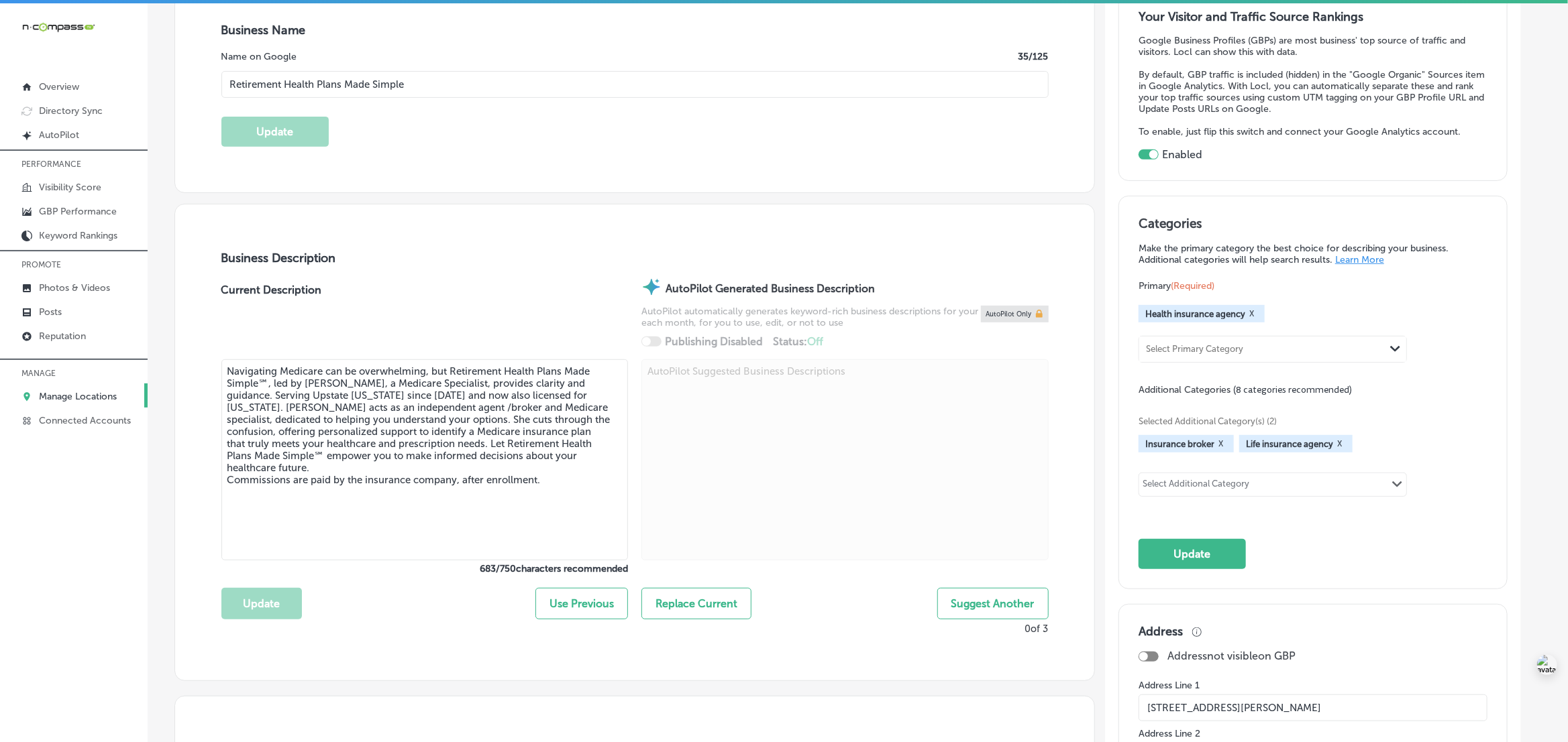
click at [1312, 490] on div "Select Additional Category Path Created with Sketch." at bounding box center [1272, 485] width 267 height 23
paste input "Financial consultant"
click at [1294, 510] on div "Financial consultant" at bounding box center [1273, 512] width 251 height 16
type input "Financial consultant"
click at [1350, 496] on div "Select Additional Category Path Created with Sketch." at bounding box center [1272, 485] width 267 height 23
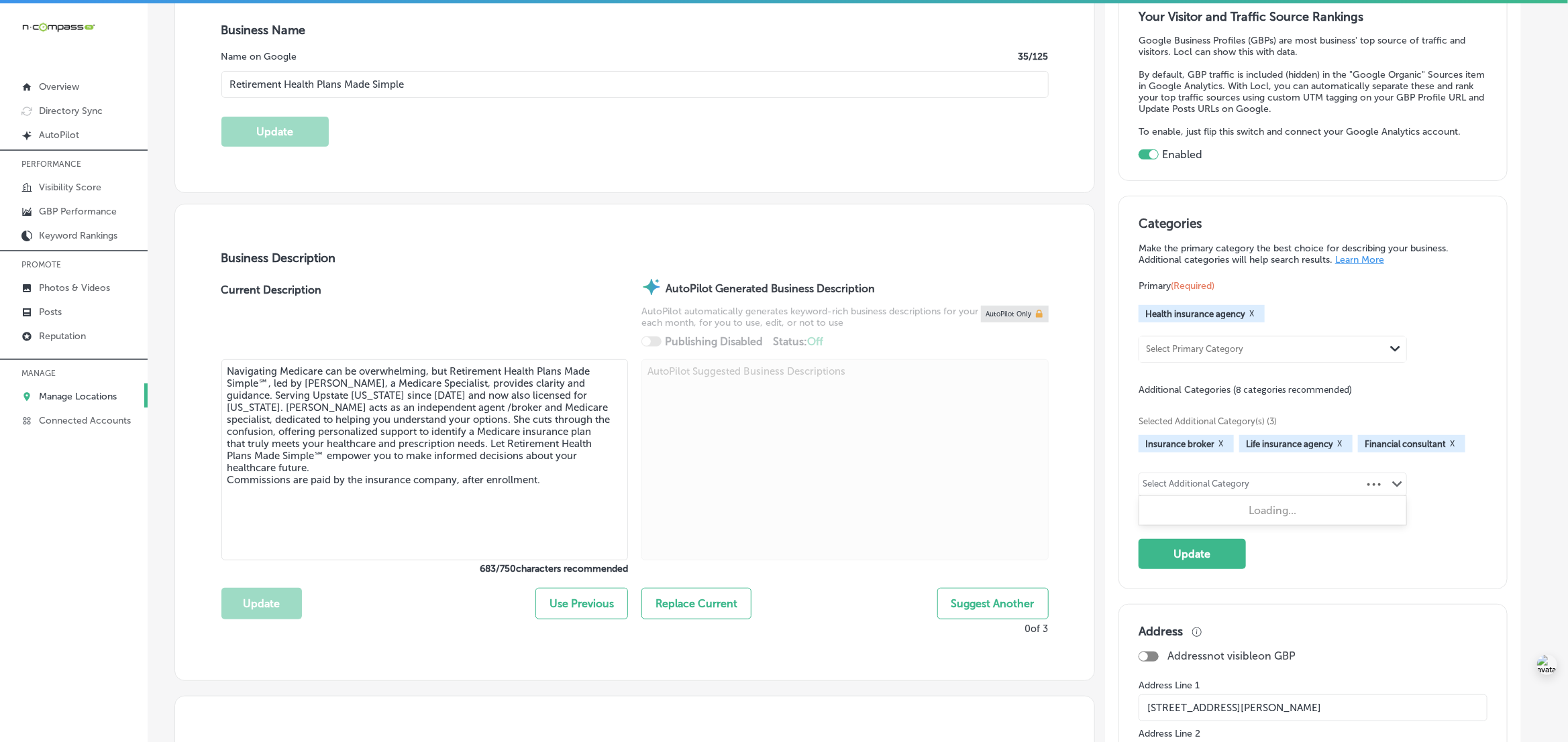
paste input "Financial planner"
click at [1307, 514] on div "Financial planner" at bounding box center [1273, 512] width 251 height 16
type input "Financial planner"
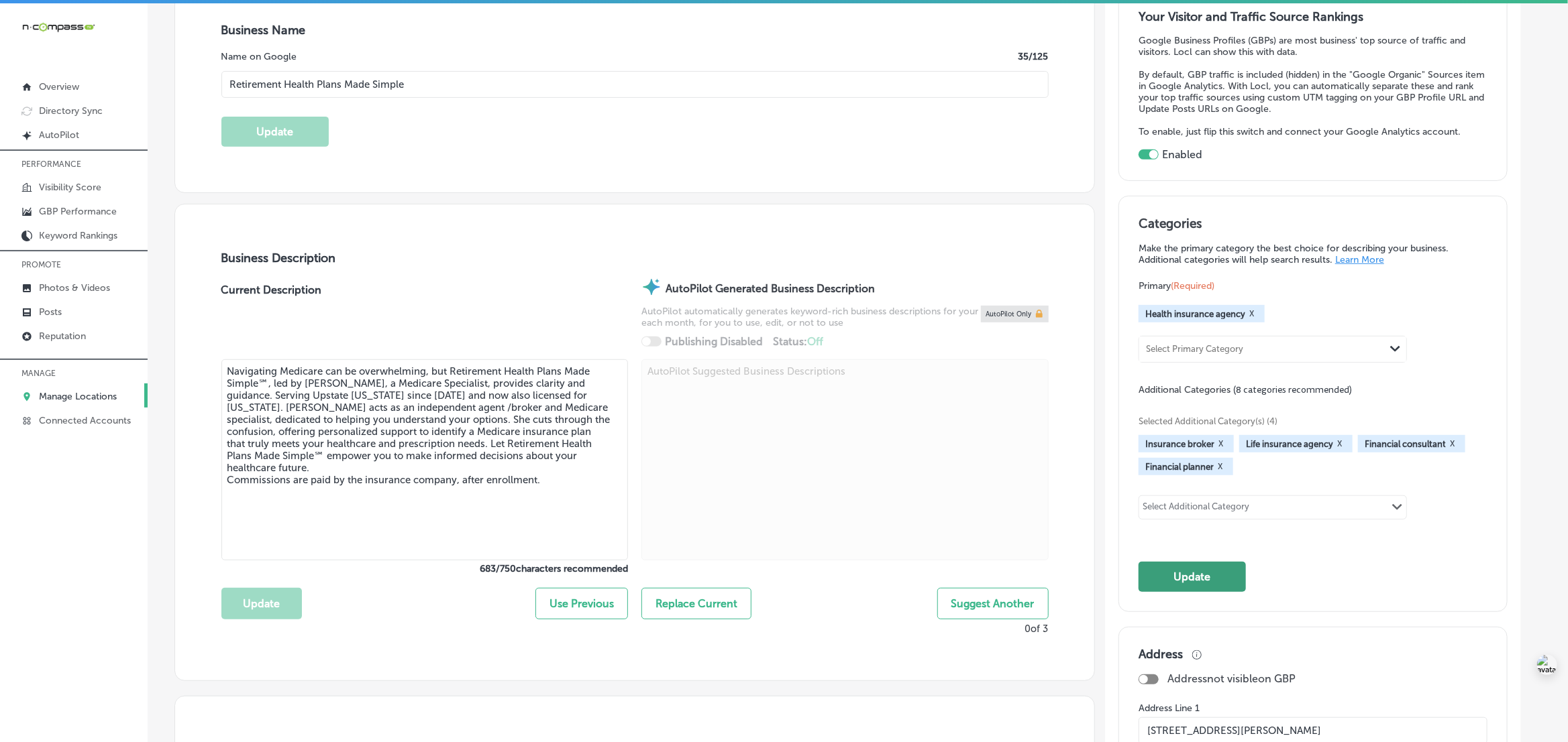
click at [1183, 580] on button "Update" at bounding box center [1192, 577] width 107 height 30
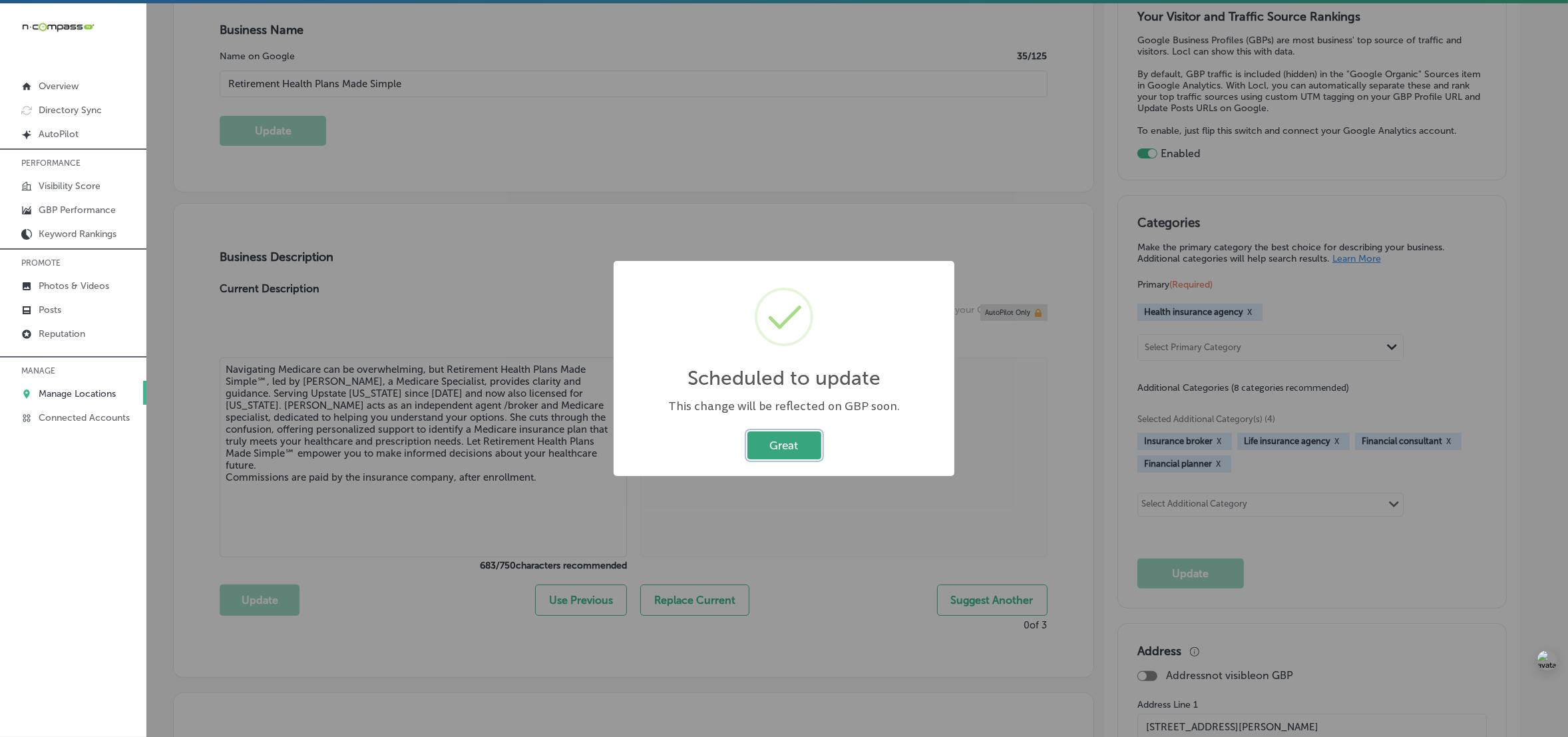
click at [799, 441] on button "Great" at bounding box center [784, 445] width 74 height 27
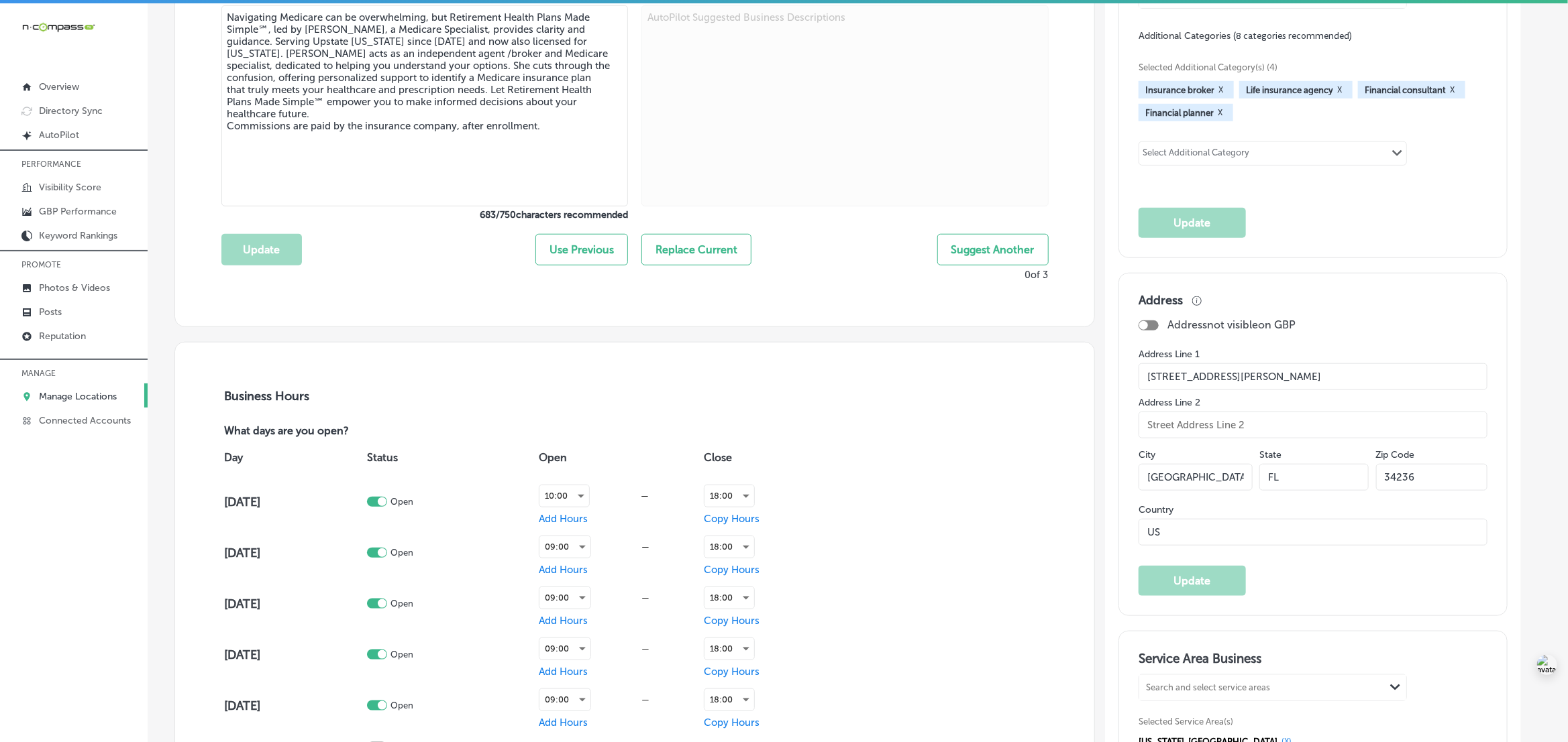
scroll to position [755, 0]
